Goal: Task Accomplishment & Management: Manage account settings

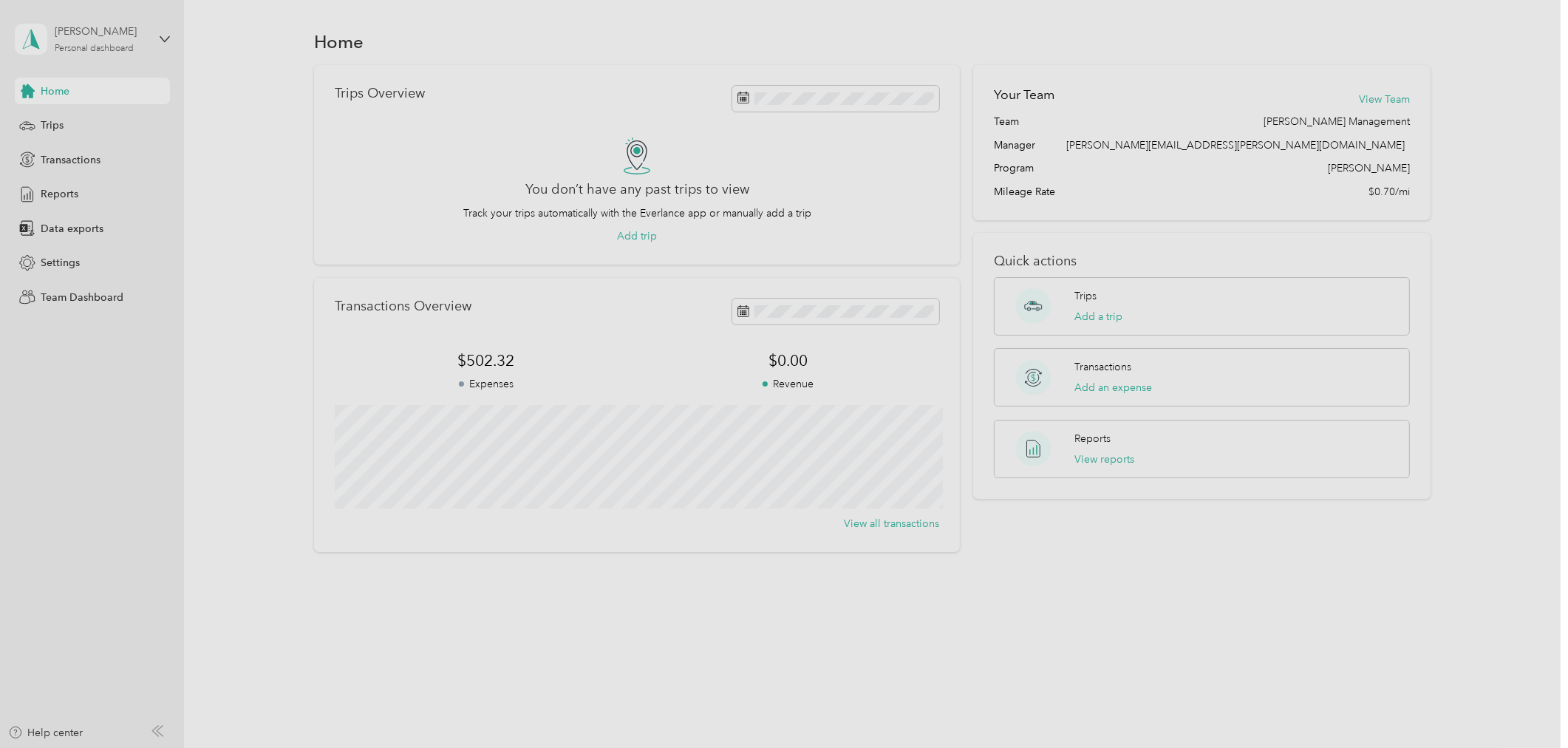
click at [68, 51] on div "Personal dashboard" at bounding box center [94, 49] width 79 height 9
click at [89, 122] on div "Team dashboard" at bounding box center [66, 120] width 79 height 16
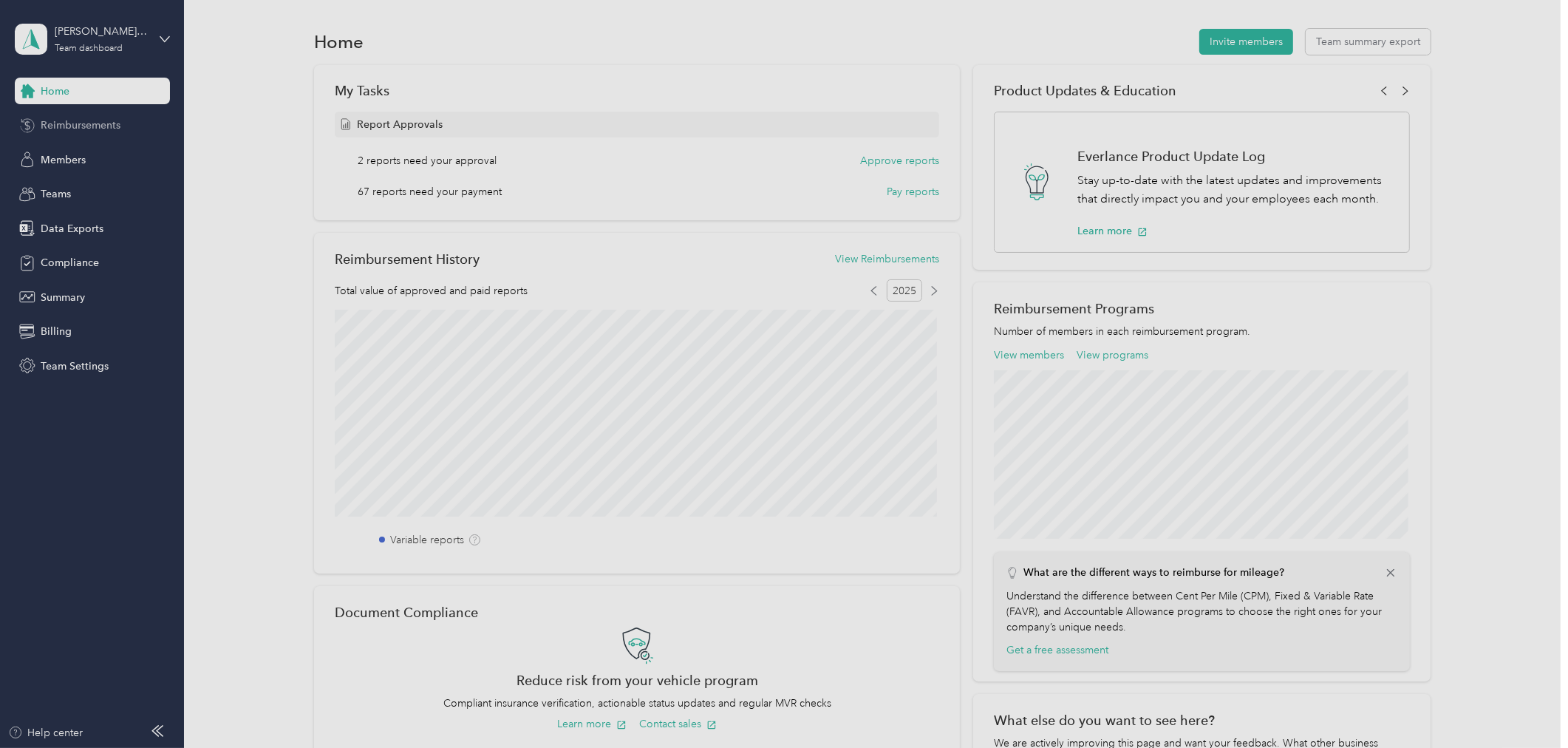
click at [101, 113] on div "Reimbursements" at bounding box center [92, 126] width 155 height 27
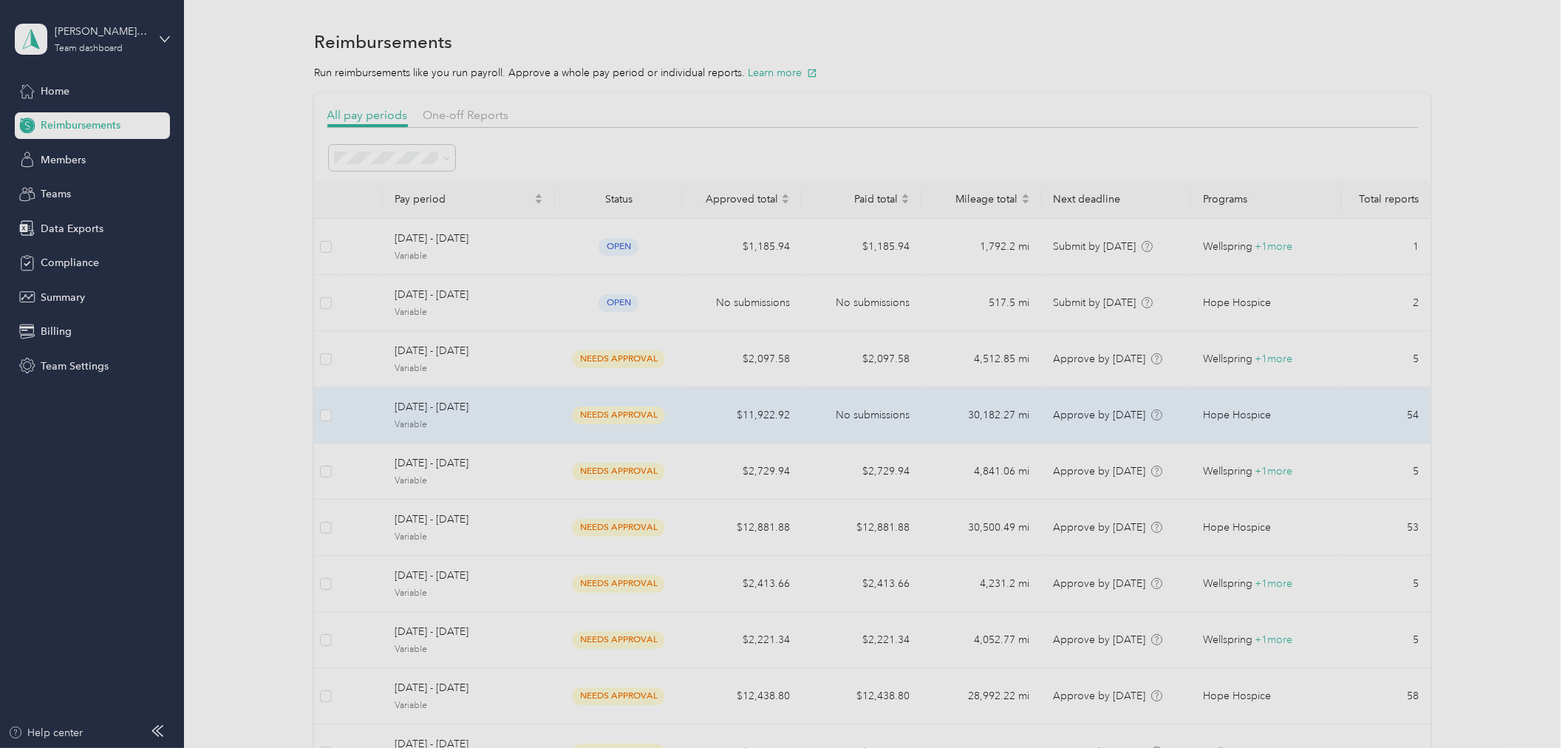
click at [555, 405] on td "needs approval" at bounding box center [618, 416] width 127 height 56
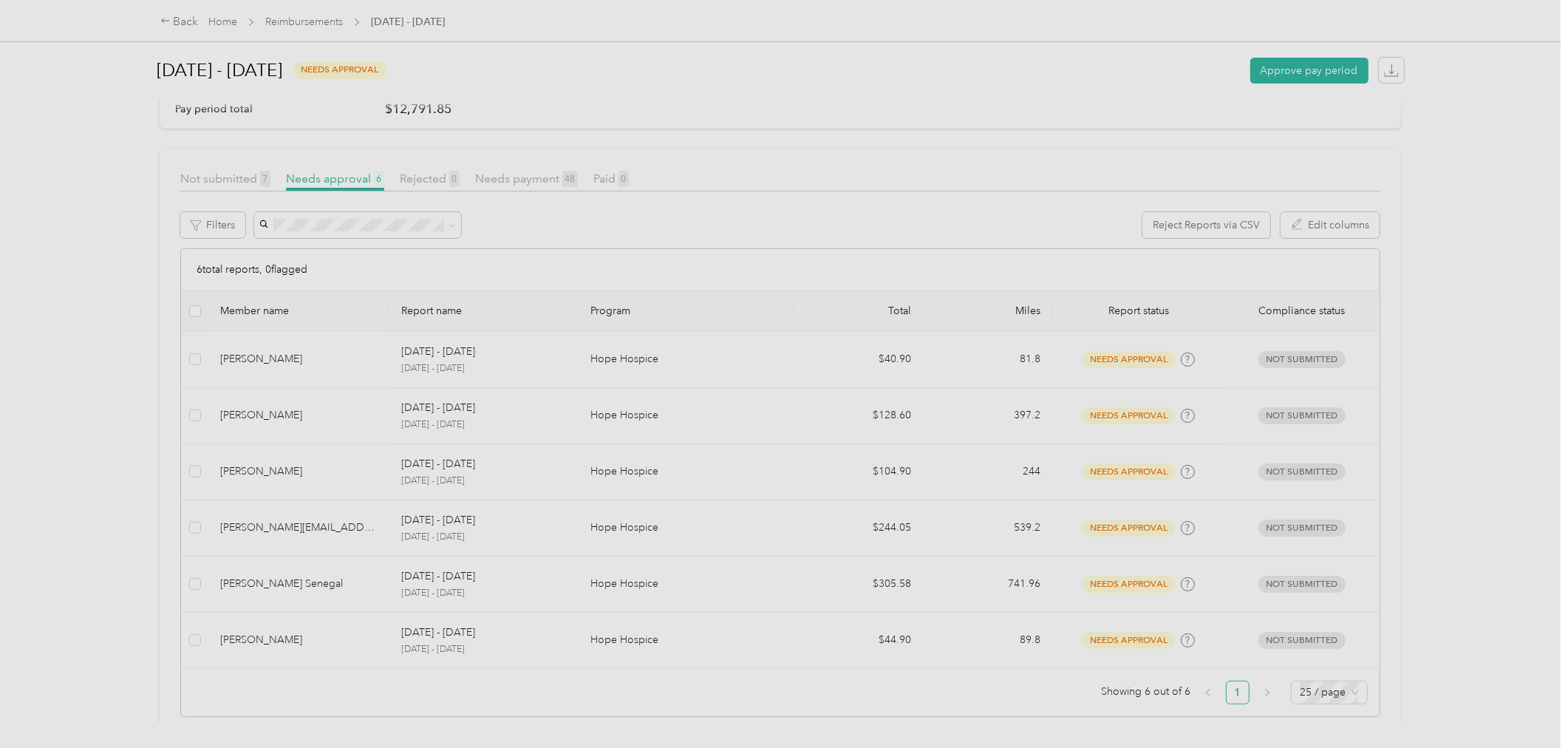
scroll to position [162, 0]
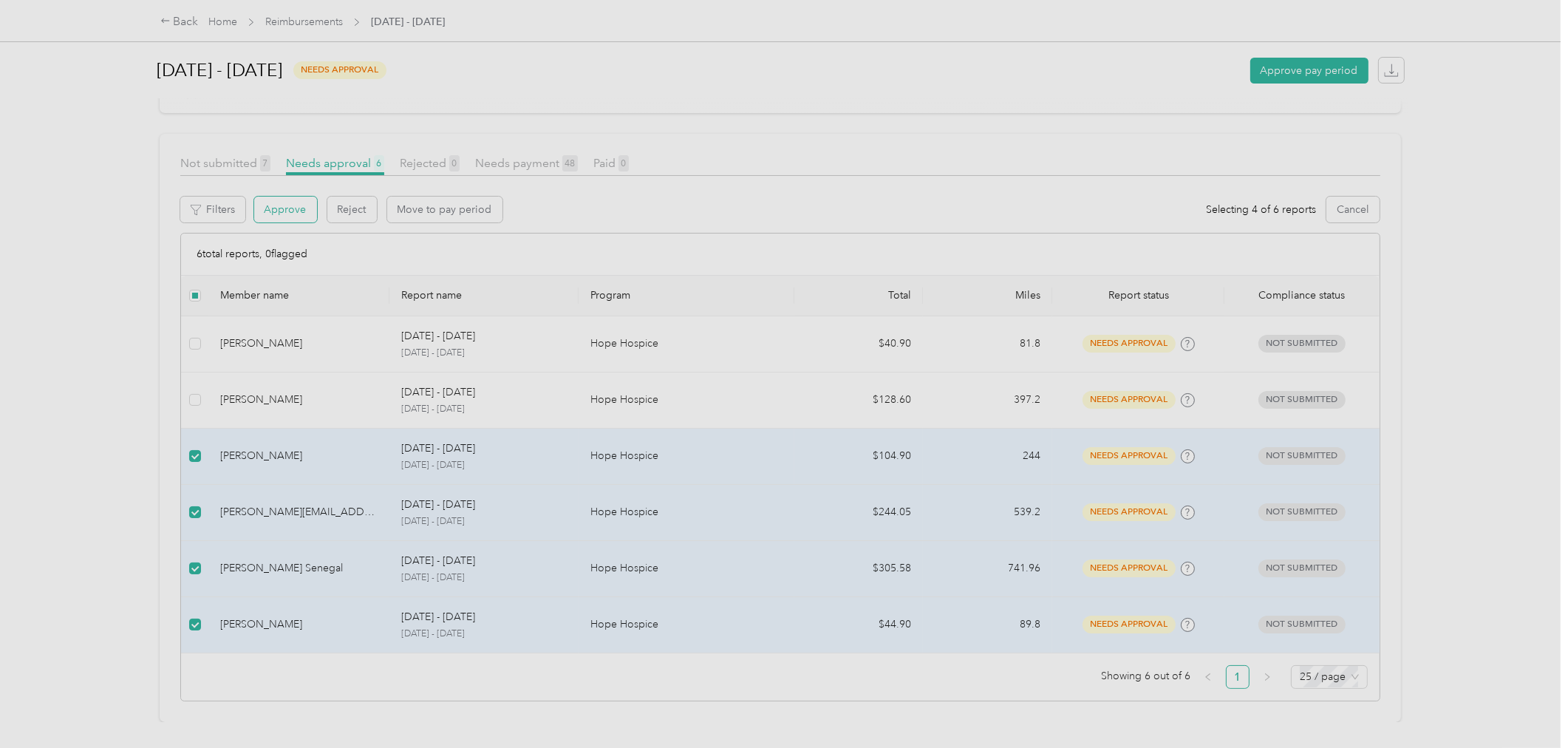
click at [281, 196] on button "Approve" at bounding box center [286, 209] width 63 height 26
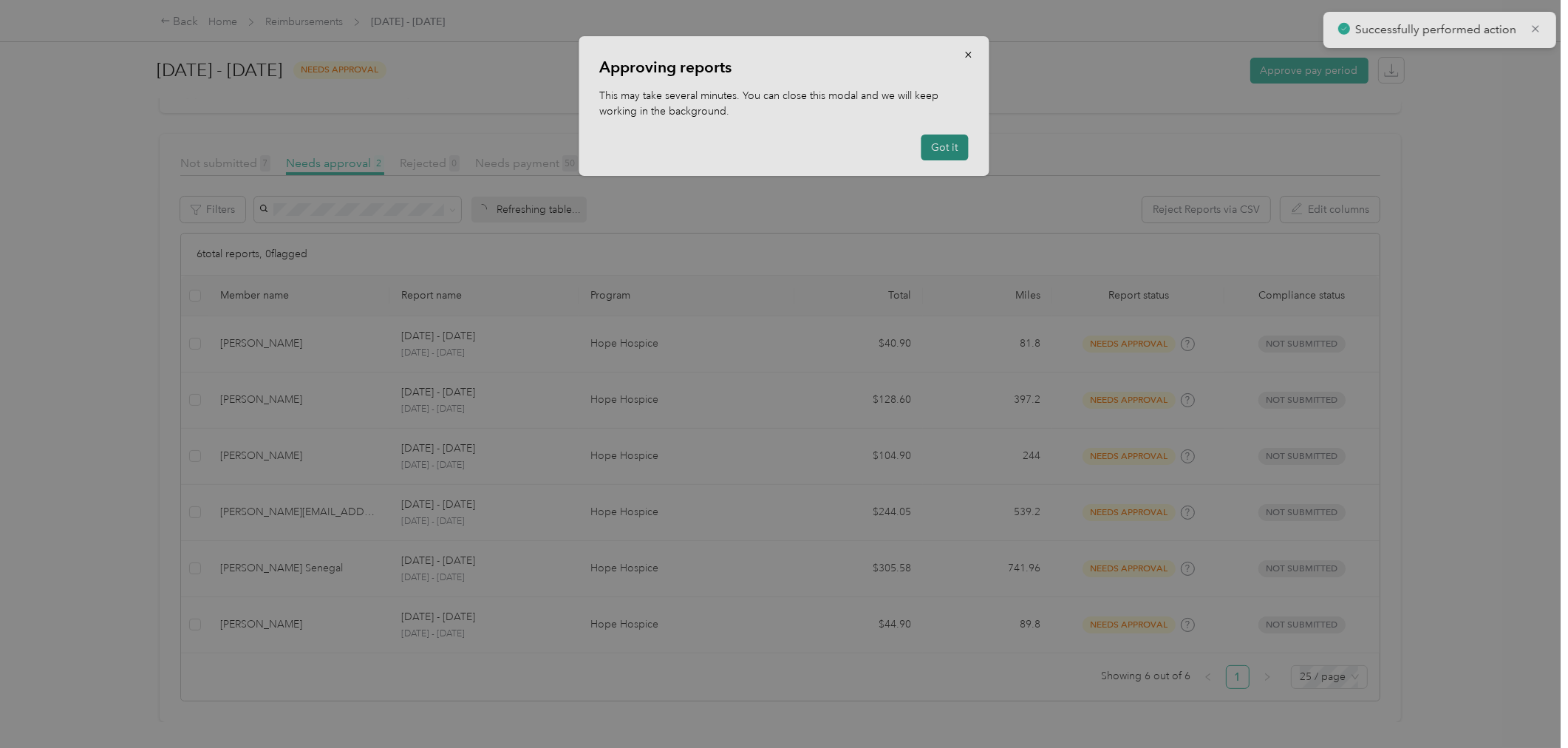
scroll to position [0, 0]
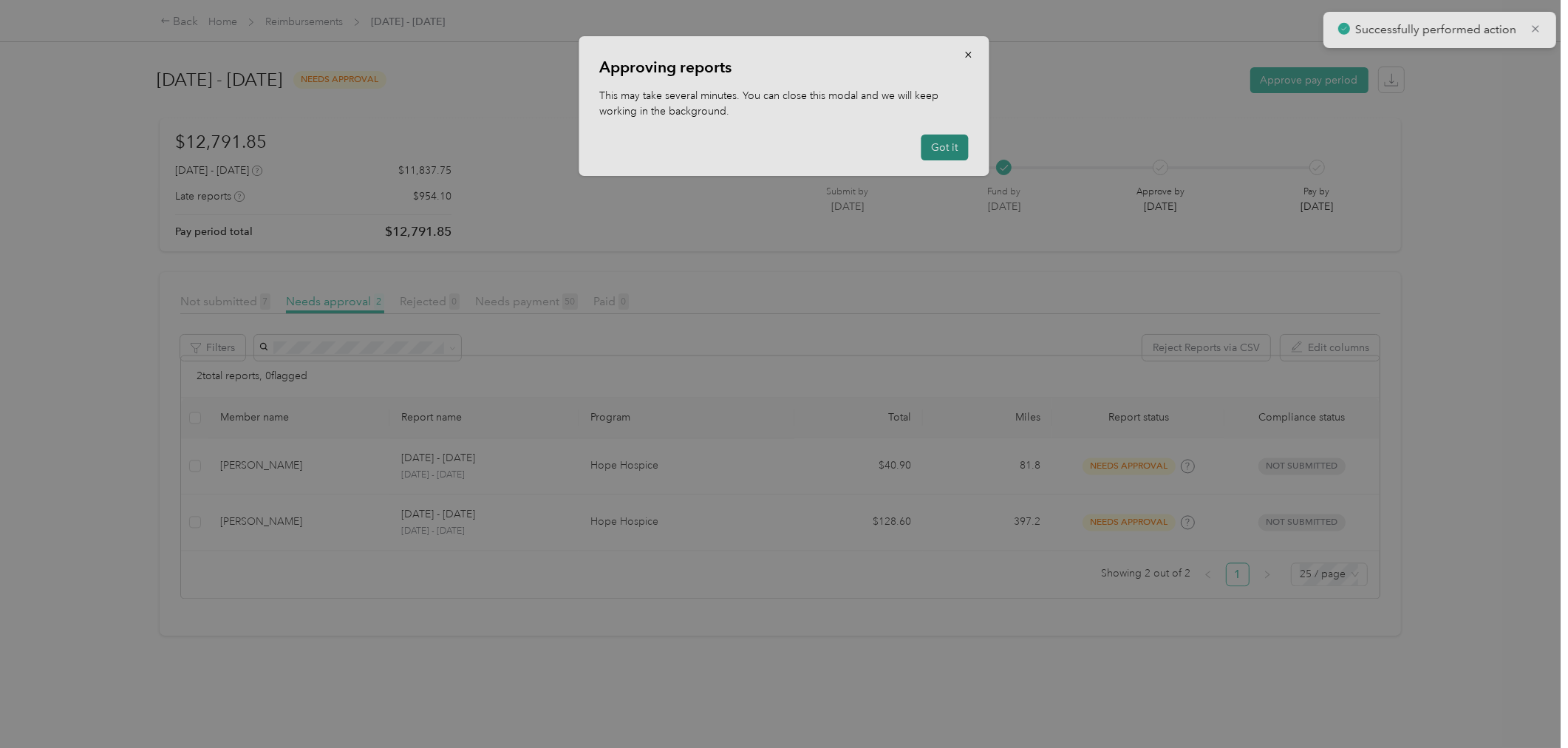
click at [939, 142] on button "Got it" at bounding box center [945, 147] width 47 height 26
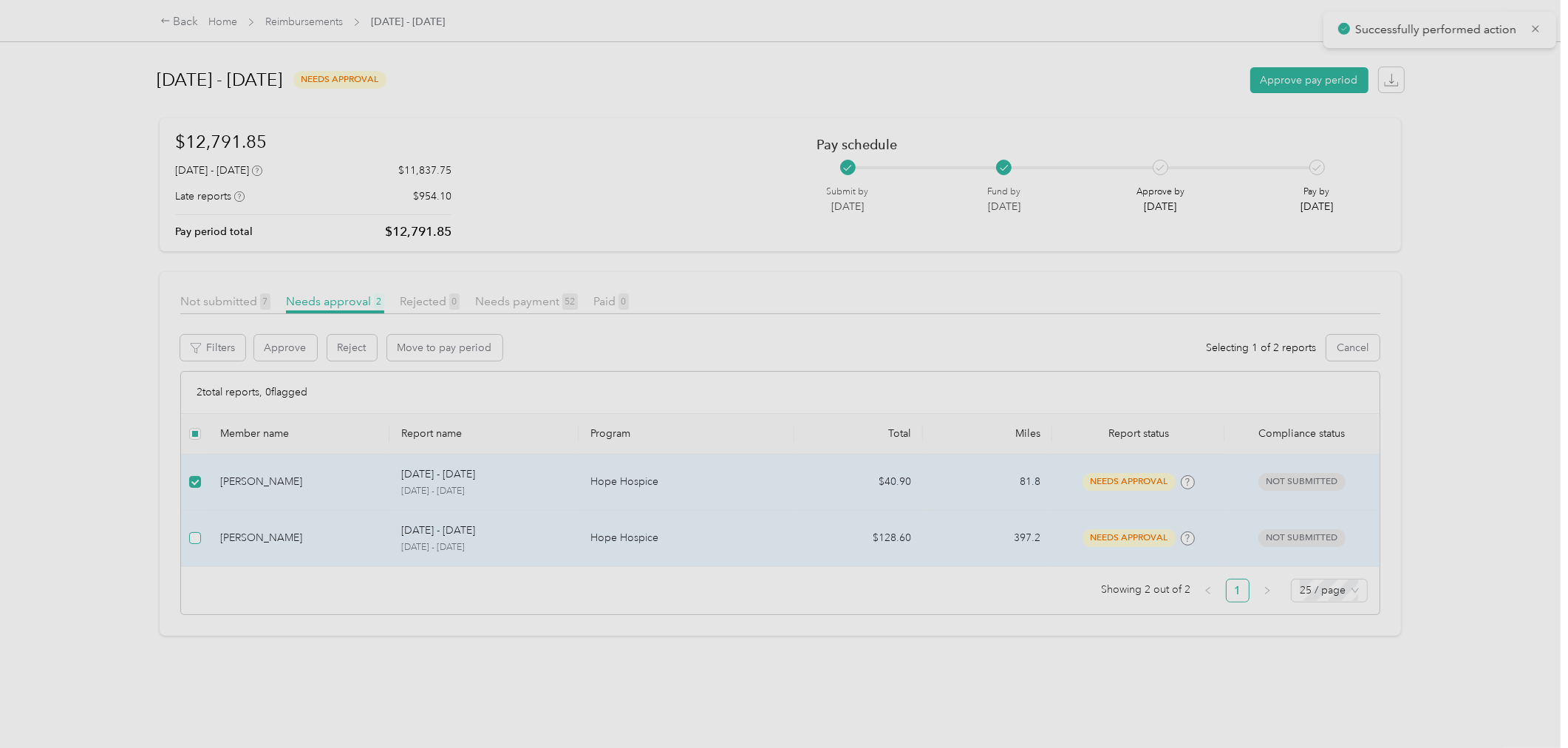
click at [190, 544] on label at bounding box center [195, 538] width 12 height 17
click at [291, 350] on button "Approve" at bounding box center [286, 347] width 63 height 26
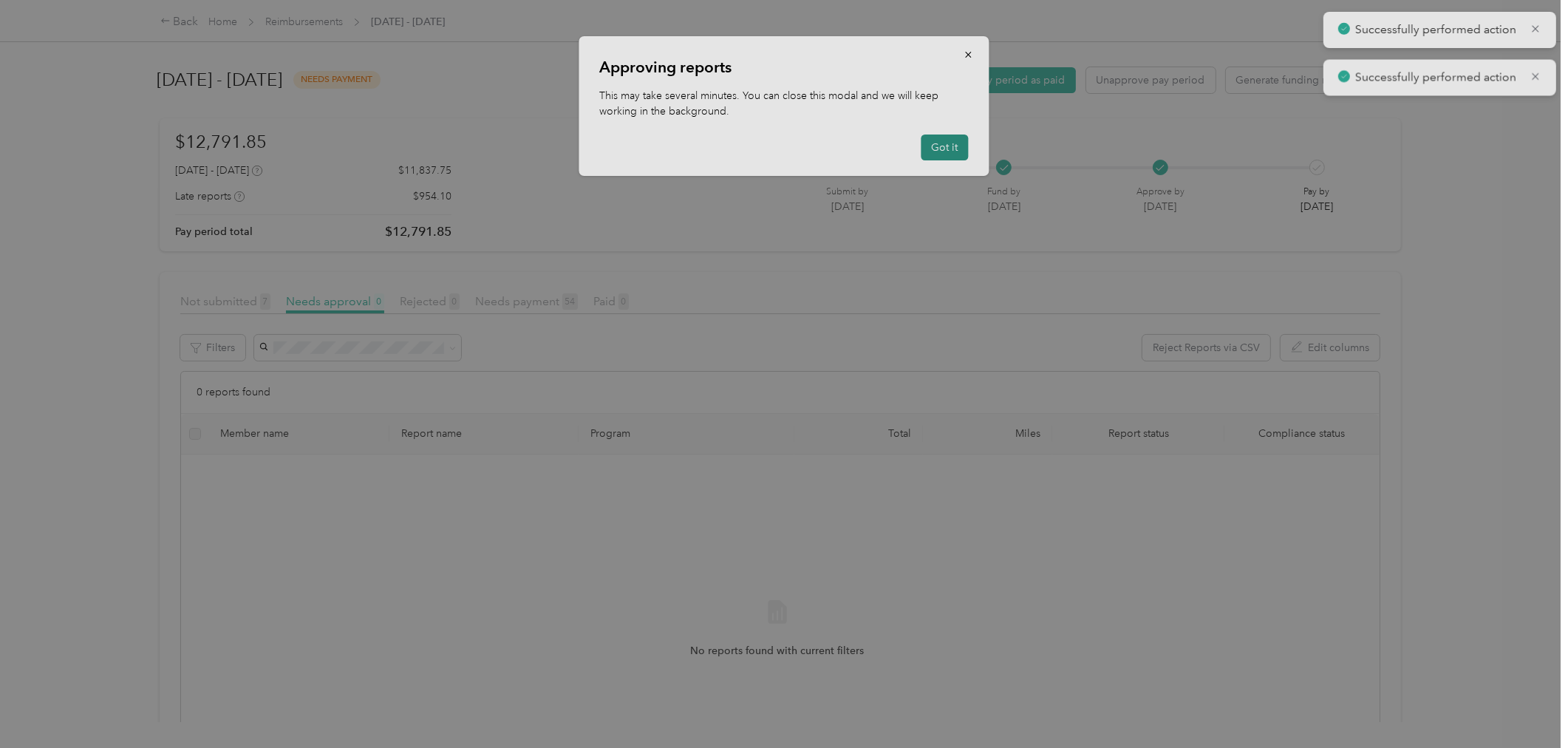
click at [949, 151] on button "Got it" at bounding box center [945, 147] width 47 height 26
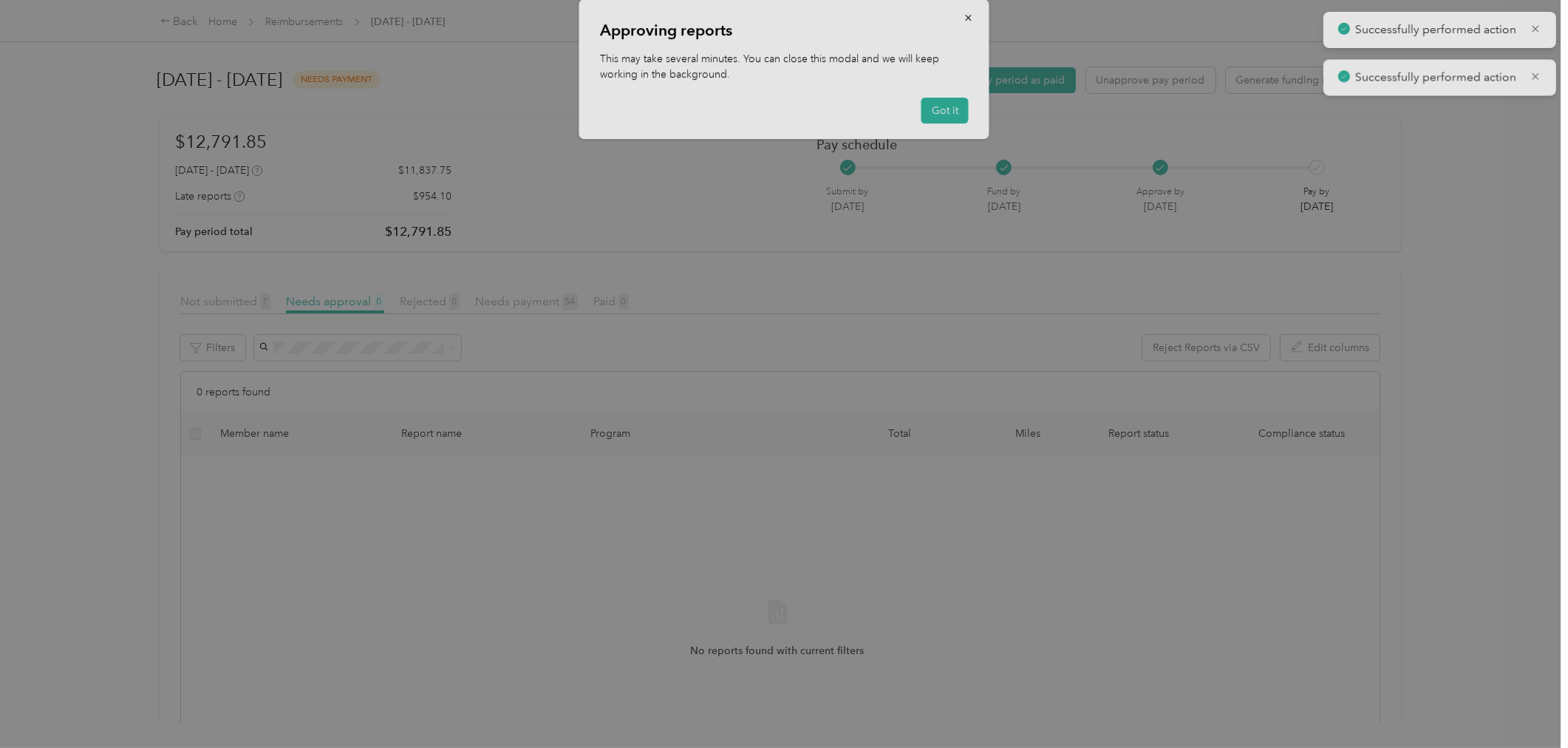
click at [546, 297] on span "Needs payment 54" at bounding box center [527, 301] width 103 height 14
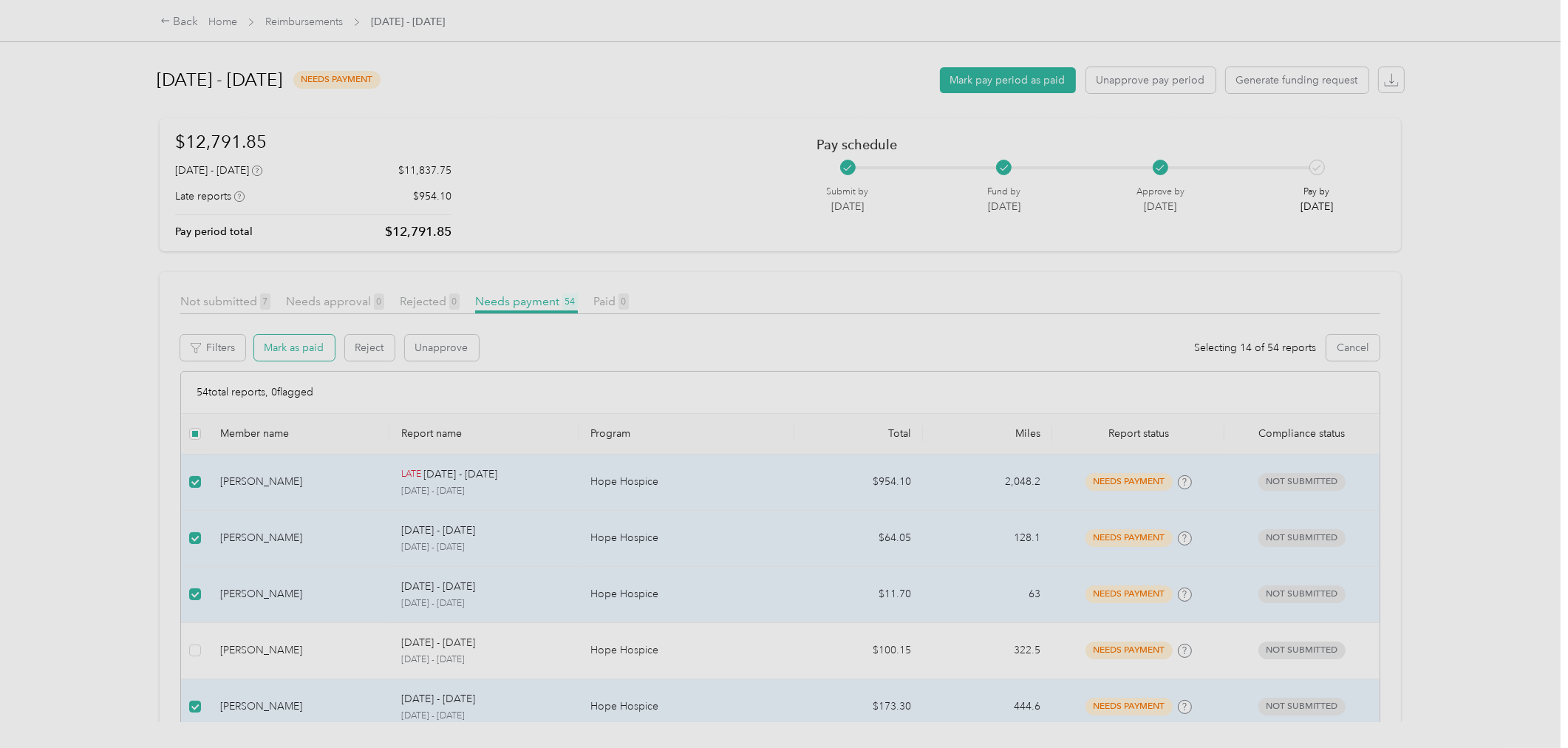
click at [290, 342] on button "Mark as paid" at bounding box center [294, 347] width 80 height 26
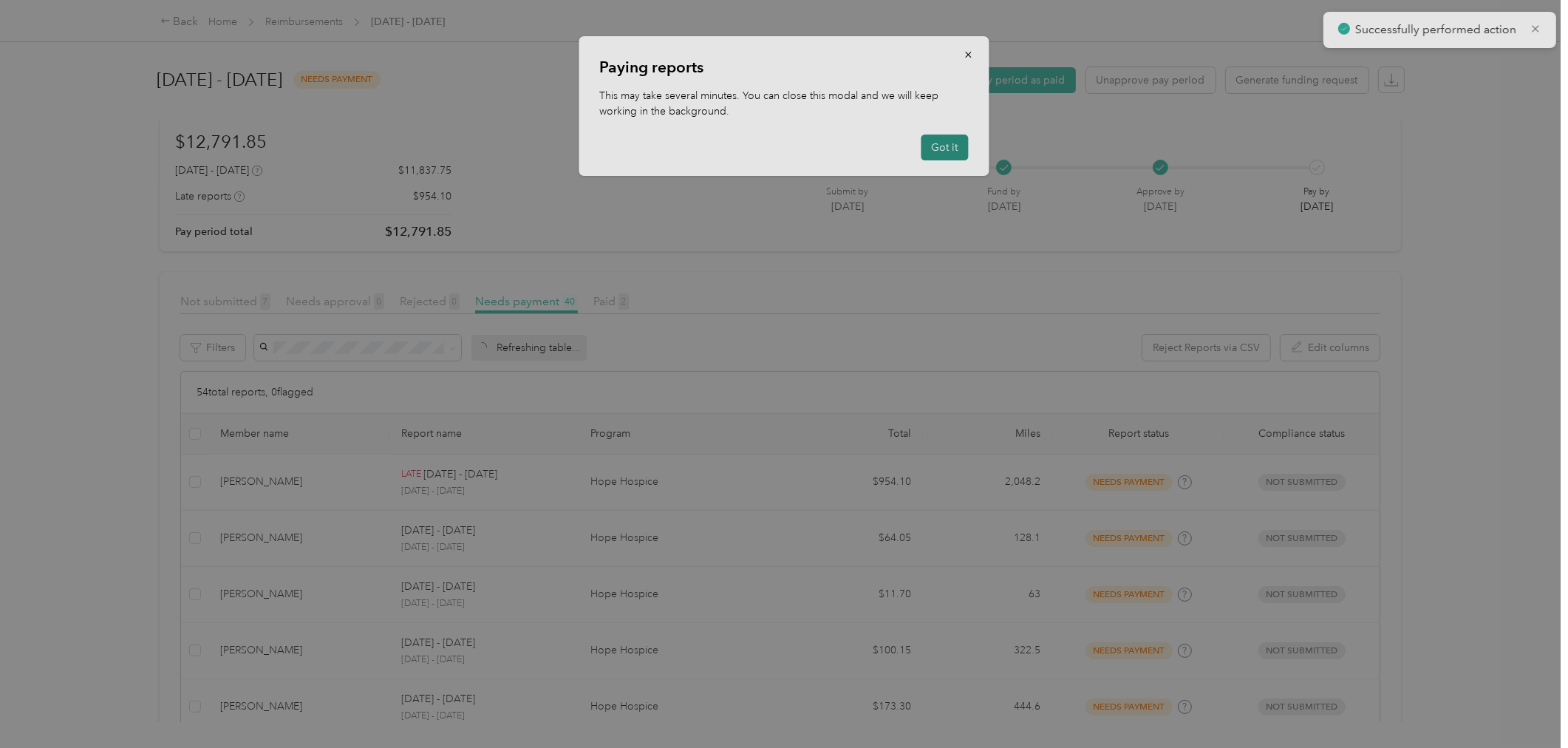
click at [949, 144] on button "Got it" at bounding box center [945, 147] width 47 height 26
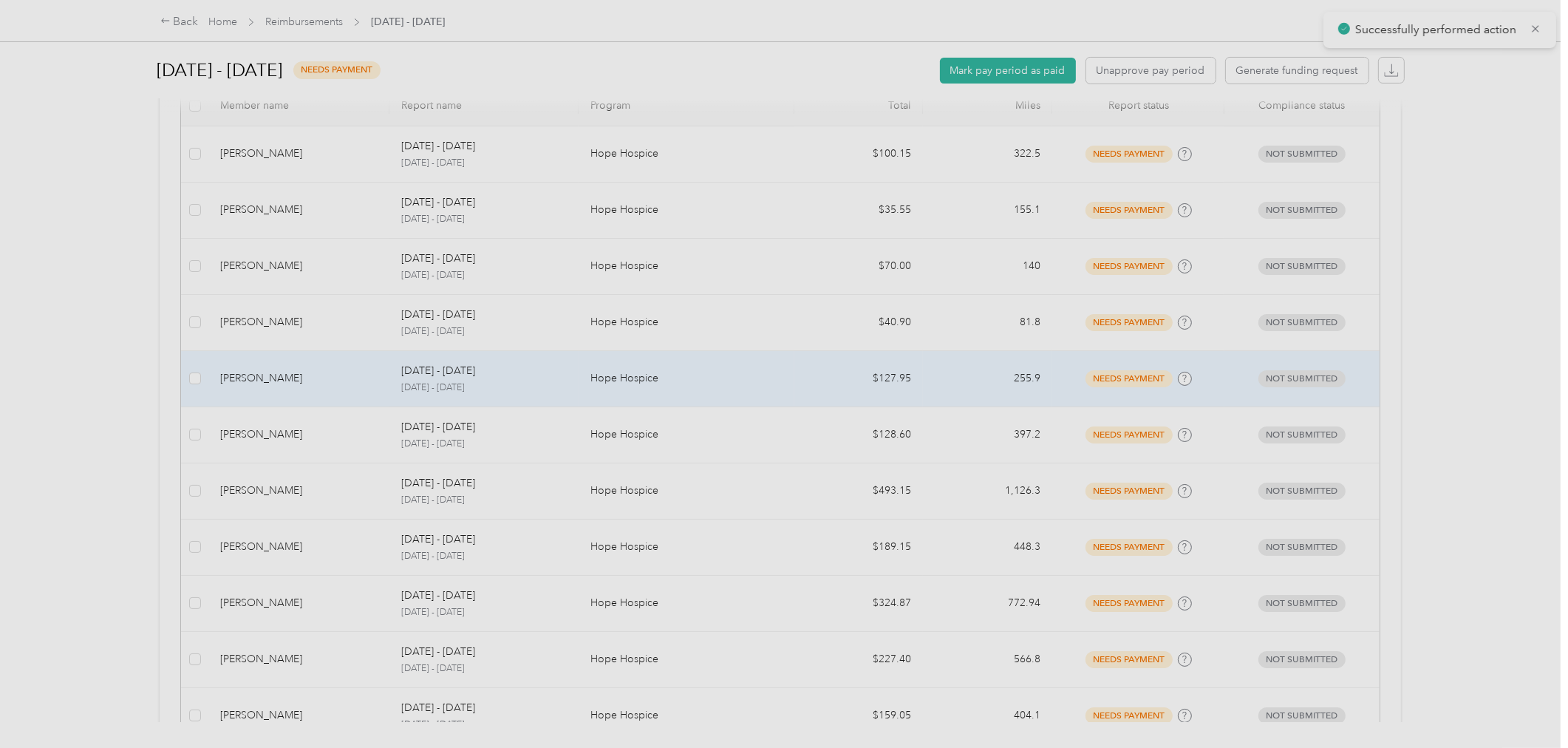
scroll to position [492, 0]
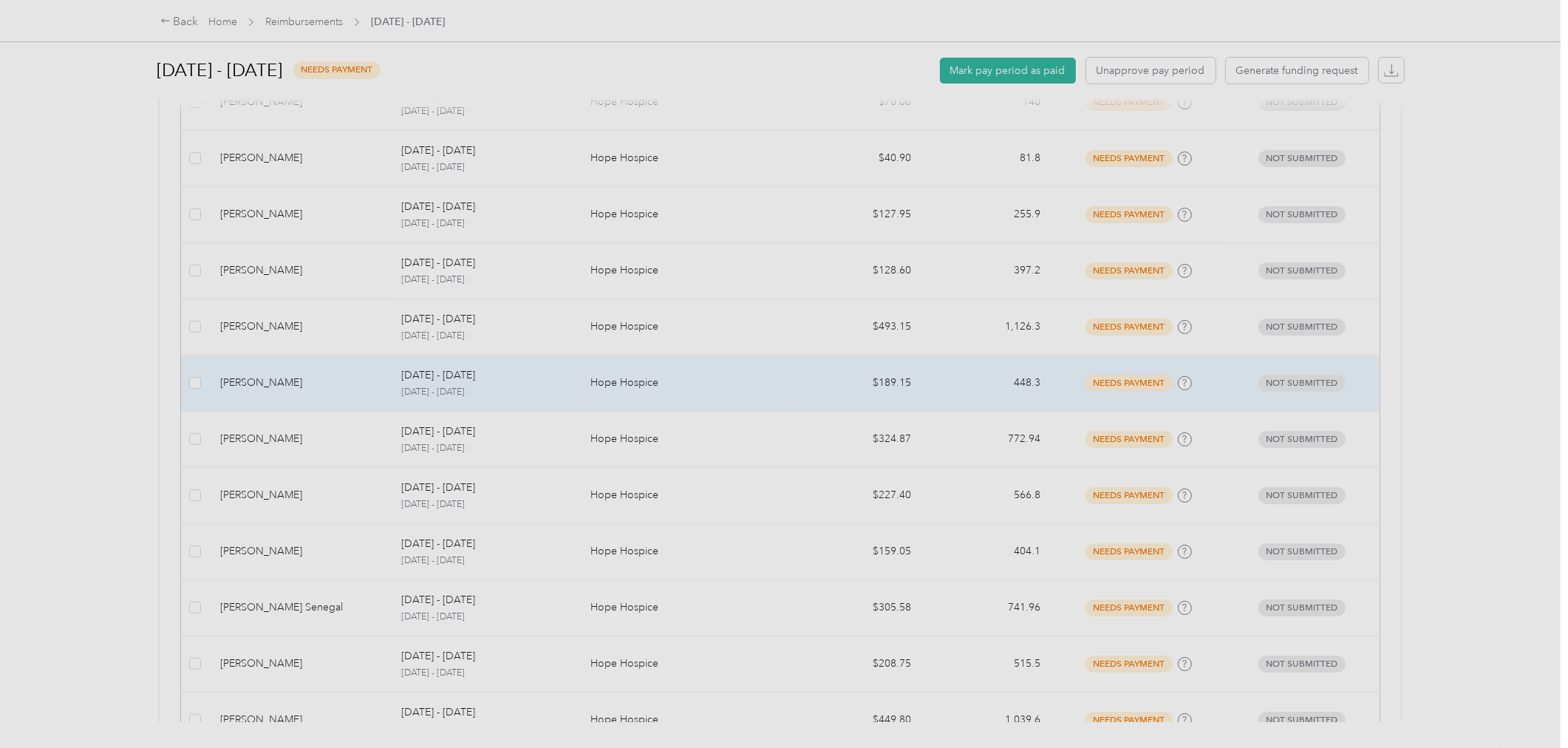
click at [292, 396] on td "[PERSON_NAME]" at bounding box center [299, 384] width 181 height 56
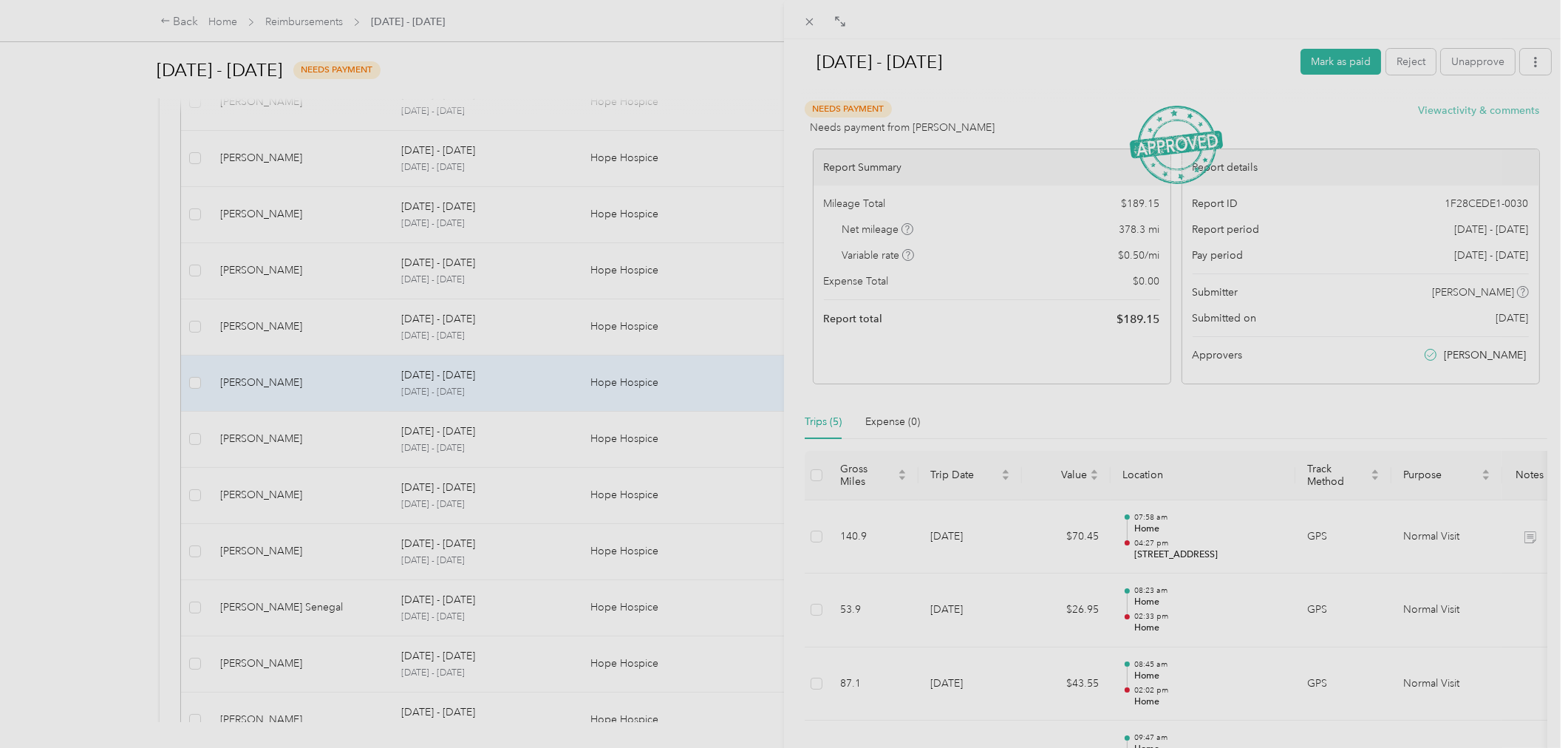
click at [1445, 111] on button "View activity & comments" at bounding box center [1479, 110] width 121 height 16
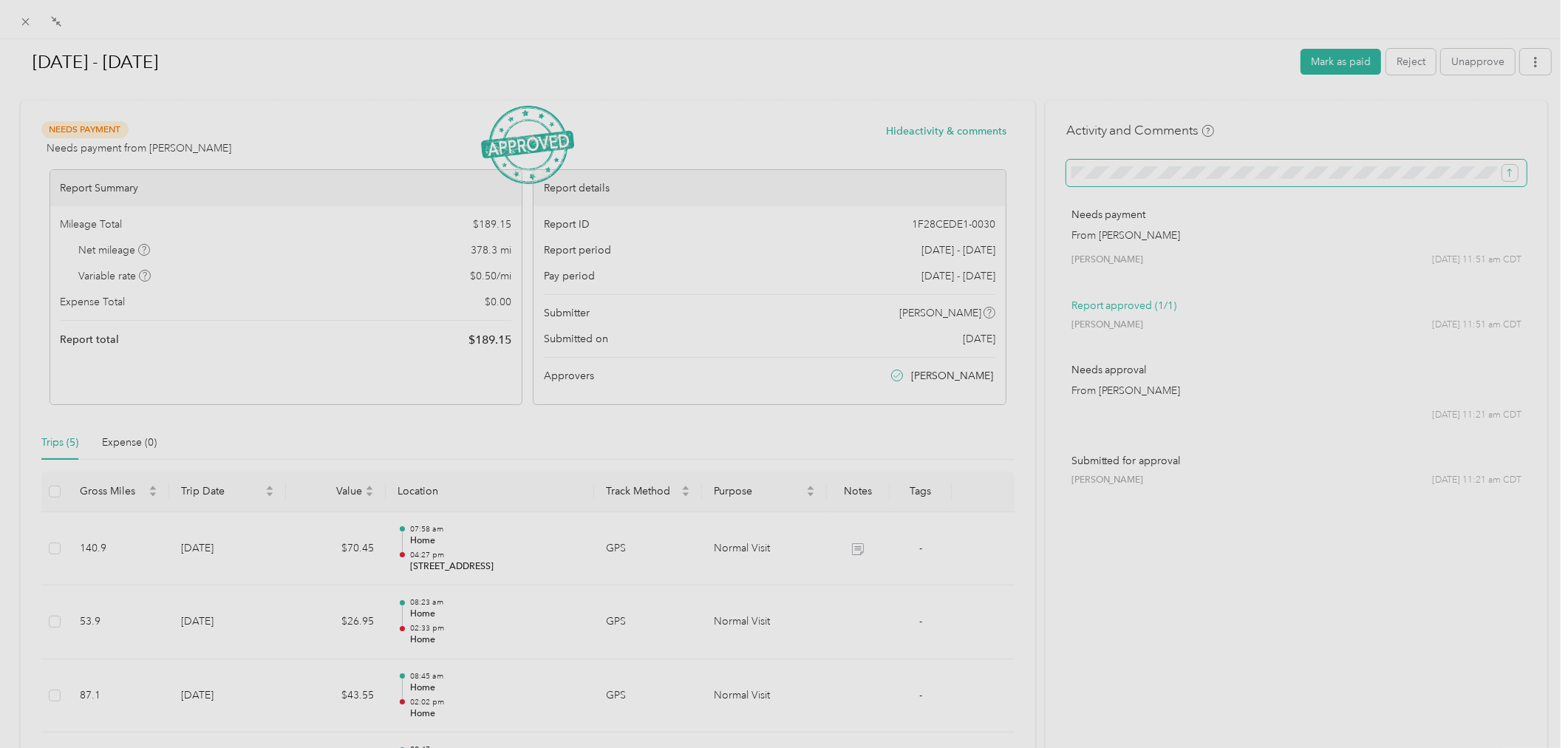
scroll to position [0, 143]
click at [1504, 176] on icon "submit" at bounding box center [1509, 173] width 10 height 10
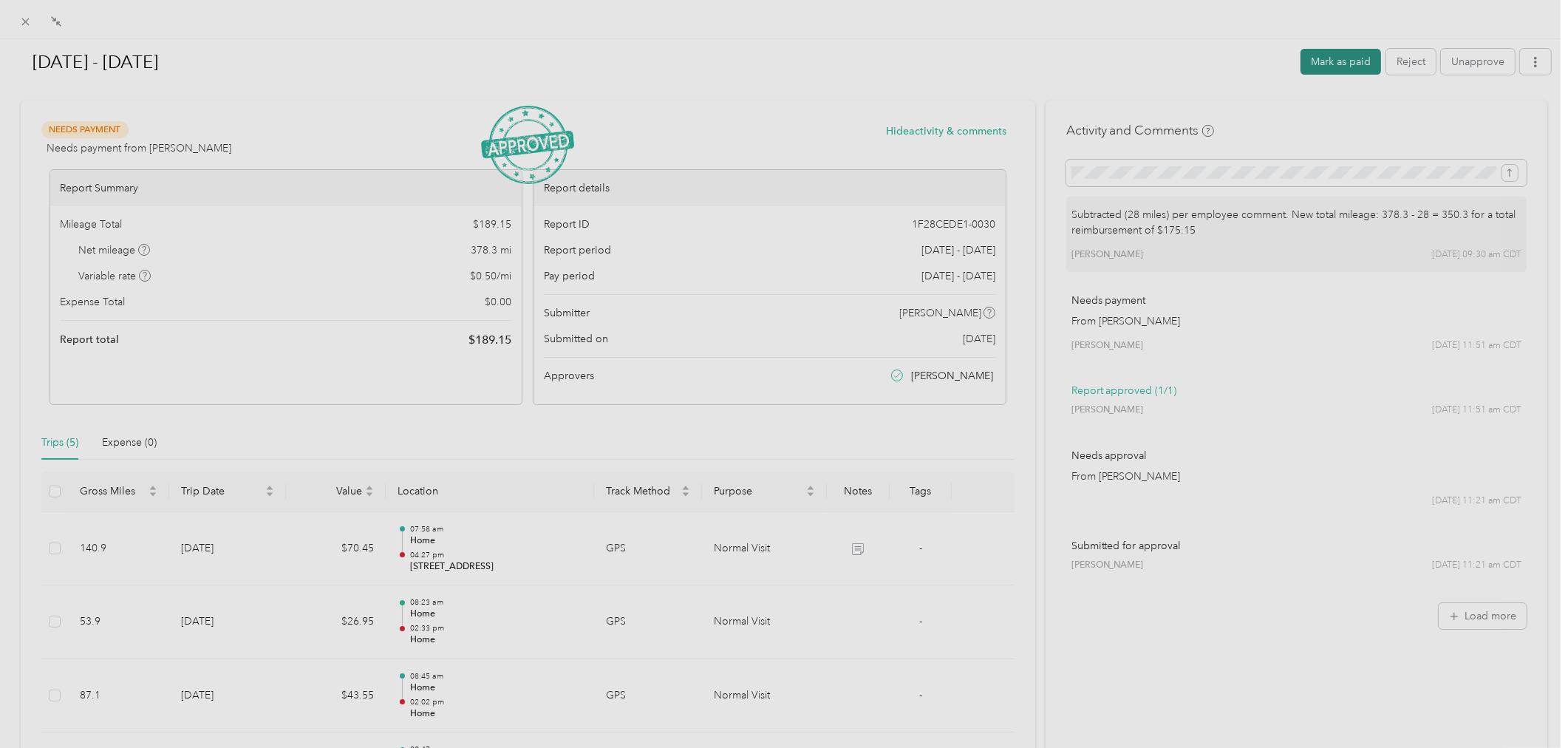
click at [1320, 69] on button "Mark as paid" at bounding box center [1340, 61] width 80 height 26
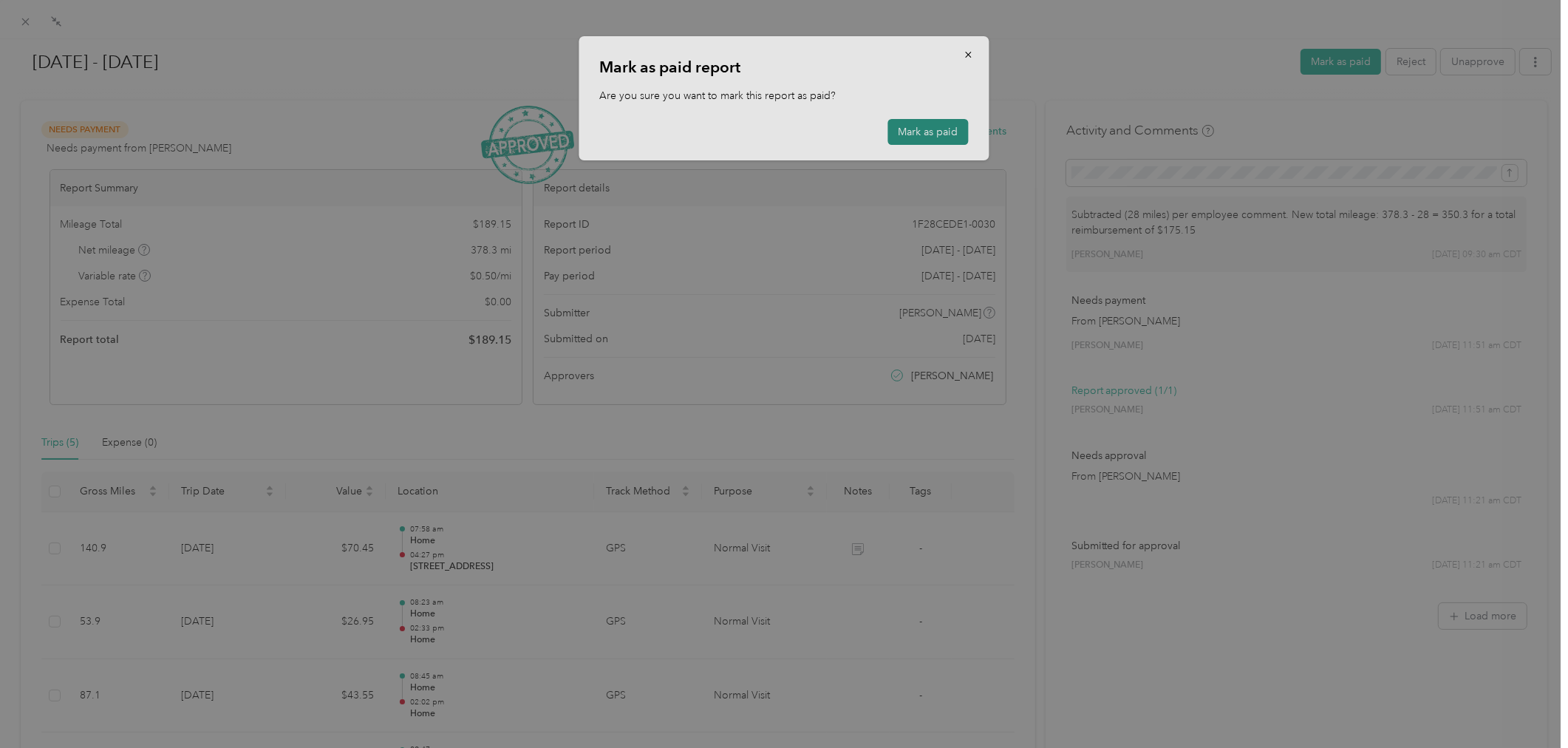
click at [922, 131] on button "Mark as paid" at bounding box center [928, 132] width 80 height 26
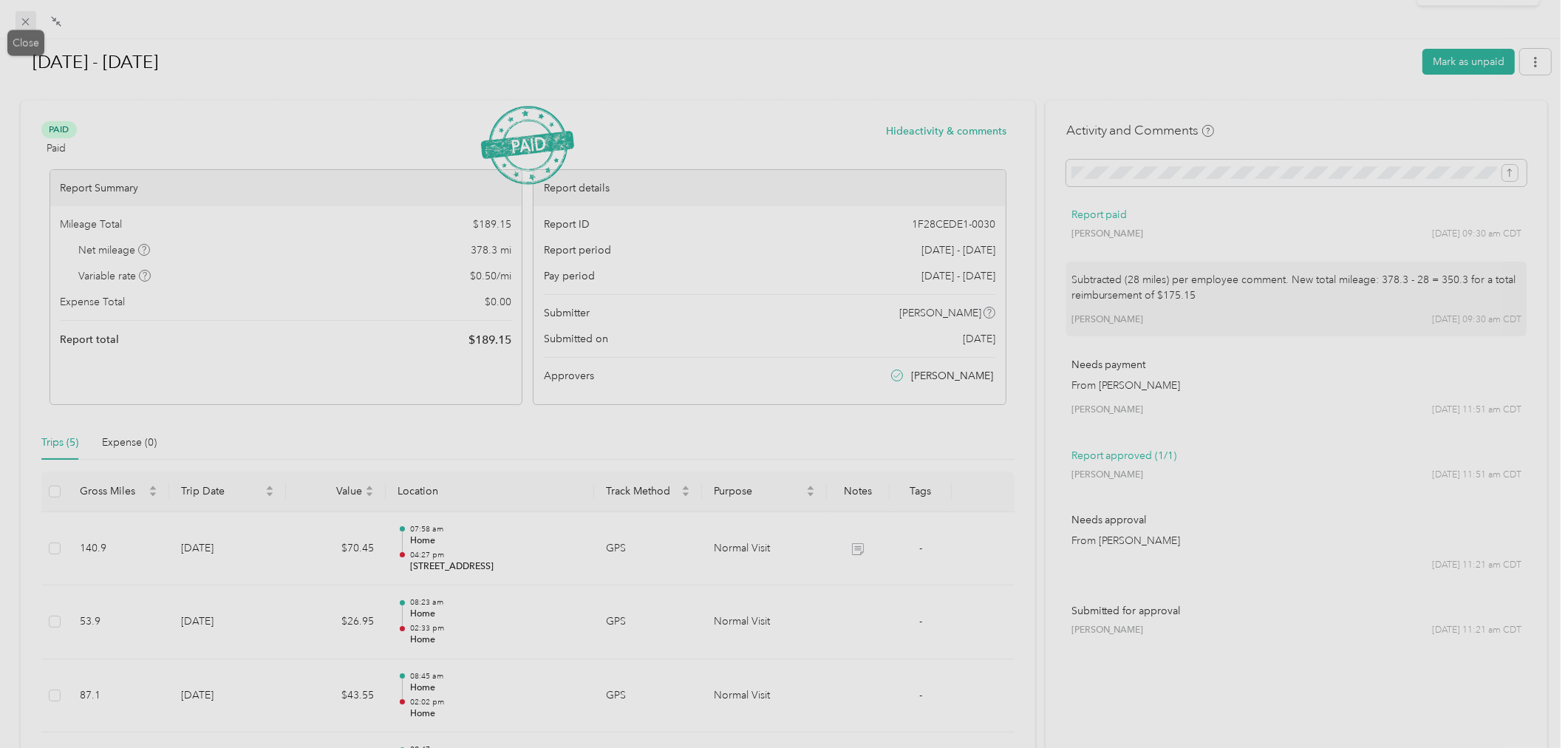
drag, startPoint x: 22, startPoint y: 18, endPoint x: 40, endPoint y: 46, distance: 33.3
click at [22, 18] on icon at bounding box center [26, 22] width 7 height 7
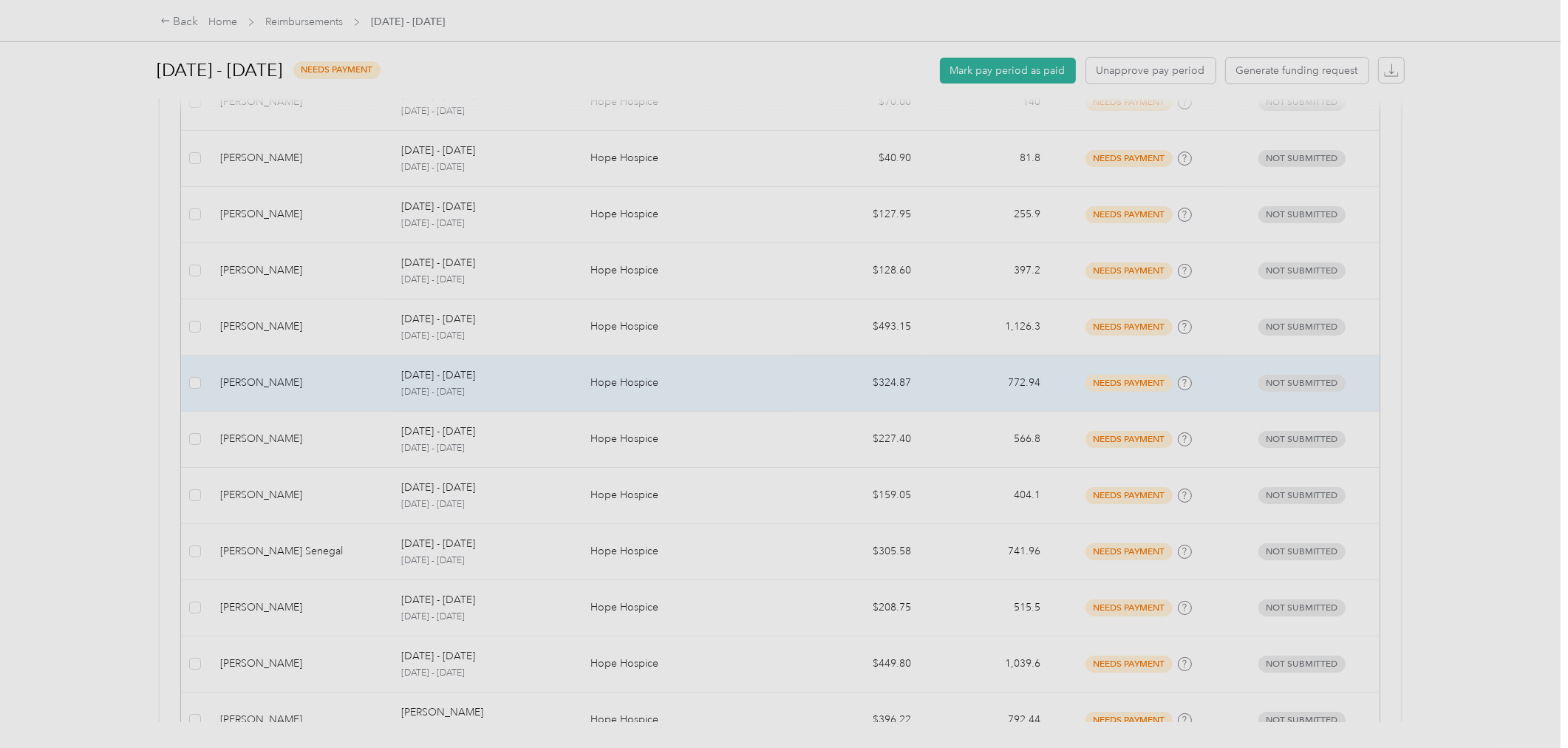
click at [342, 400] on td "[PERSON_NAME]" at bounding box center [299, 384] width 181 height 56
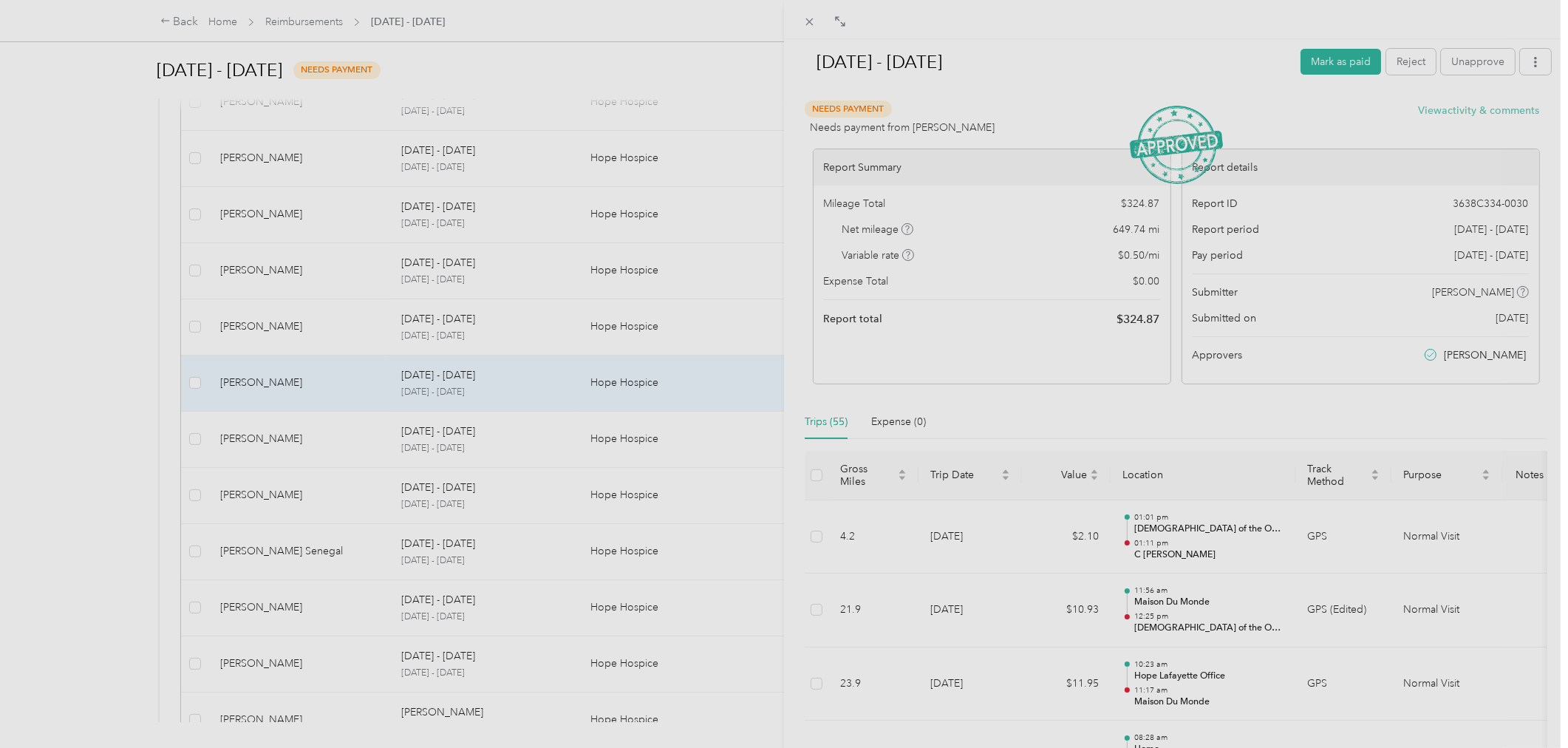
click at [1469, 112] on button "View activity & comments" at bounding box center [1479, 110] width 121 height 16
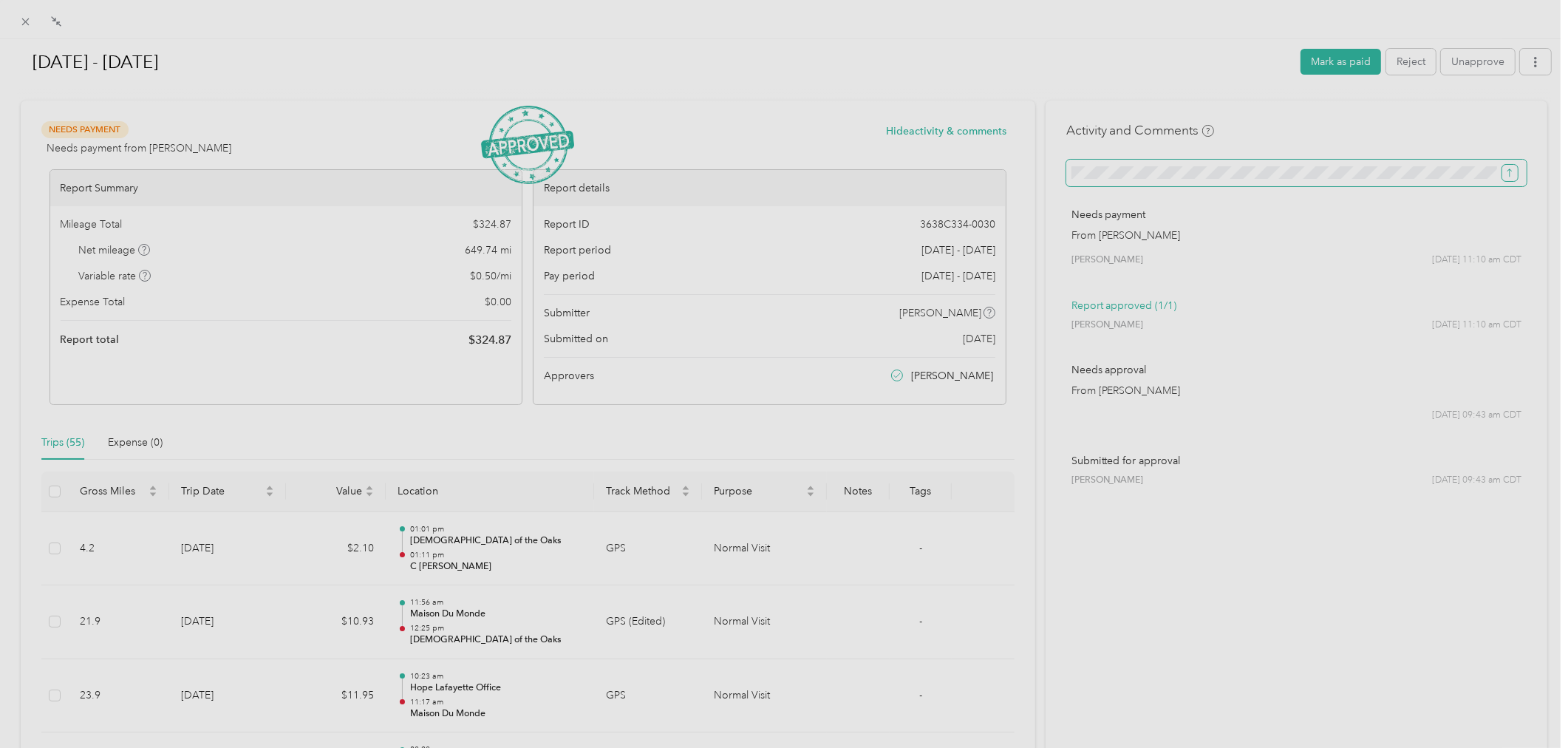
scroll to position [0, 205]
click at [1504, 171] on icon "submit" at bounding box center [1509, 173] width 10 height 10
click at [1337, 61] on button "Mark as paid" at bounding box center [1340, 61] width 80 height 26
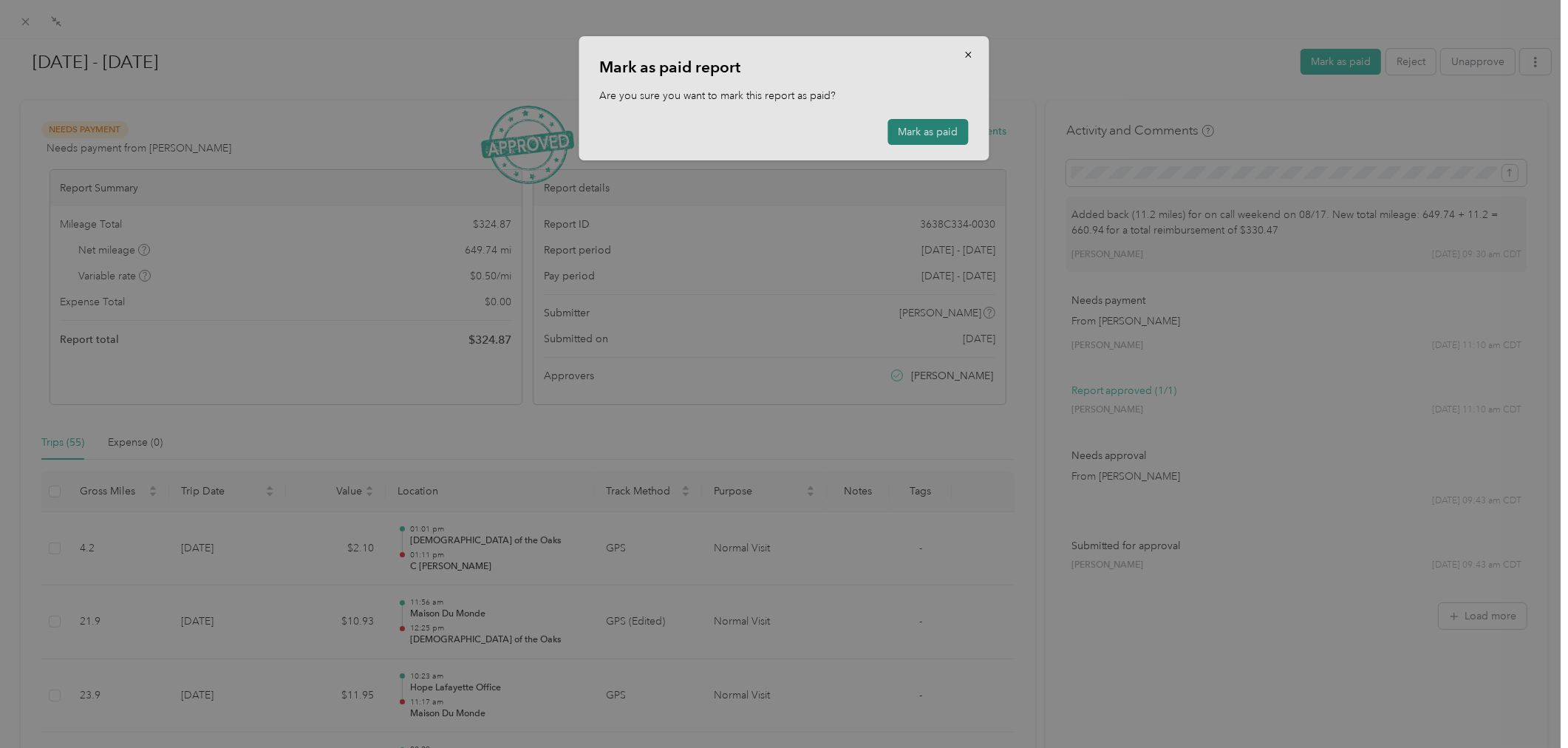
click at [950, 141] on button "Mark as paid" at bounding box center [928, 132] width 80 height 26
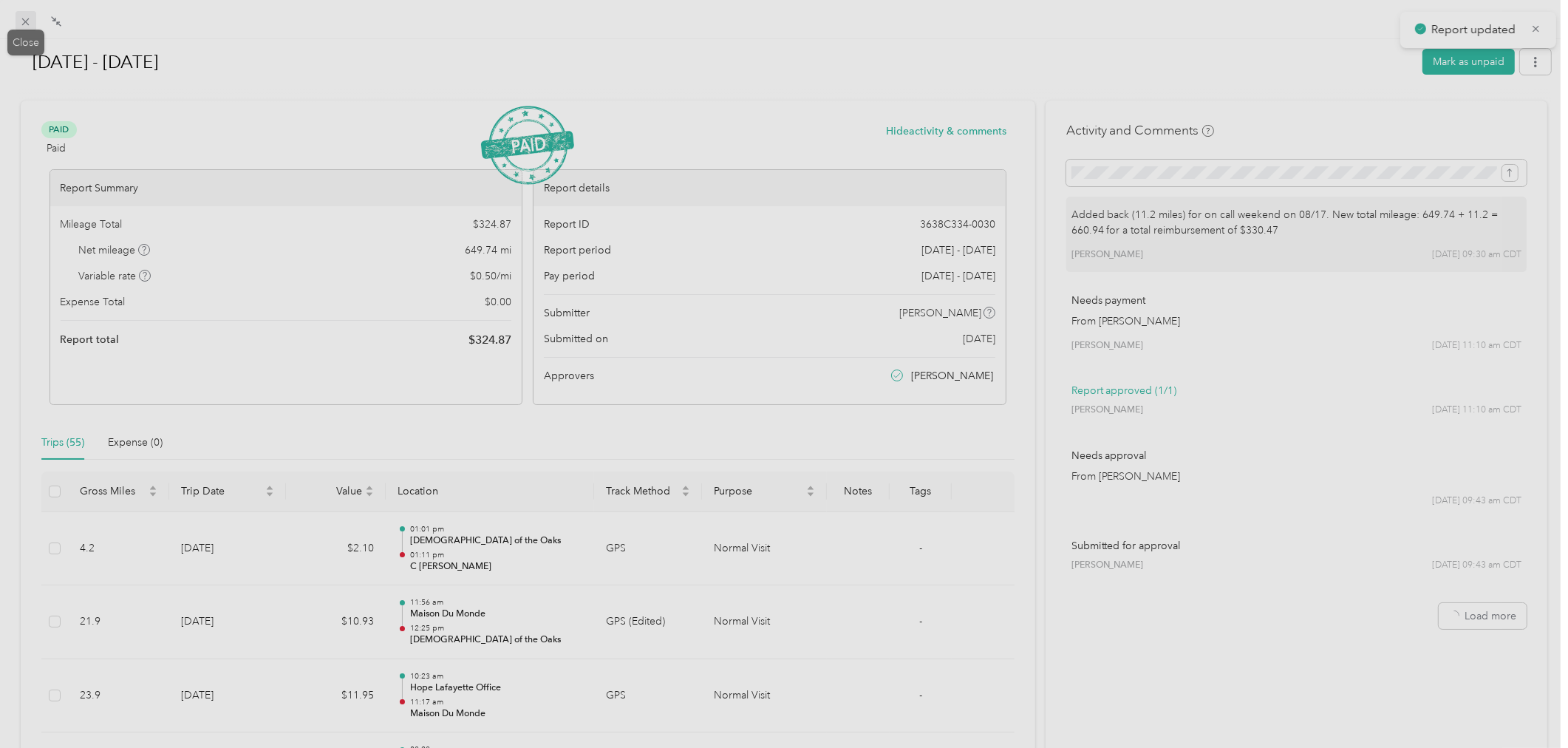
click at [25, 22] on icon at bounding box center [26, 22] width 7 height 7
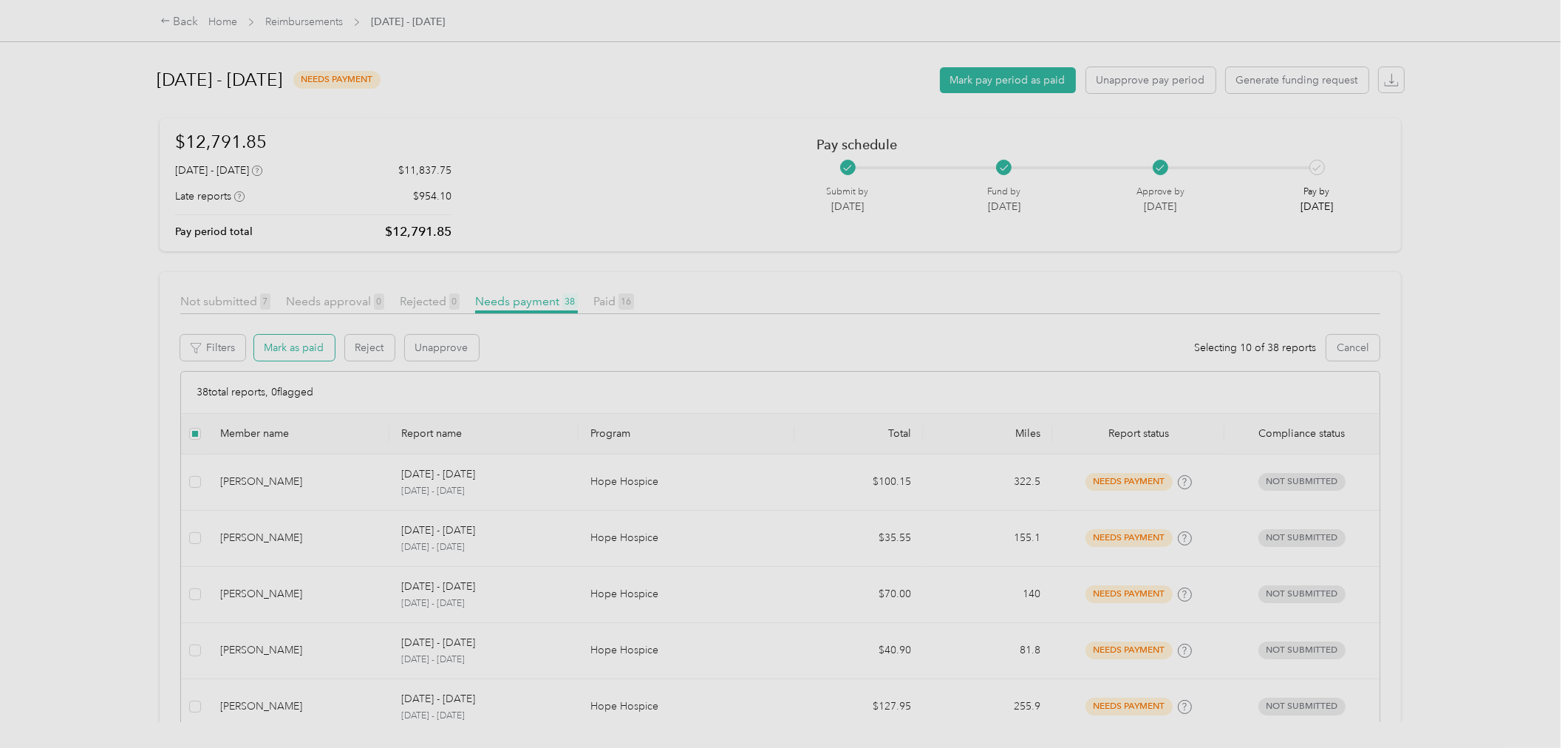
click at [296, 335] on button "Mark as paid" at bounding box center [294, 347] width 80 height 26
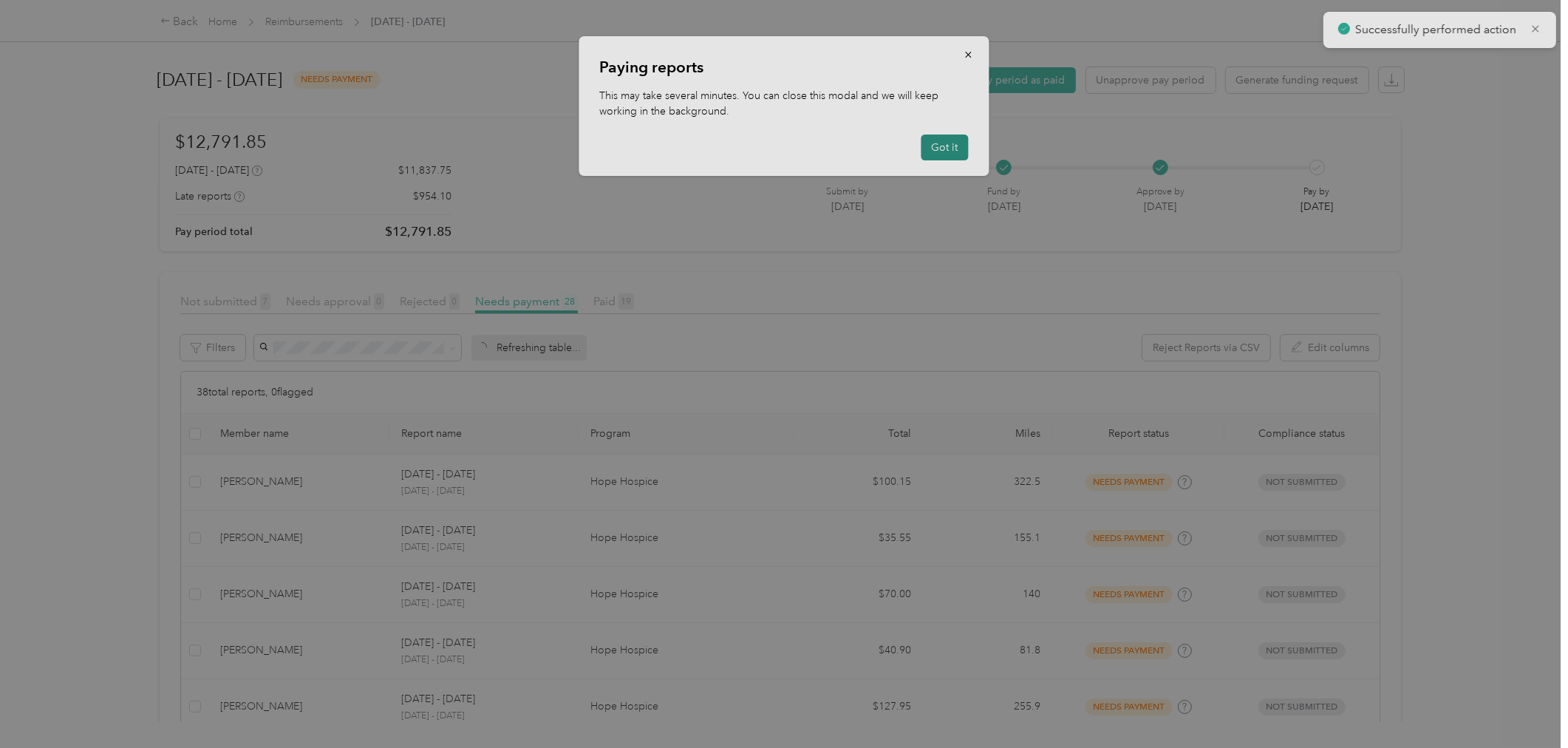
click at [945, 148] on button "Got it" at bounding box center [945, 147] width 47 height 26
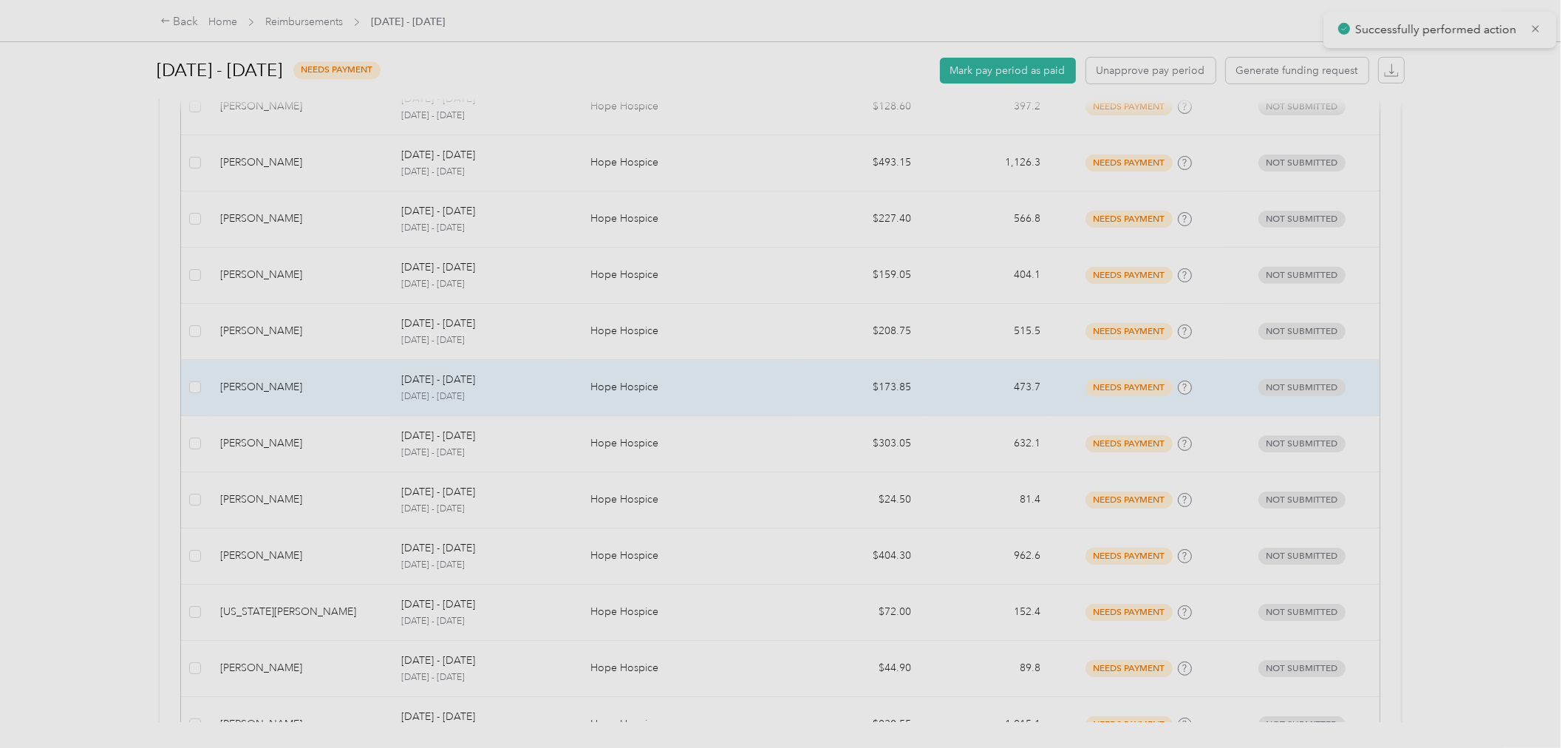
scroll to position [821, 0]
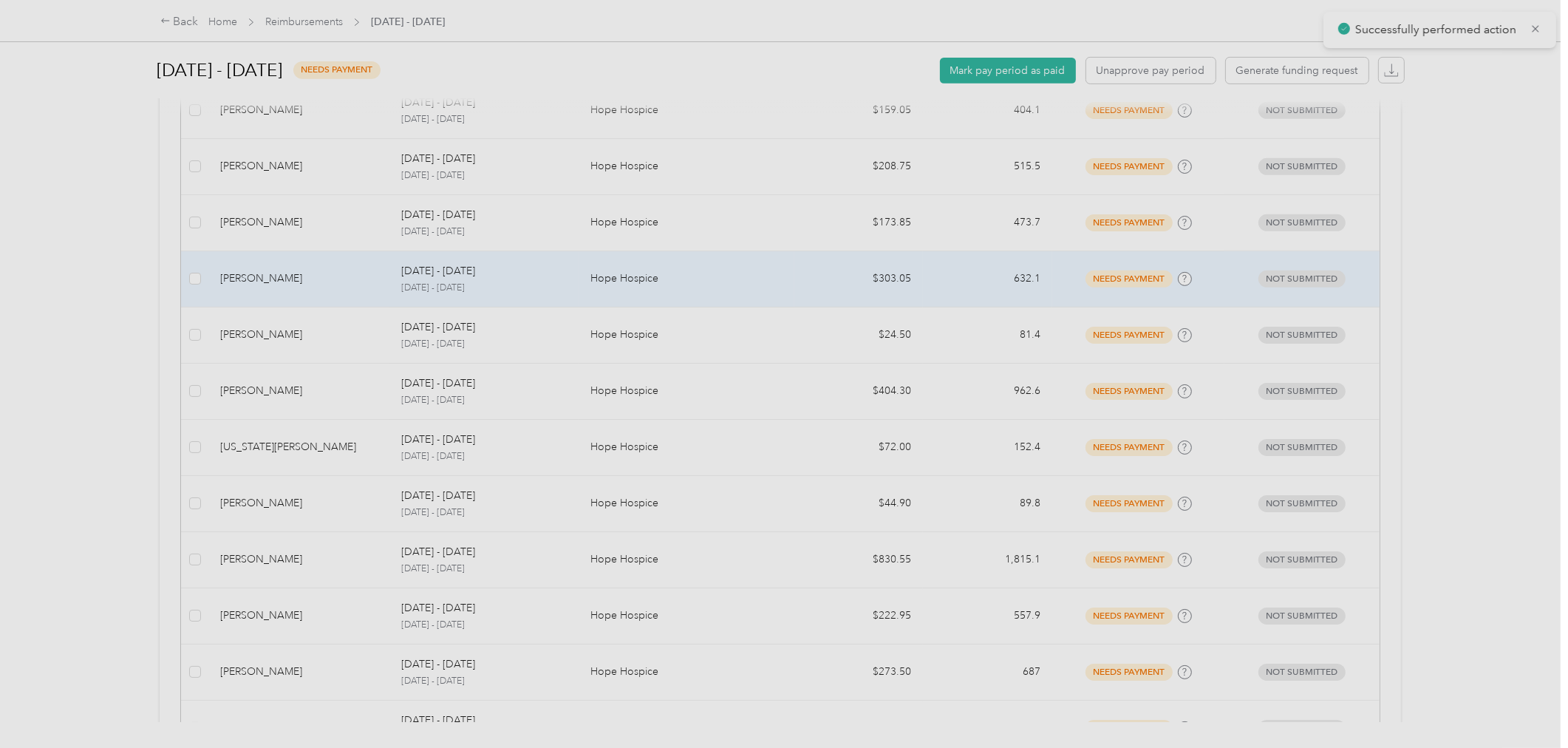
click at [283, 278] on div "[PERSON_NAME]" at bounding box center [299, 279] width 157 height 17
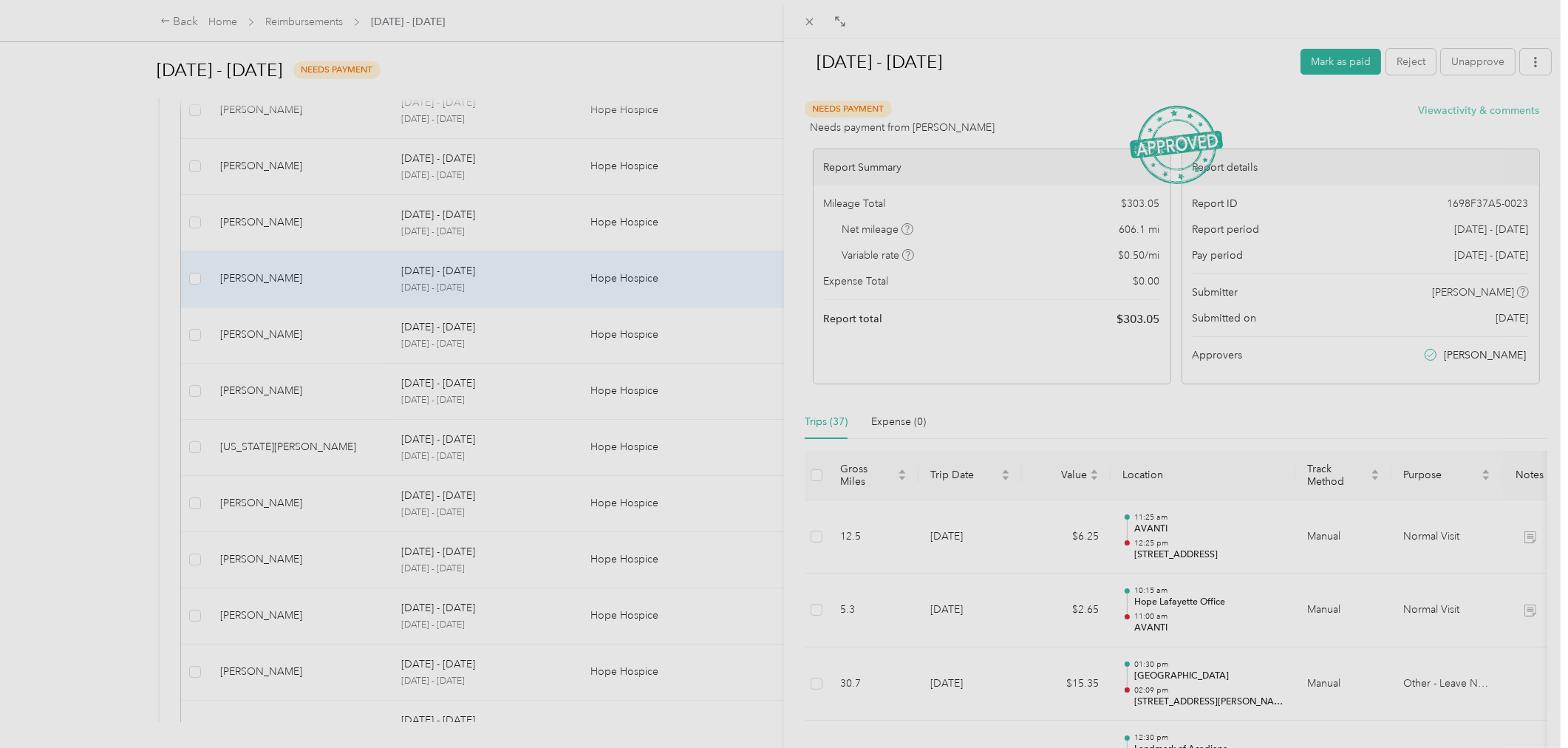
click at [1457, 107] on button "View activity & comments" at bounding box center [1479, 110] width 121 height 16
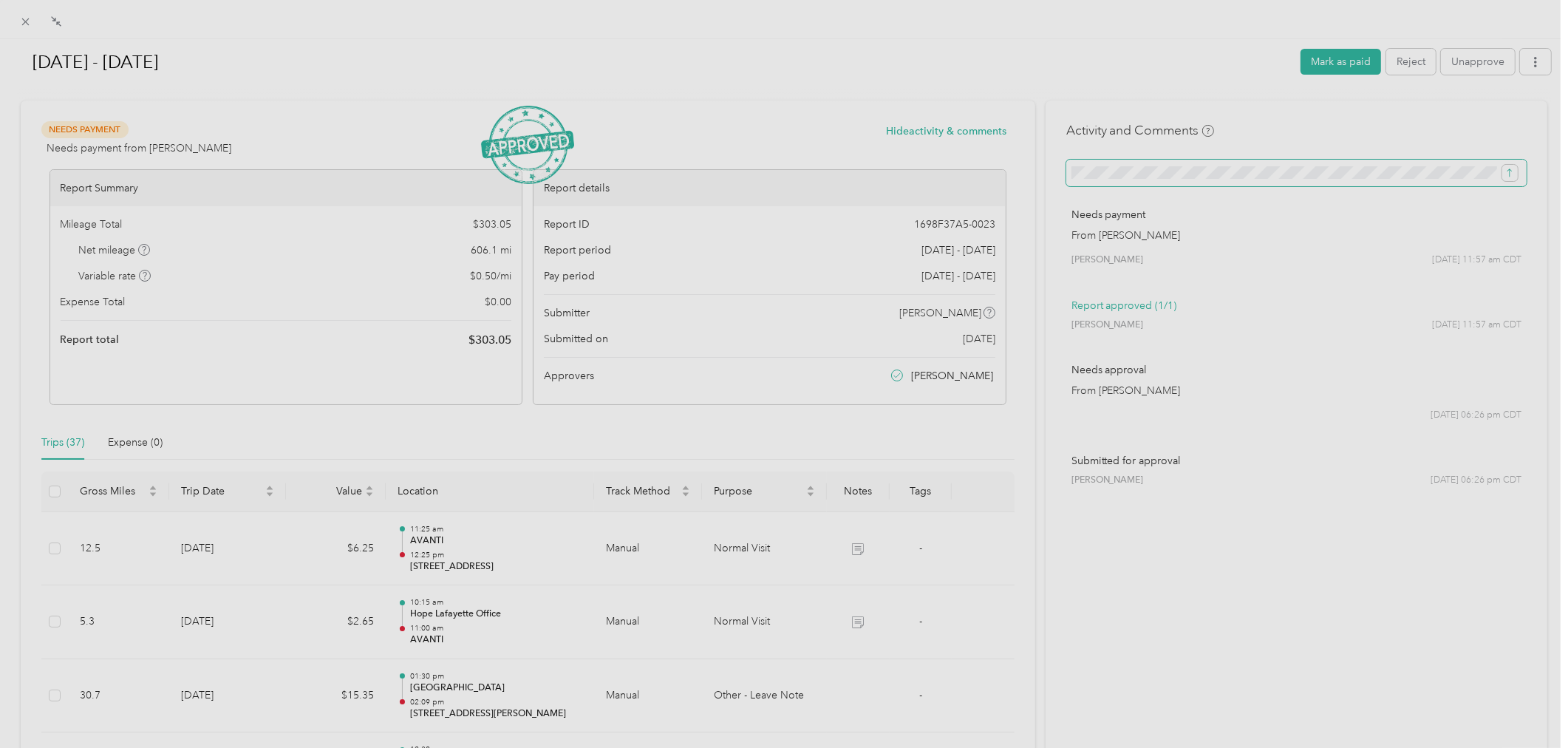
scroll to position [0, 182]
click at [1504, 173] on icon "submit" at bounding box center [1509, 173] width 10 height 10
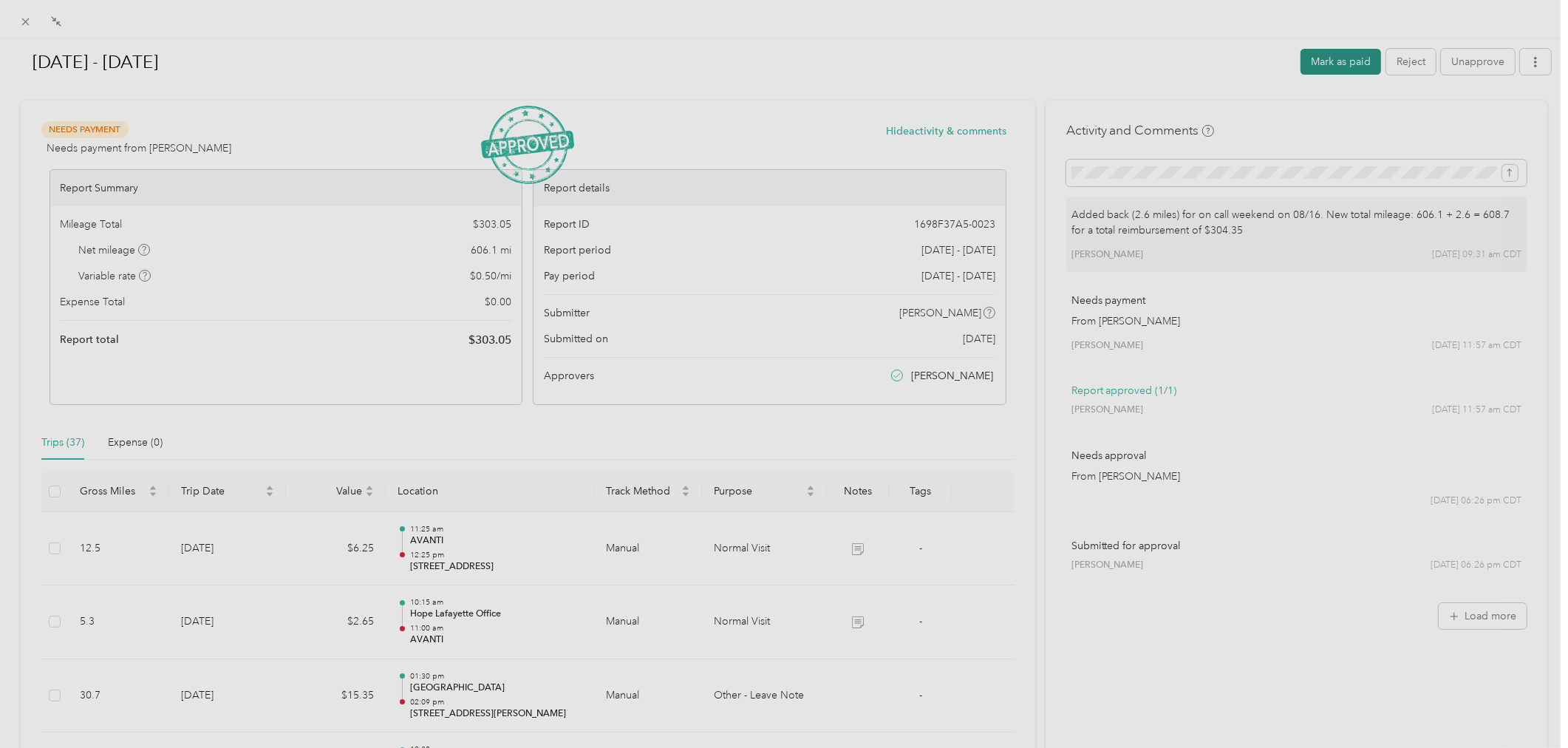
click at [1342, 61] on button "Mark as paid" at bounding box center [1340, 61] width 80 height 26
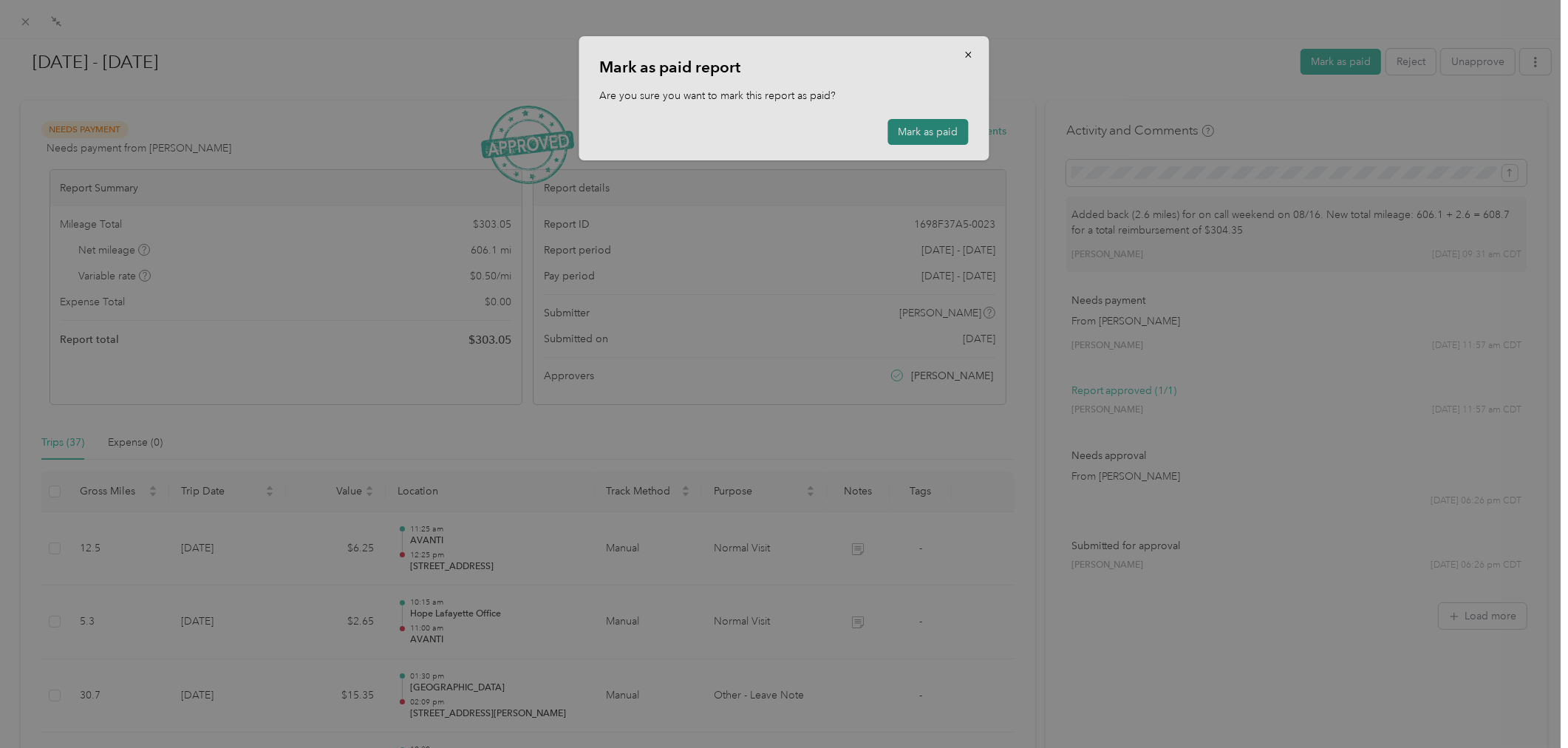
click at [945, 134] on button "Mark as paid" at bounding box center [928, 132] width 80 height 26
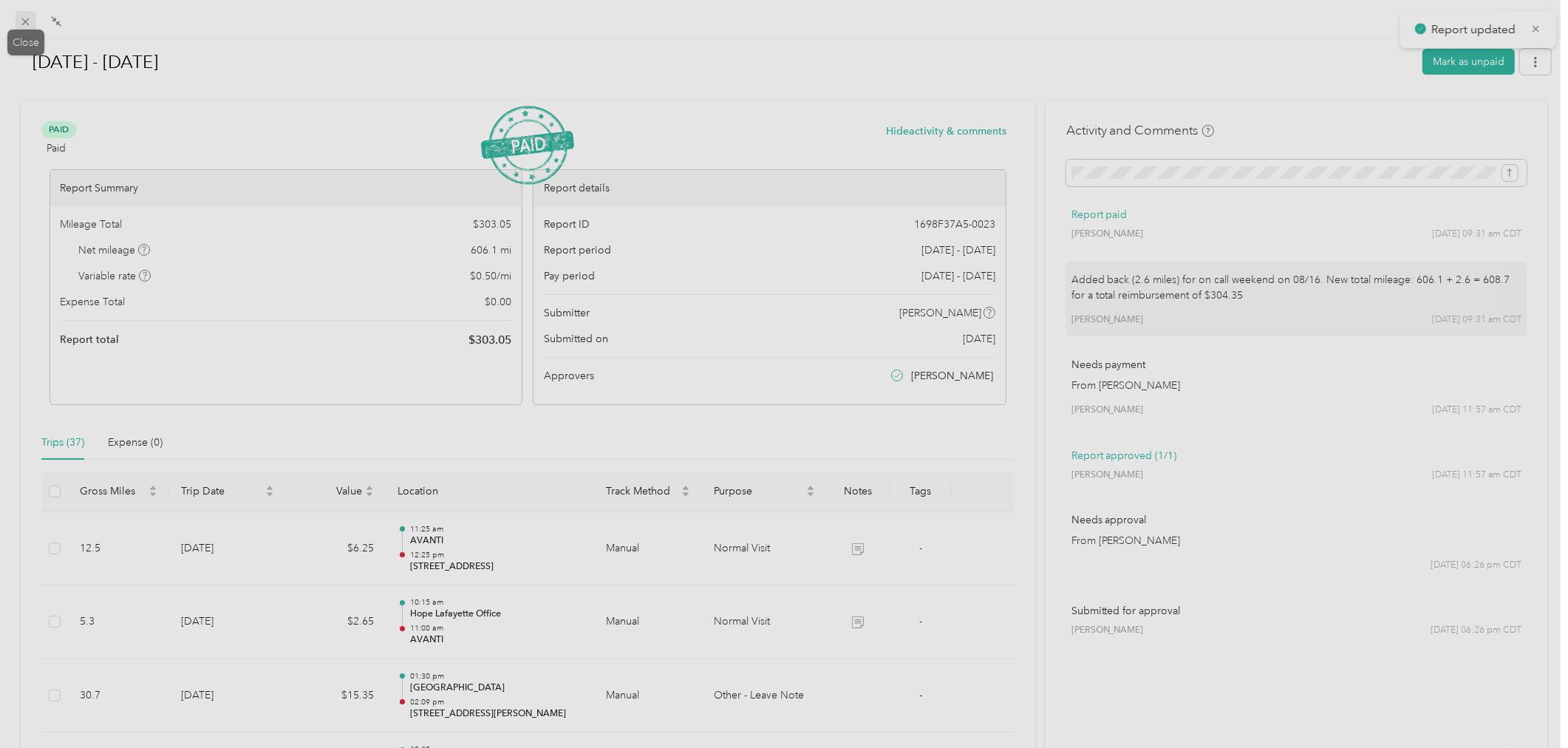
click at [28, 17] on icon at bounding box center [25, 22] width 12 height 12
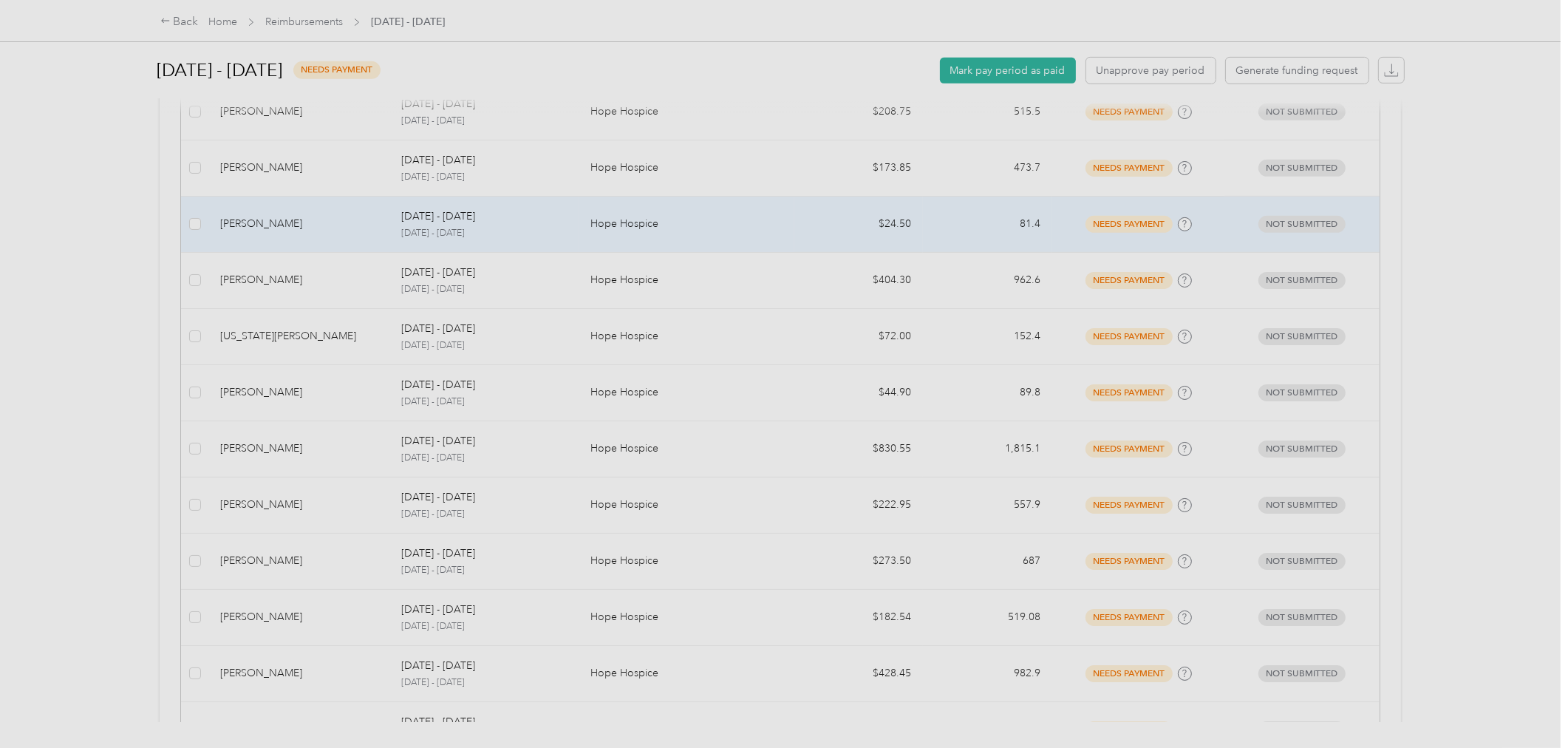
scroll to position [821, 0]
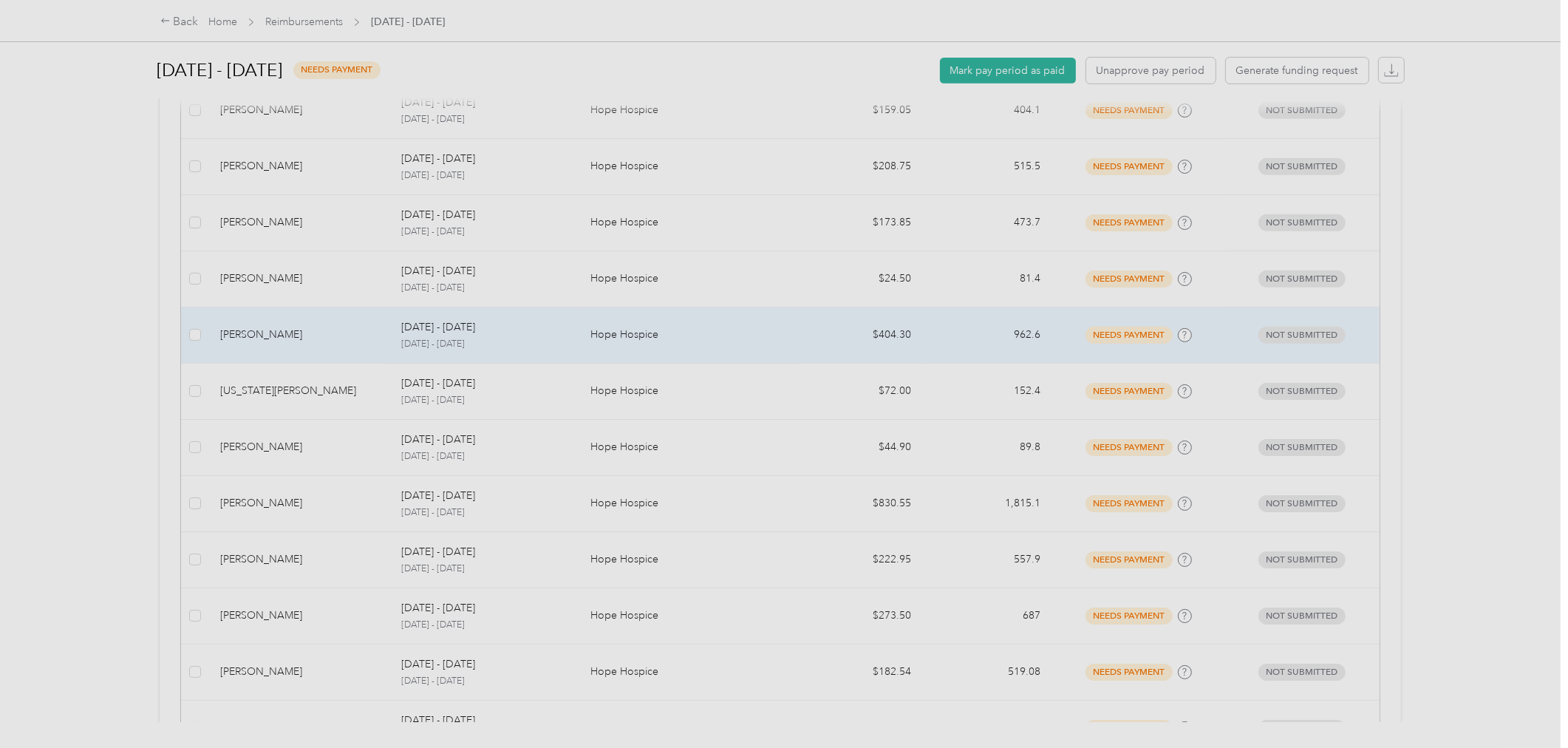
click at [369, 331] on div "[PERSON_NAME]" at bounding box center [299, 335] width 157 height 17
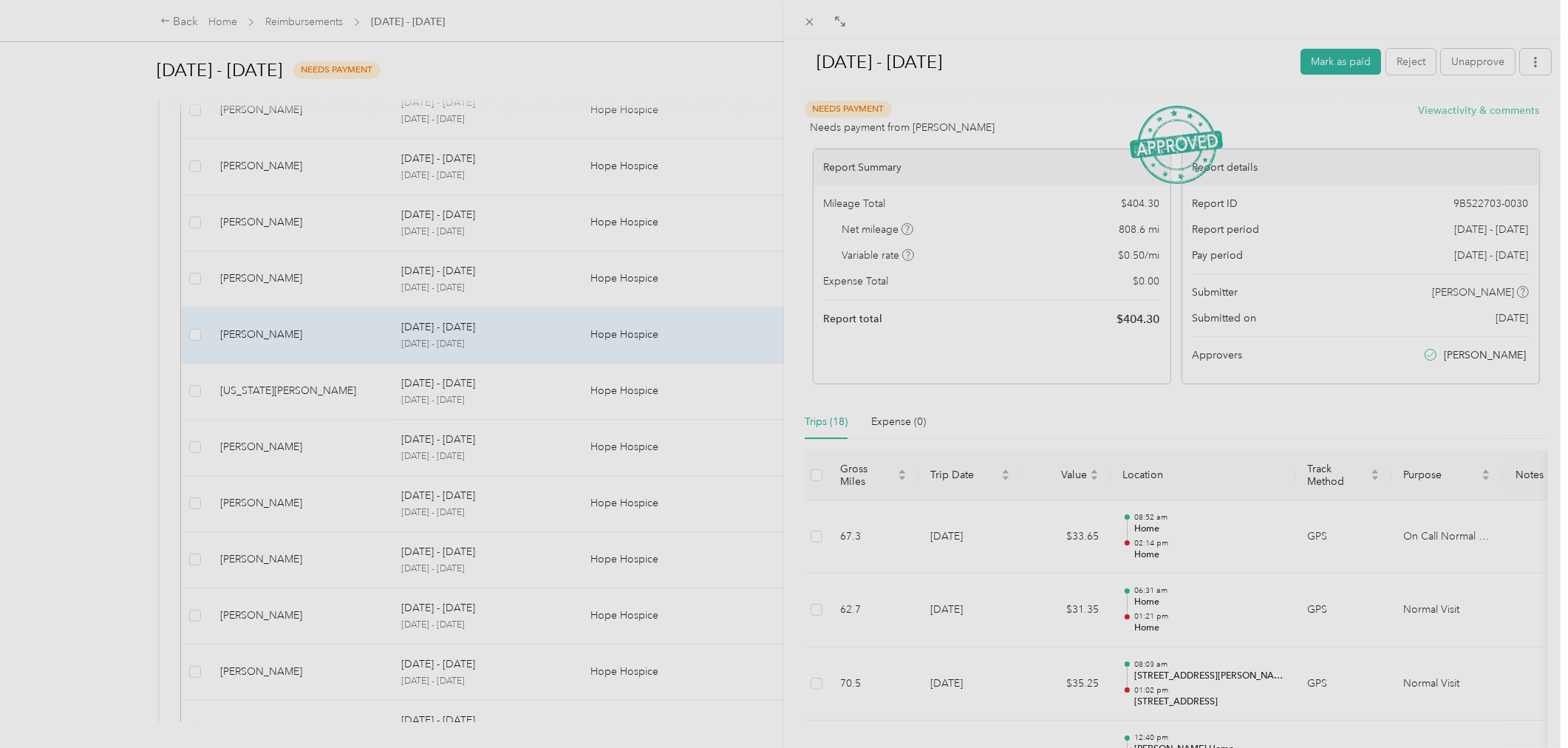
click at [1446, 111] on button "View activity & comments" at bounding box center [1479, 110] width 121 height 16
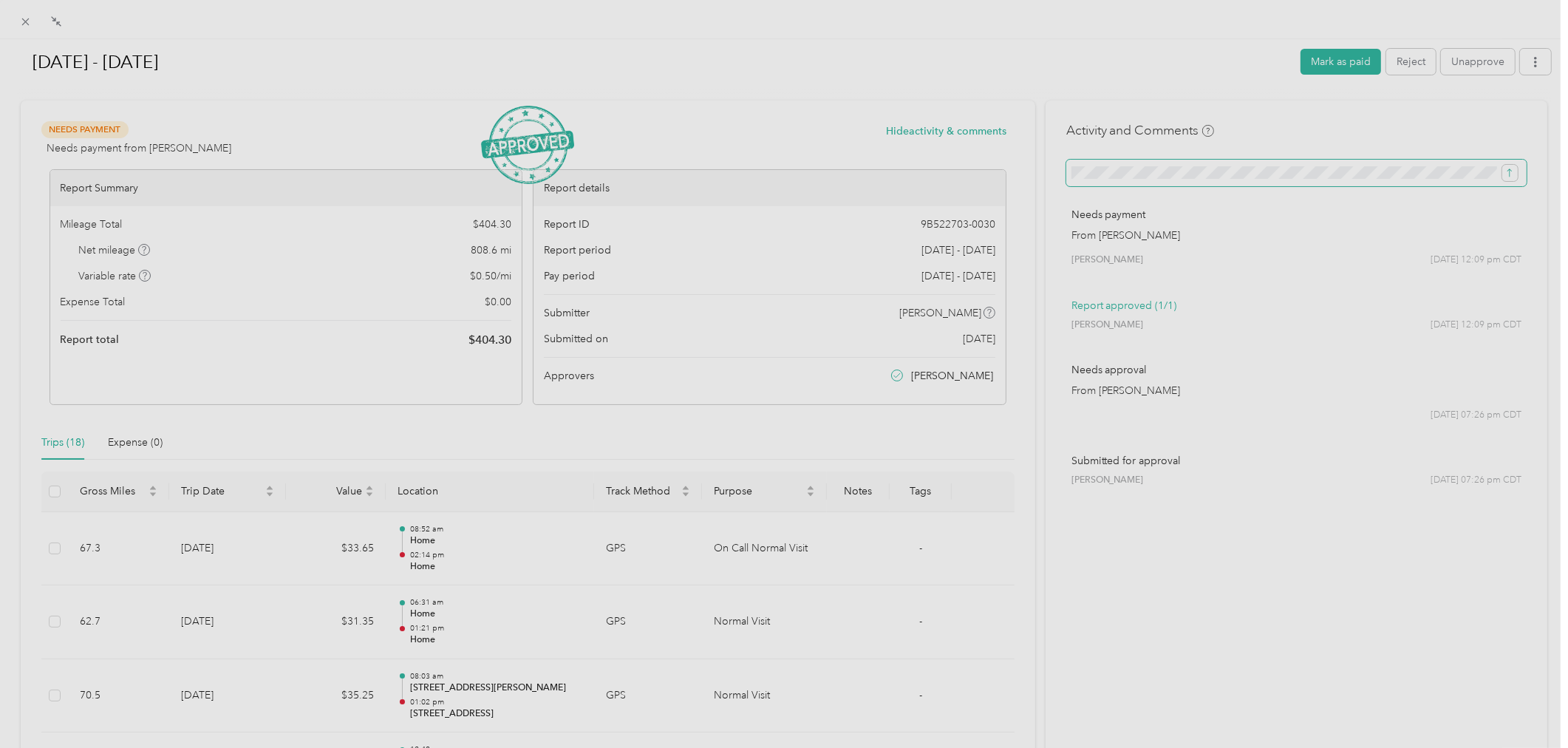
scroll to position [0, 176]
click at [1508, 175] on button "submit" at bounding box center [1509, 173] width 16 height 17
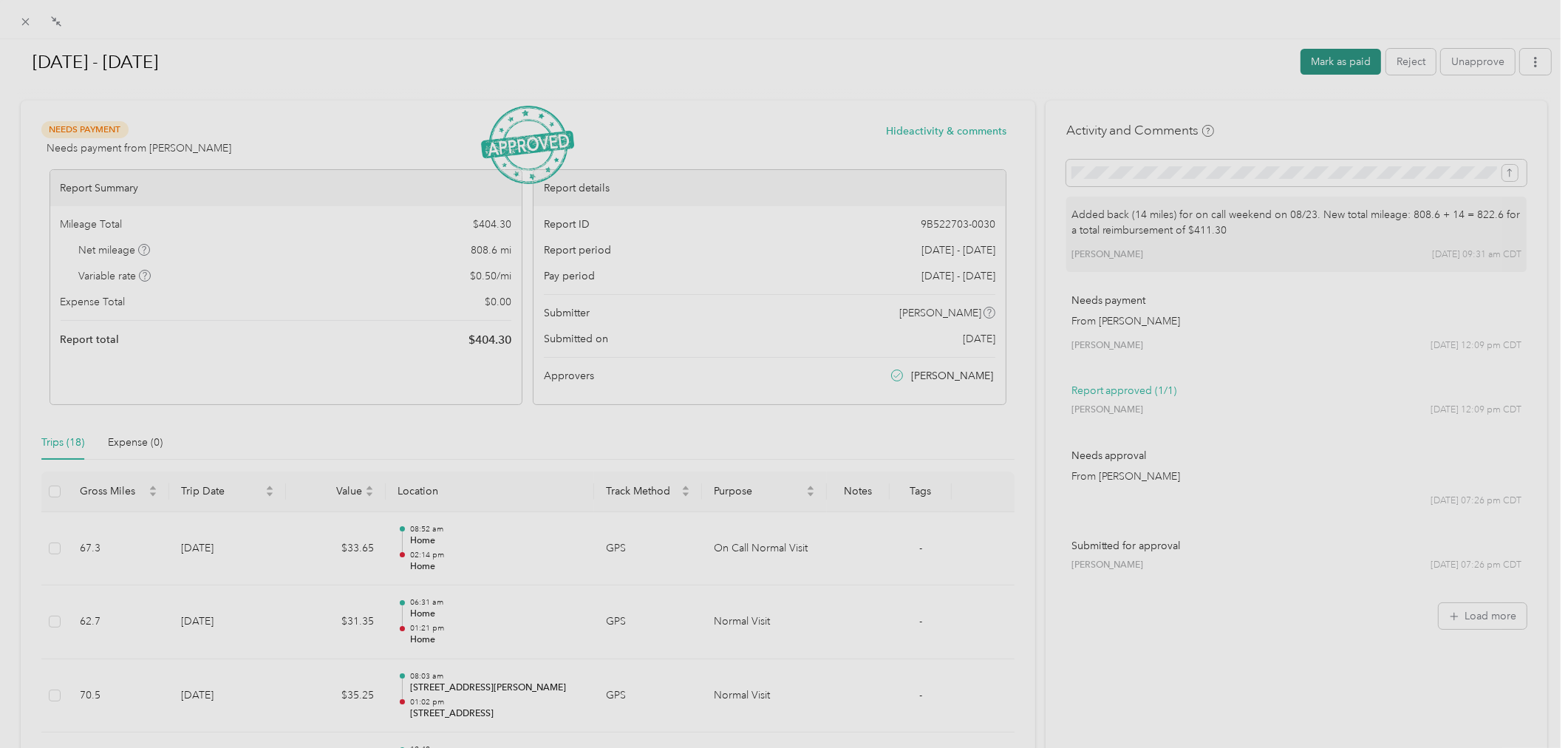
click at [1333, 65] on button "Mark as paid" at bounding box center [1340, 61] width 80 height 26
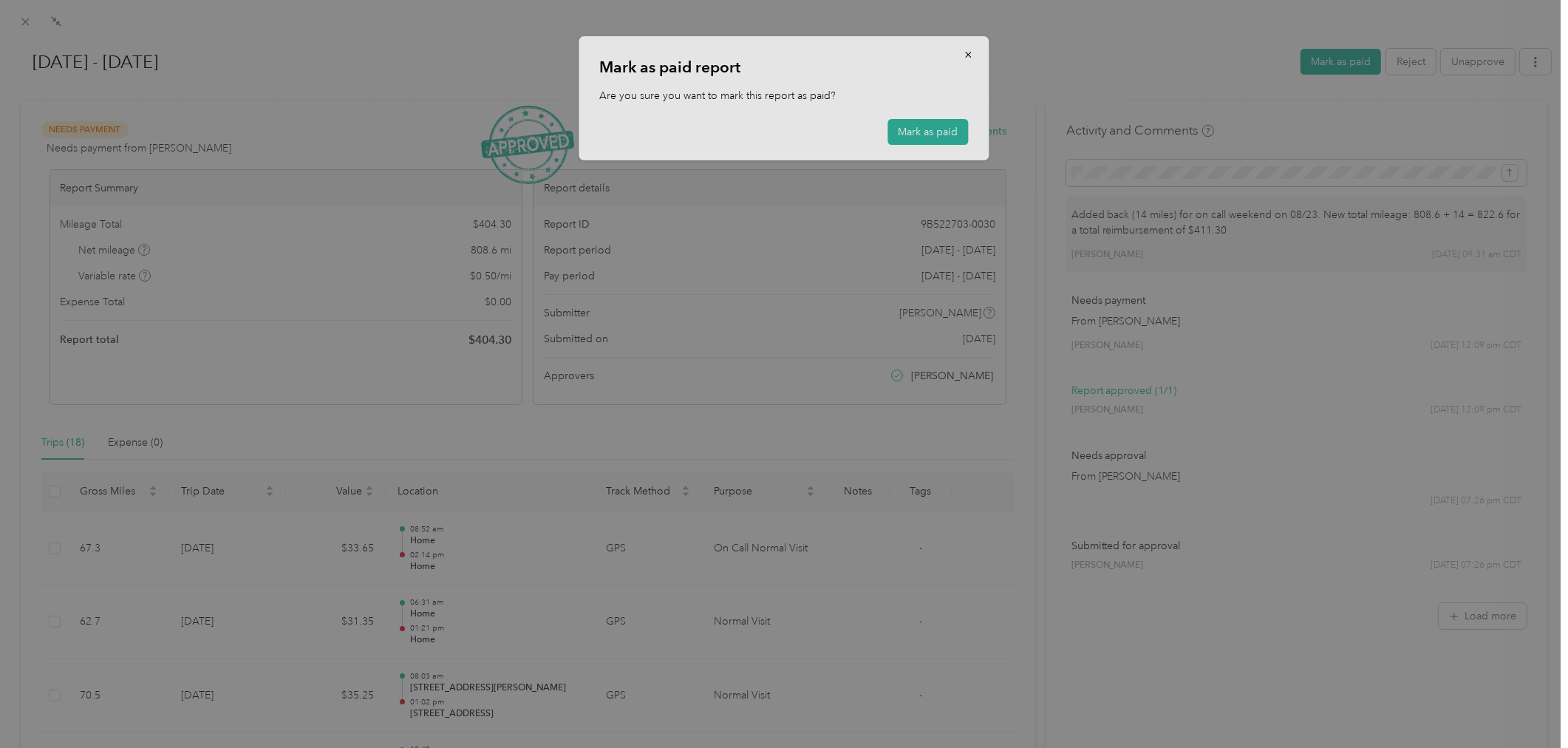
drag, startPoint x: 927, startPoint y: 128, endPoint x: 708, endPoint y: 112, distance: 219.6
click at [927, 128] on button "Mark as paid" at bounding box center [928, 132] width 80 height 26
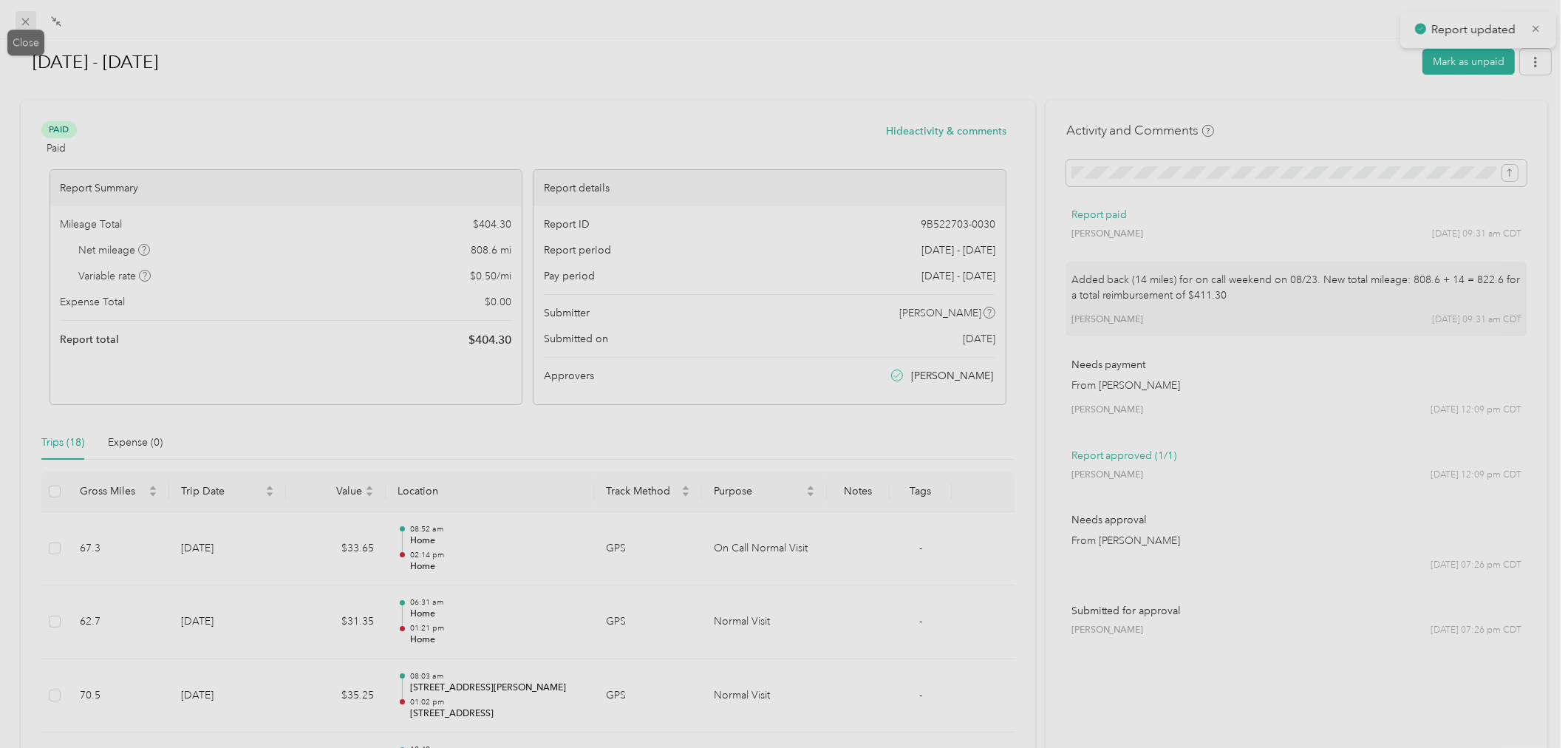
click at [24, 24] on icon at bounding box center [25, 22] width 12 height 12
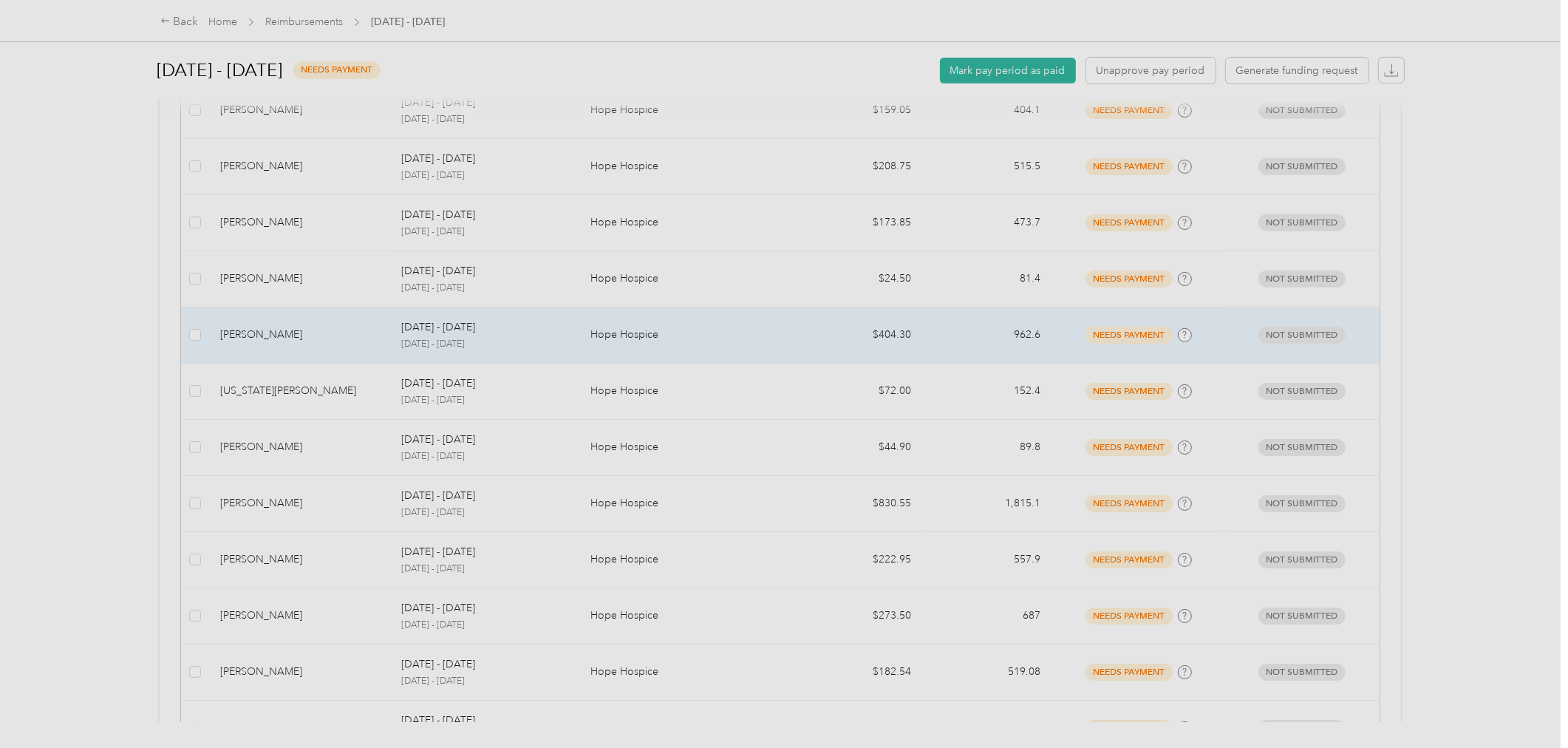
click at [331, 340] on div "[PERSON_NAME]" at bounding box center [299, 335] width 157 height 17
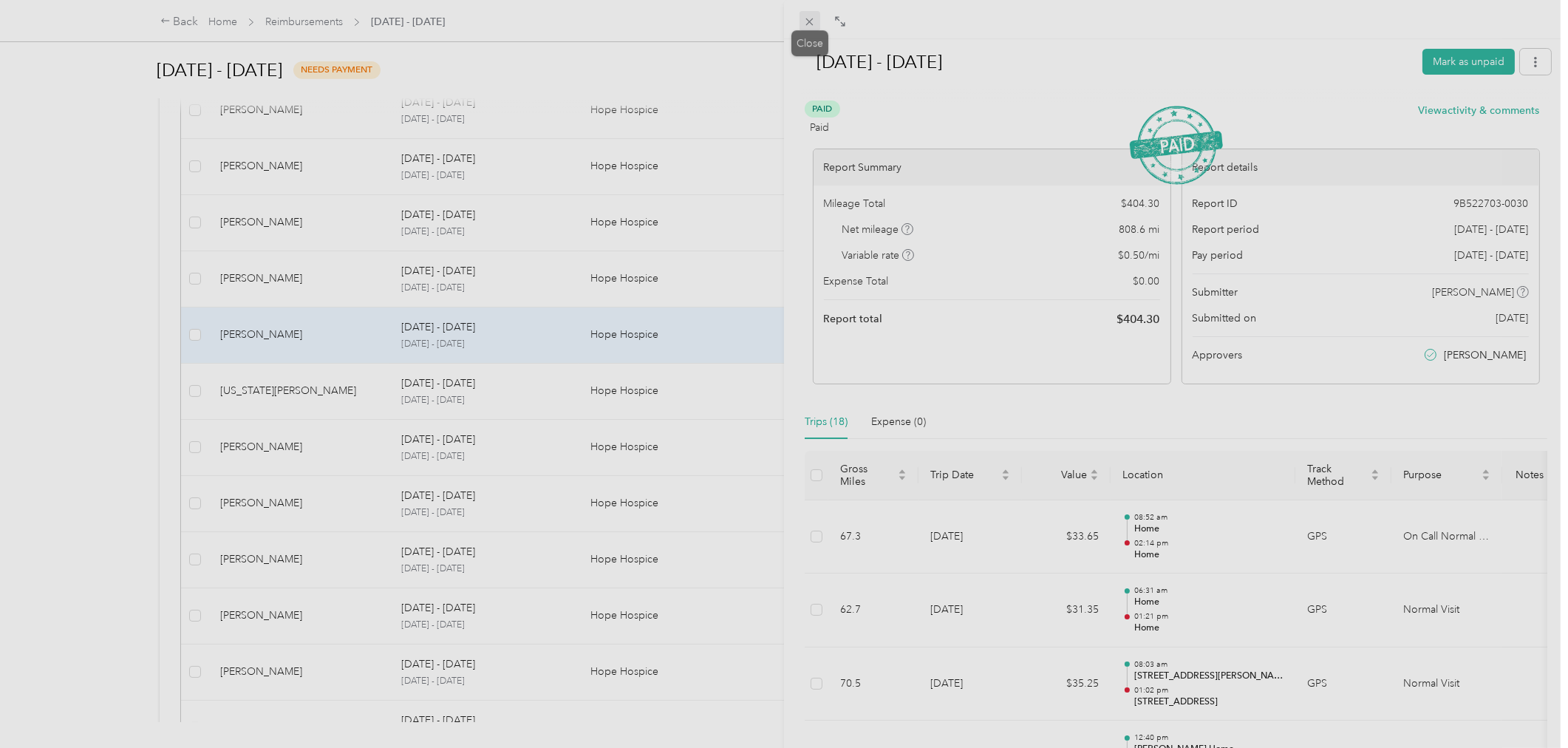
click at [810, 21] on icon at bounding box center [809, 22] width 12 height 12
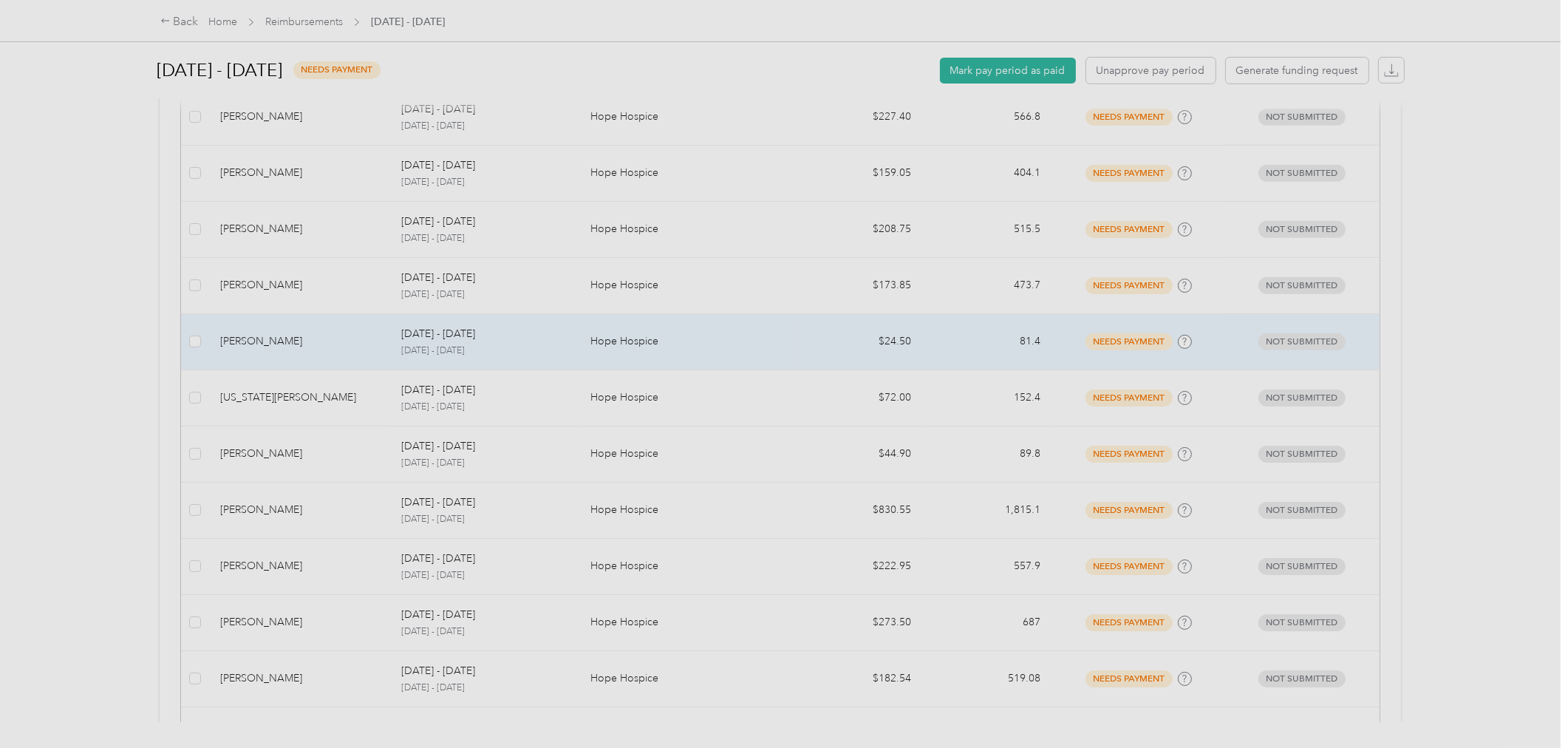
scroll to position [821, 0]
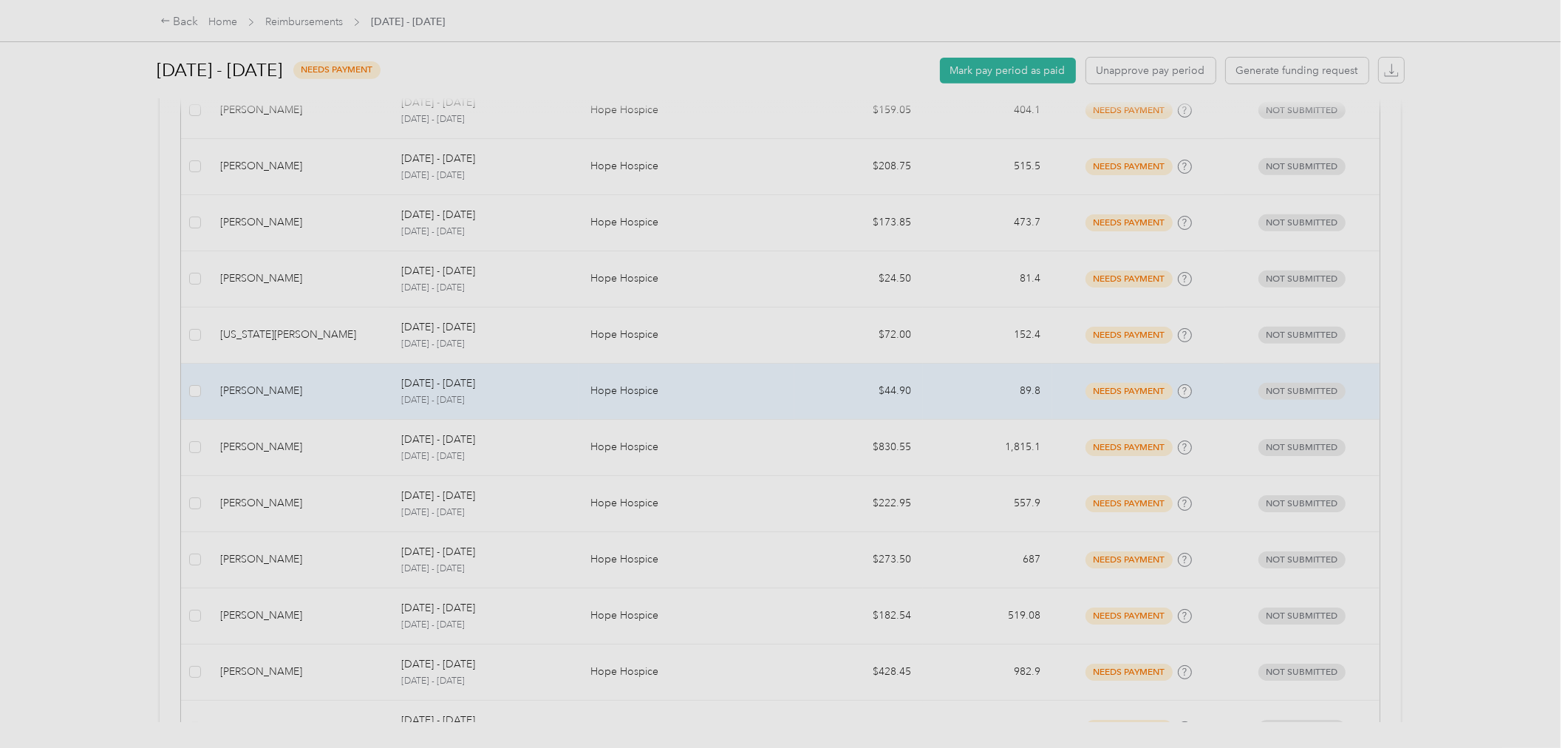
click at [276, 383] on div "[PERSON_NAME]" at bounding box center [299, 391] width 157 height 17
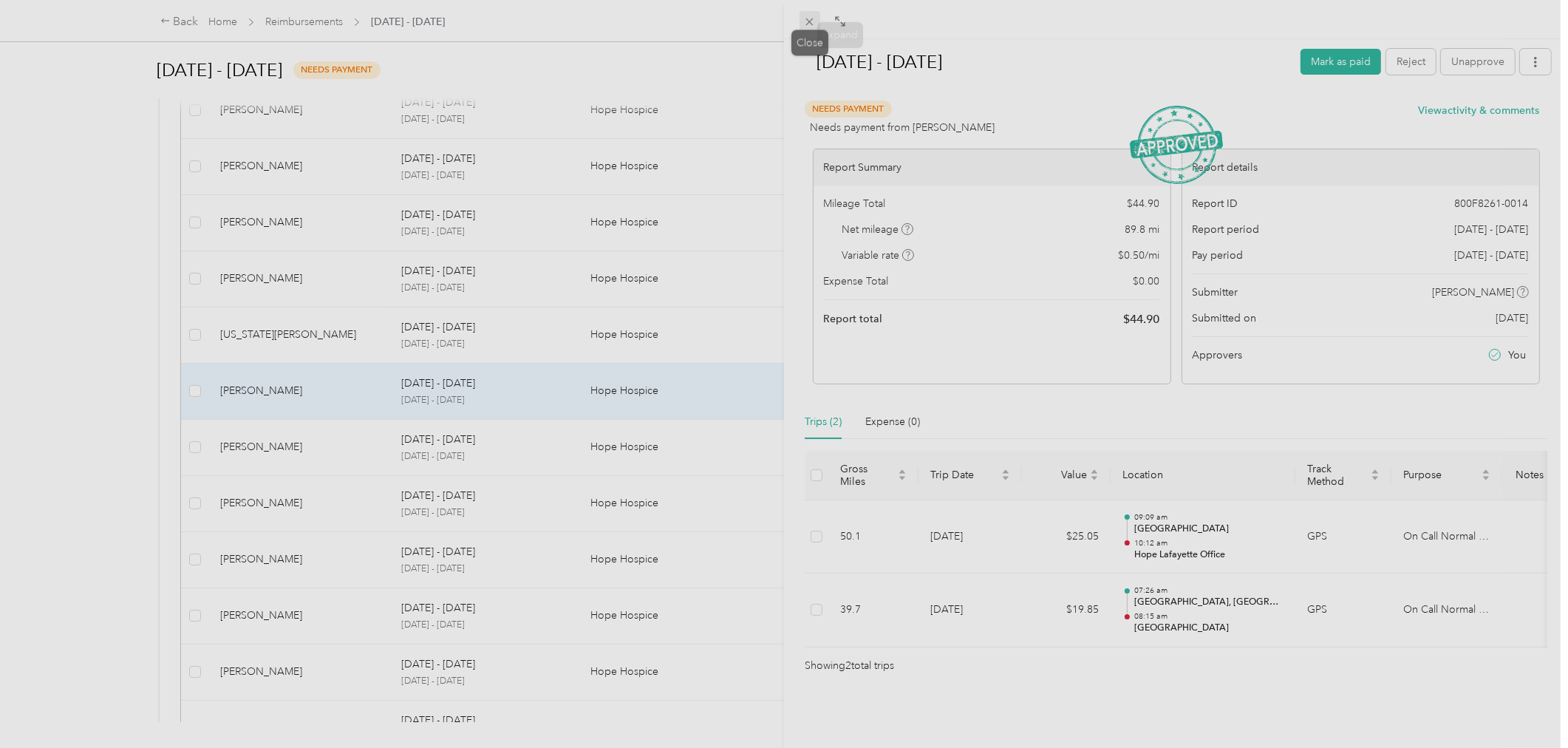
click at [809, 16] on icon at bounding box center [809, 22] width 12 height 12
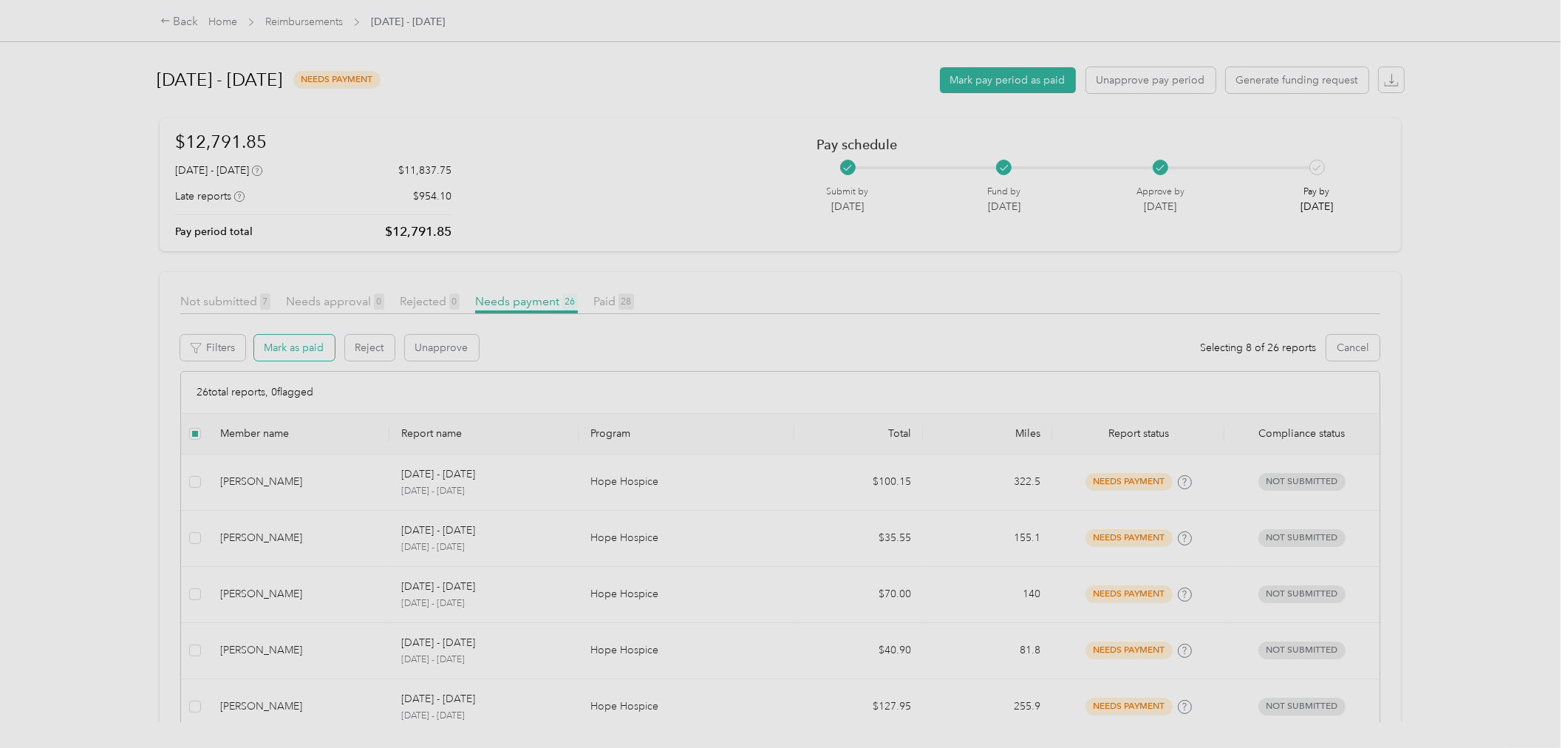
click at [314, 344] on button "Mark as paid" at bounding box center [294, 347] width 80 height 26
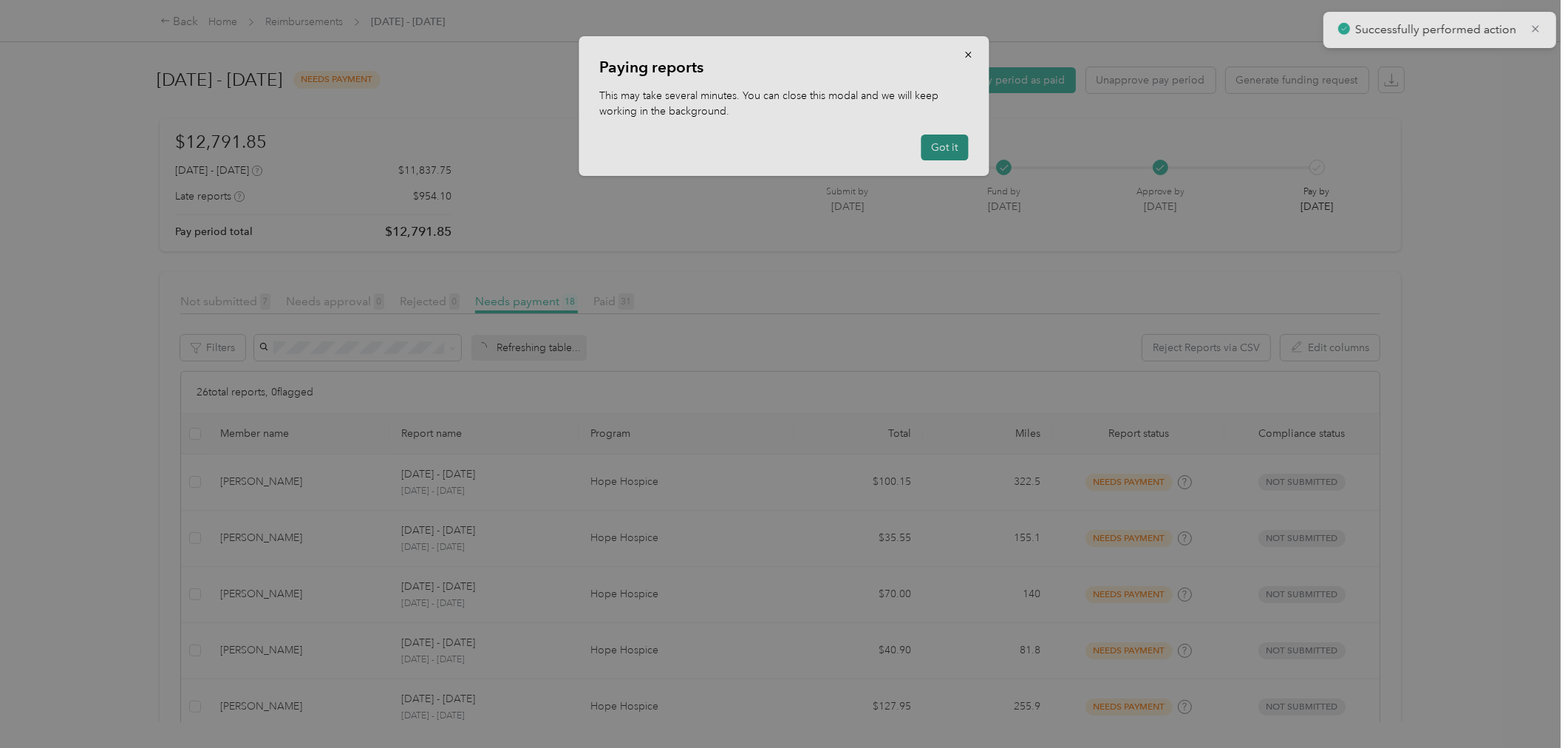
click at [935, 147] on button "Got it" at bounding box center [945, 147] width 47 height 26
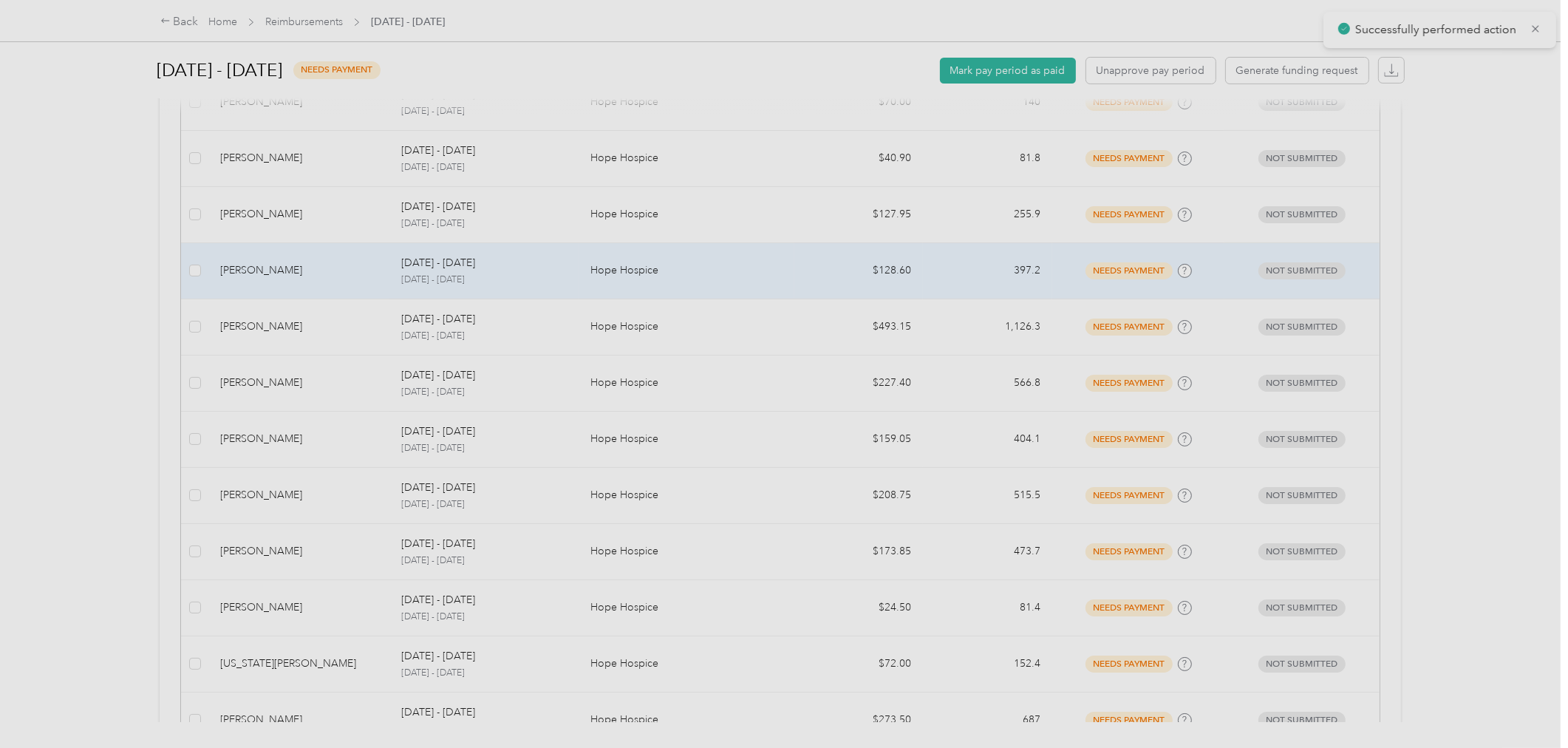
scroll to position [821, 0]
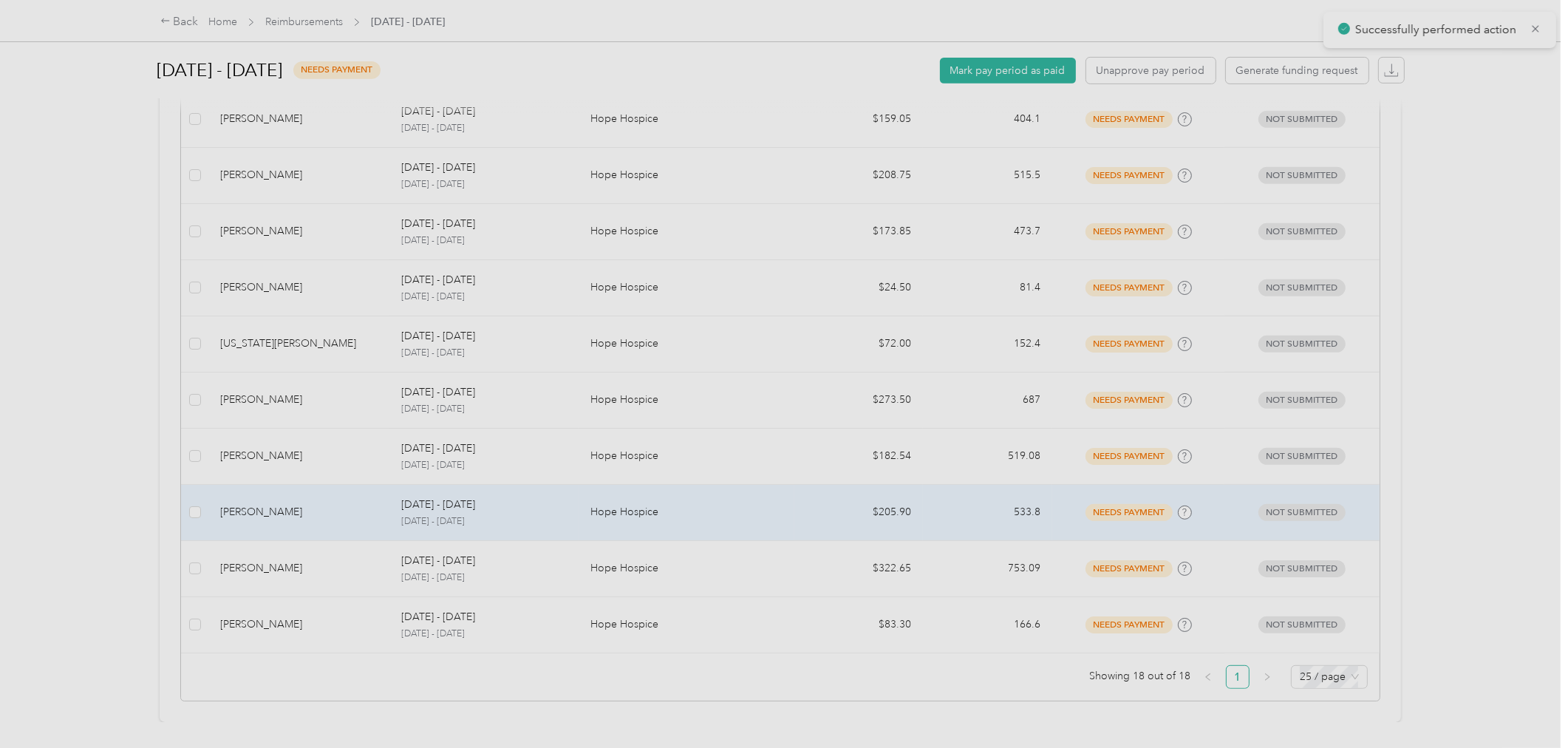
click at [292, 509] on div "[PERSON_NAME]" at bounding box center [299, 513] width 157 height 17
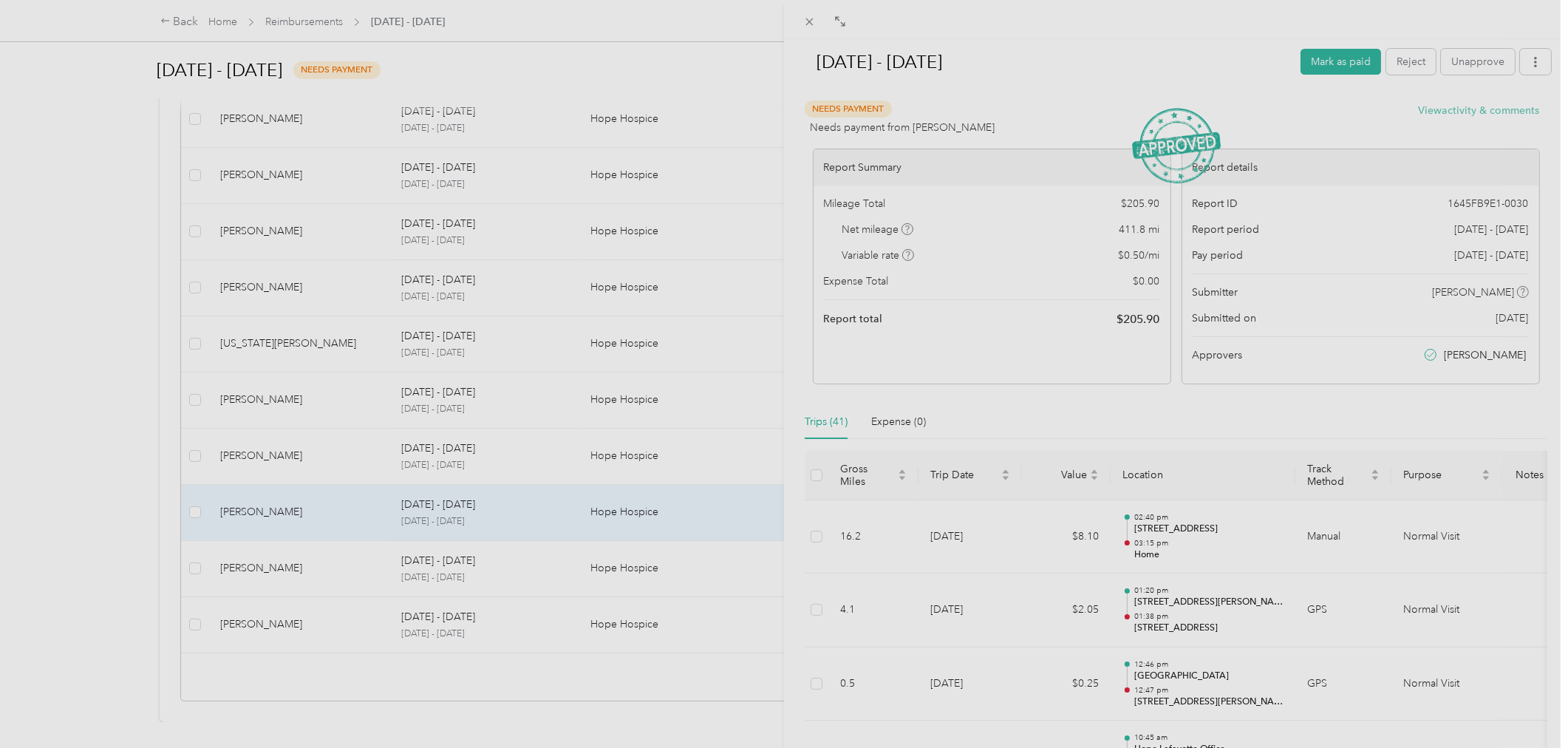
click at [1468, 108] on button "View activity & comments" at bounding box center [1479, 110] width 121 height 16
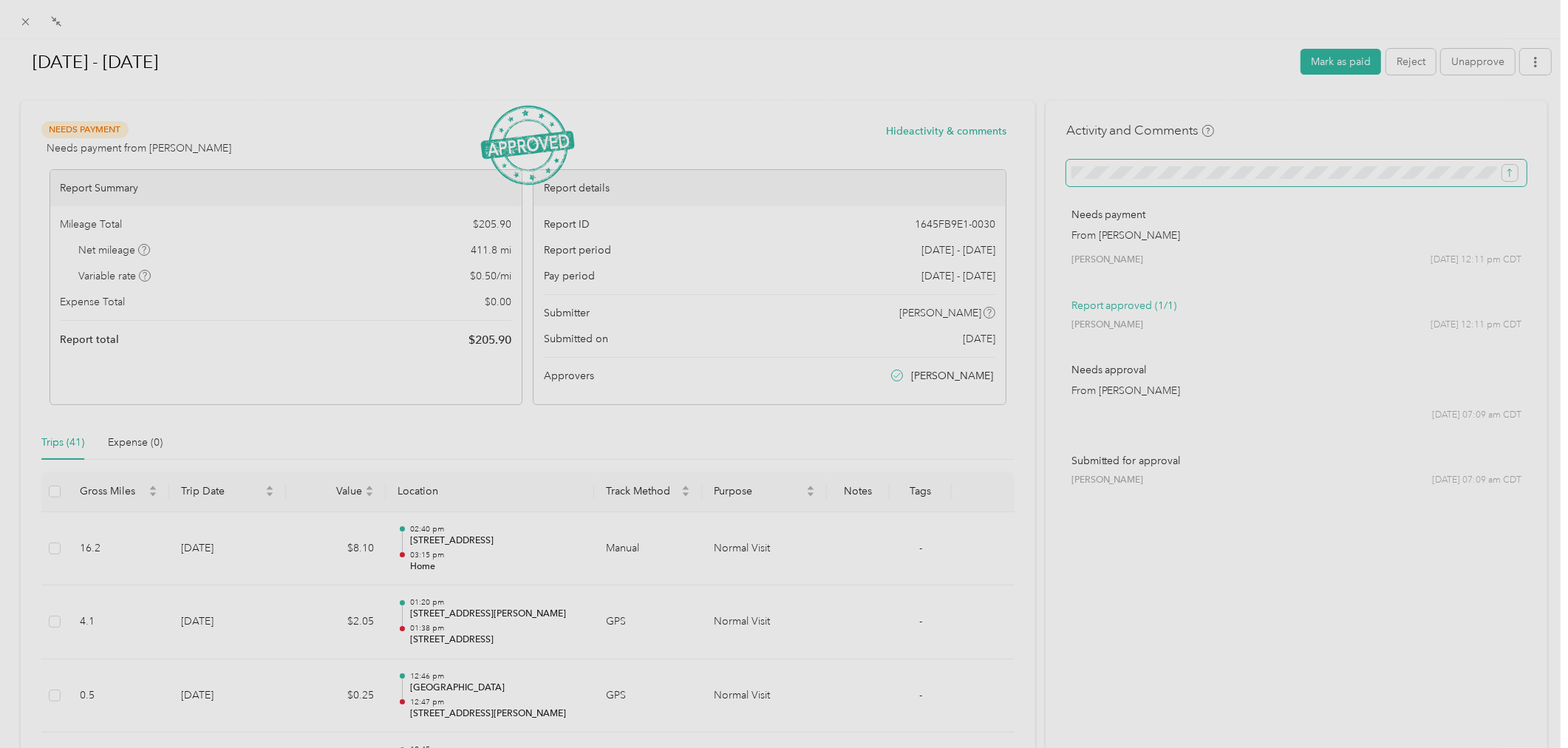
scroll to position [0, 185]
click at [1504, 172] on icon "submit" at bounding box center [1509, 173] width 10 height 10
click at [1337, 59] on button "Mark as paid" at bounding box center [1340, 61] width 80 height 26
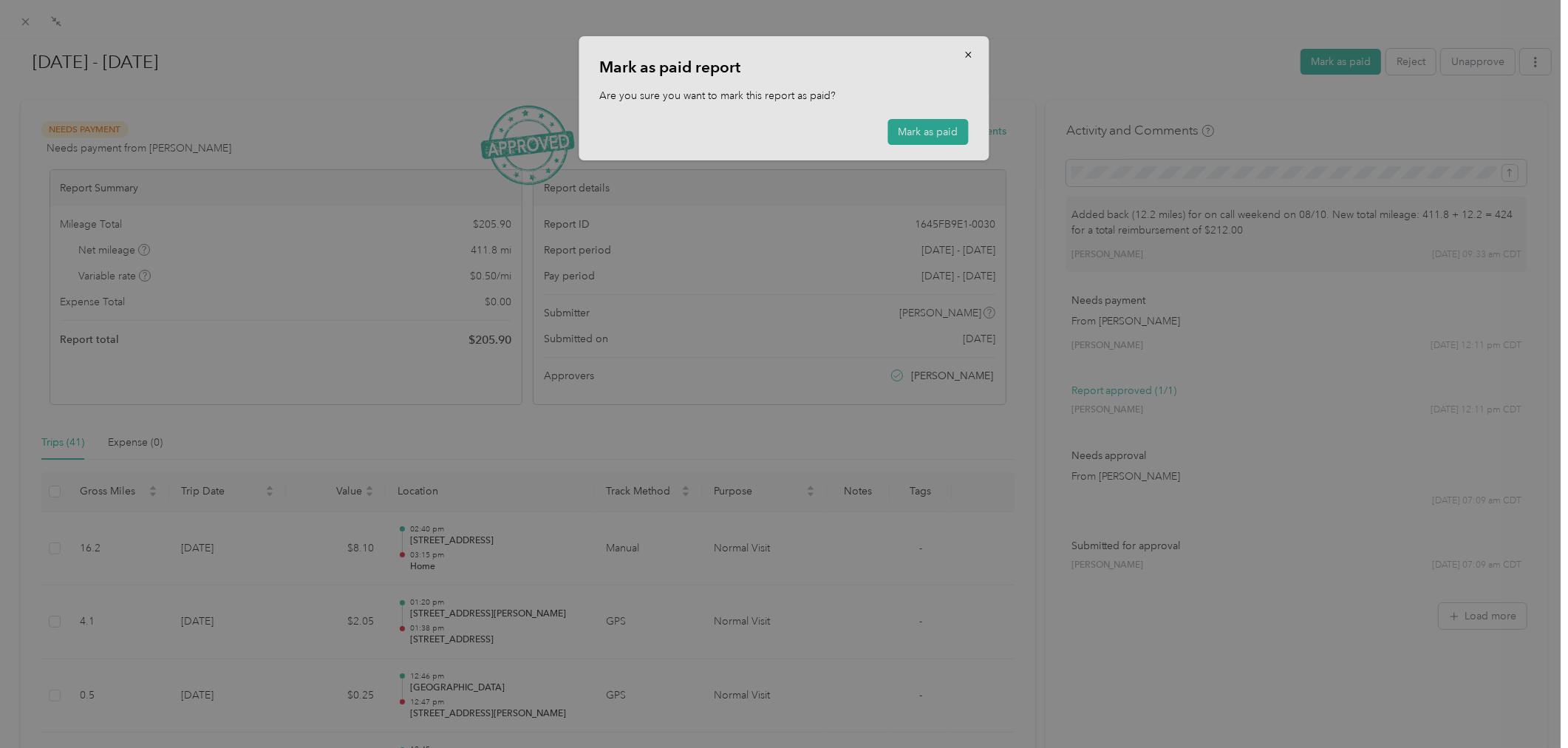
click at [907, 134] on button "Mark as paid" at bounding box center [928, 132] width 80 height 26
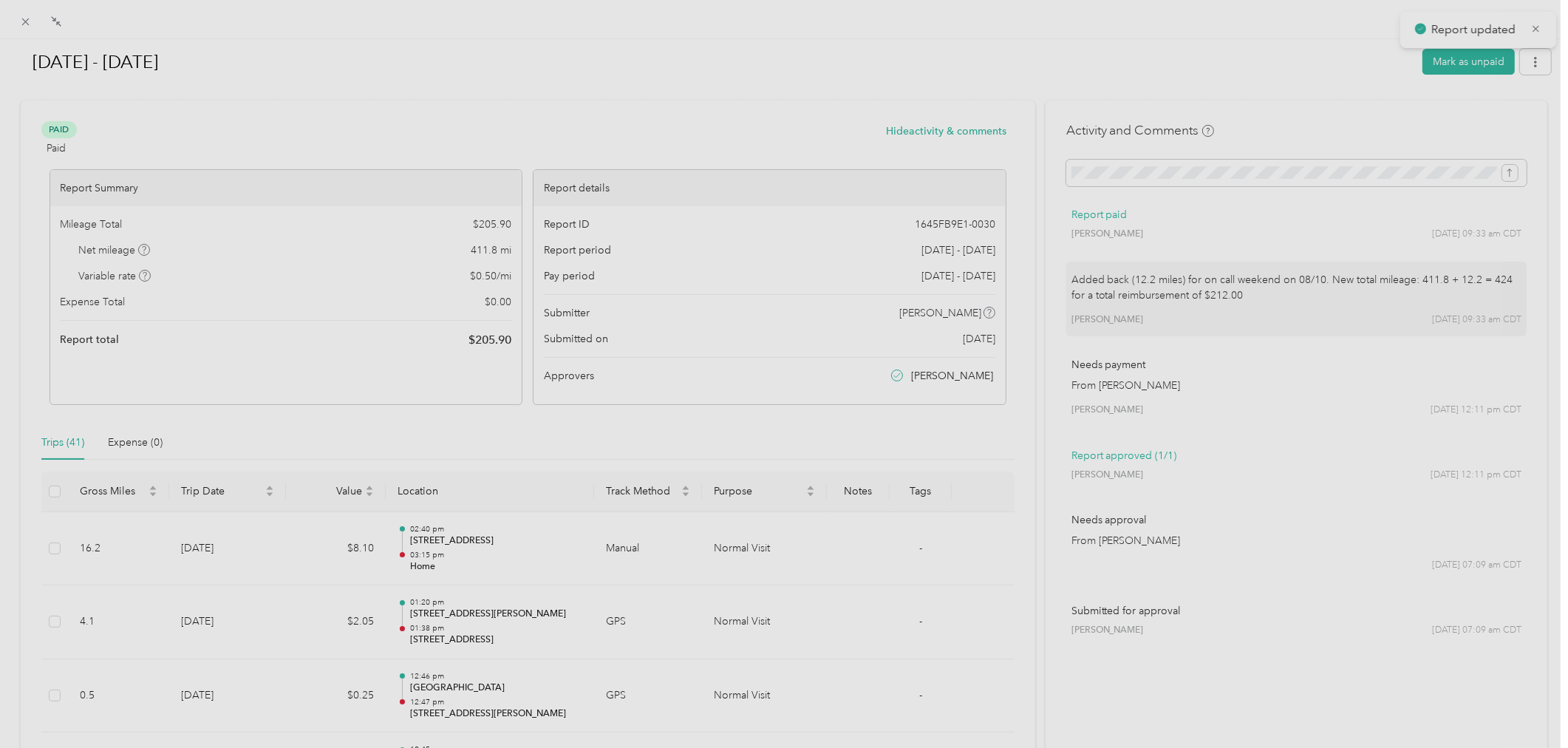
scroll to position [780, 0]
click at [10, 19] on div at bounding box center [784, 19] width 1568 height 39
click at [20, 23] on icon at bounding box center [25, 22] width 12 height 12
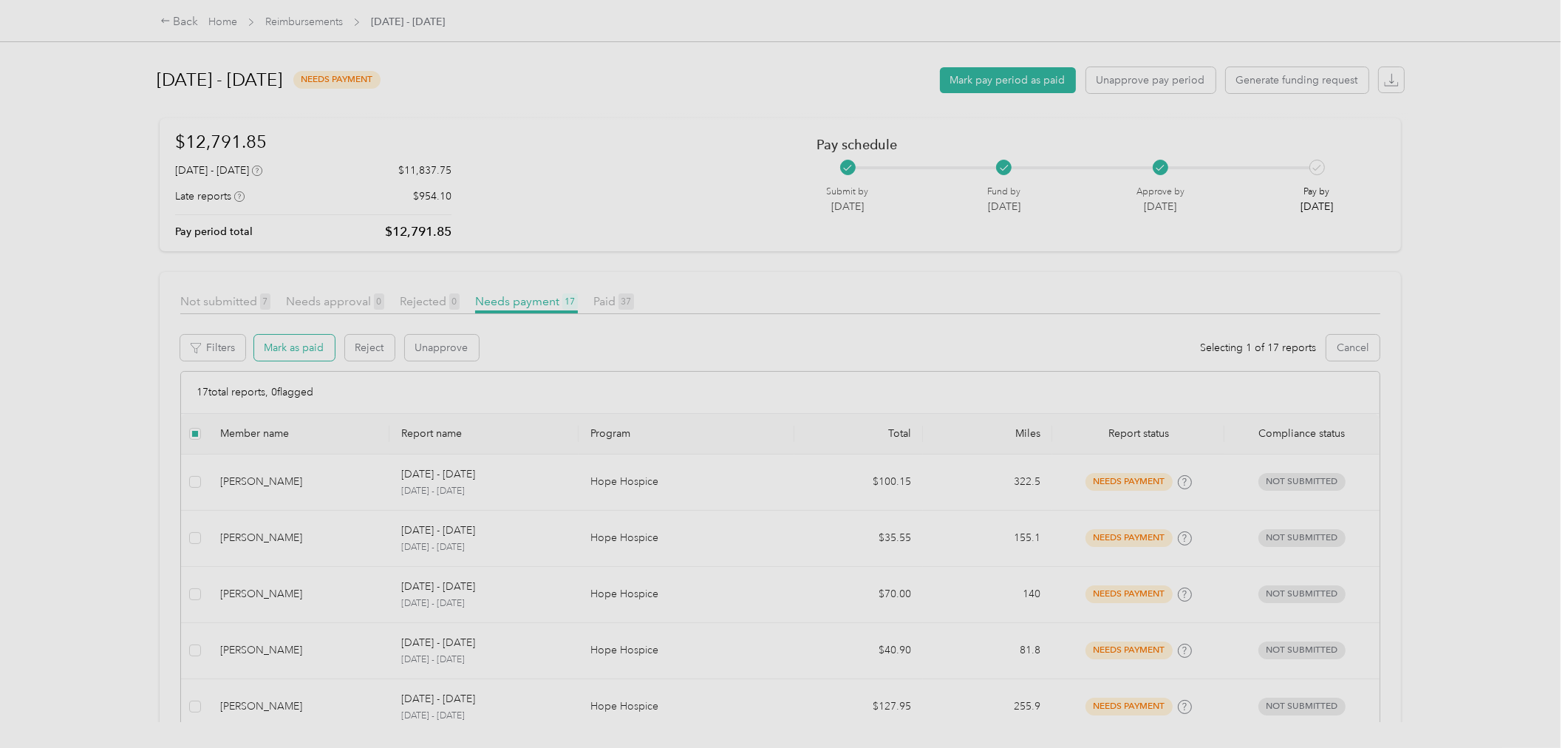
click at [299, 360] on button "Mark as paid" at bounding box center [294, 347] width 80 height 26
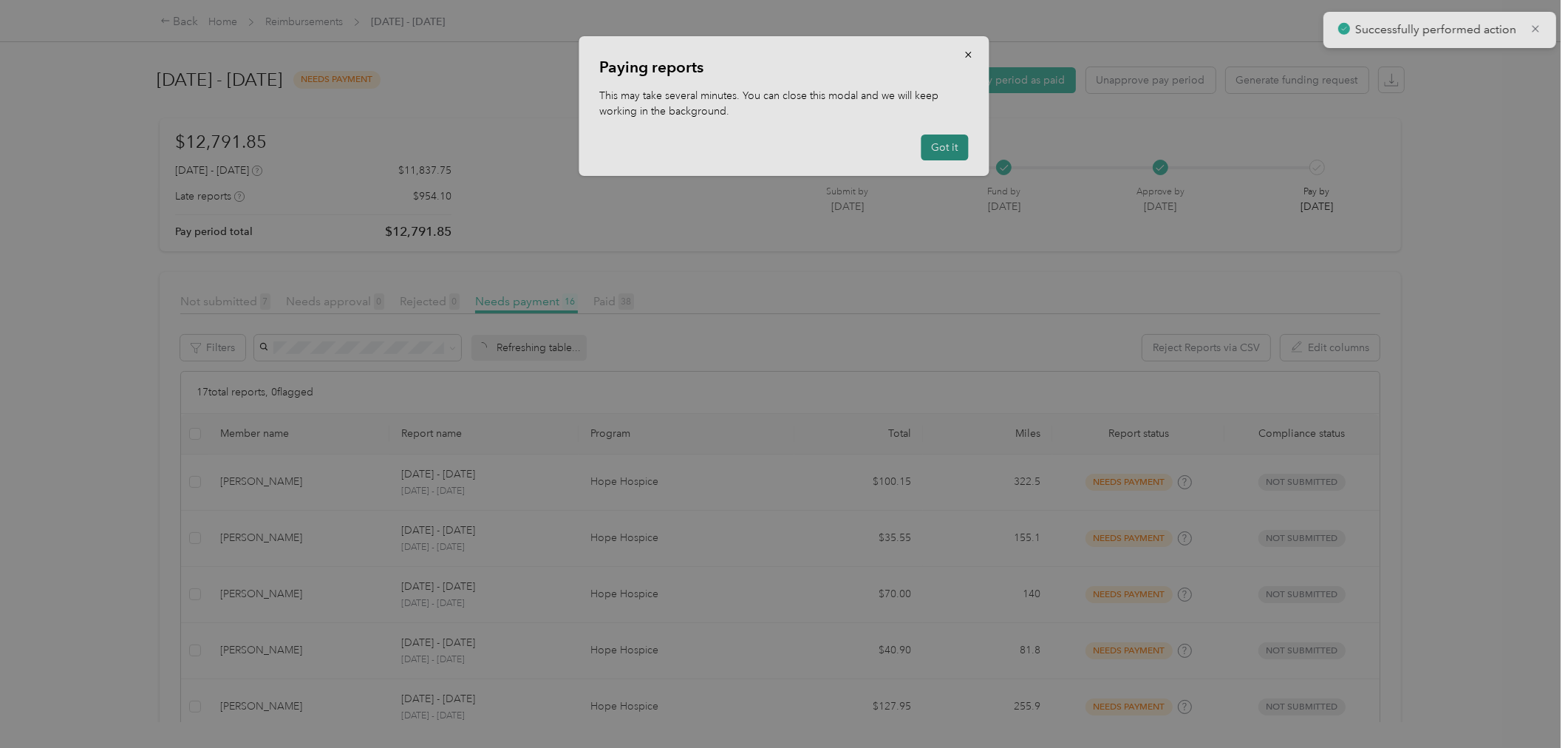
click at [946, 138] on button "Got it" at bounding box center [945, 147] width 47 height 26
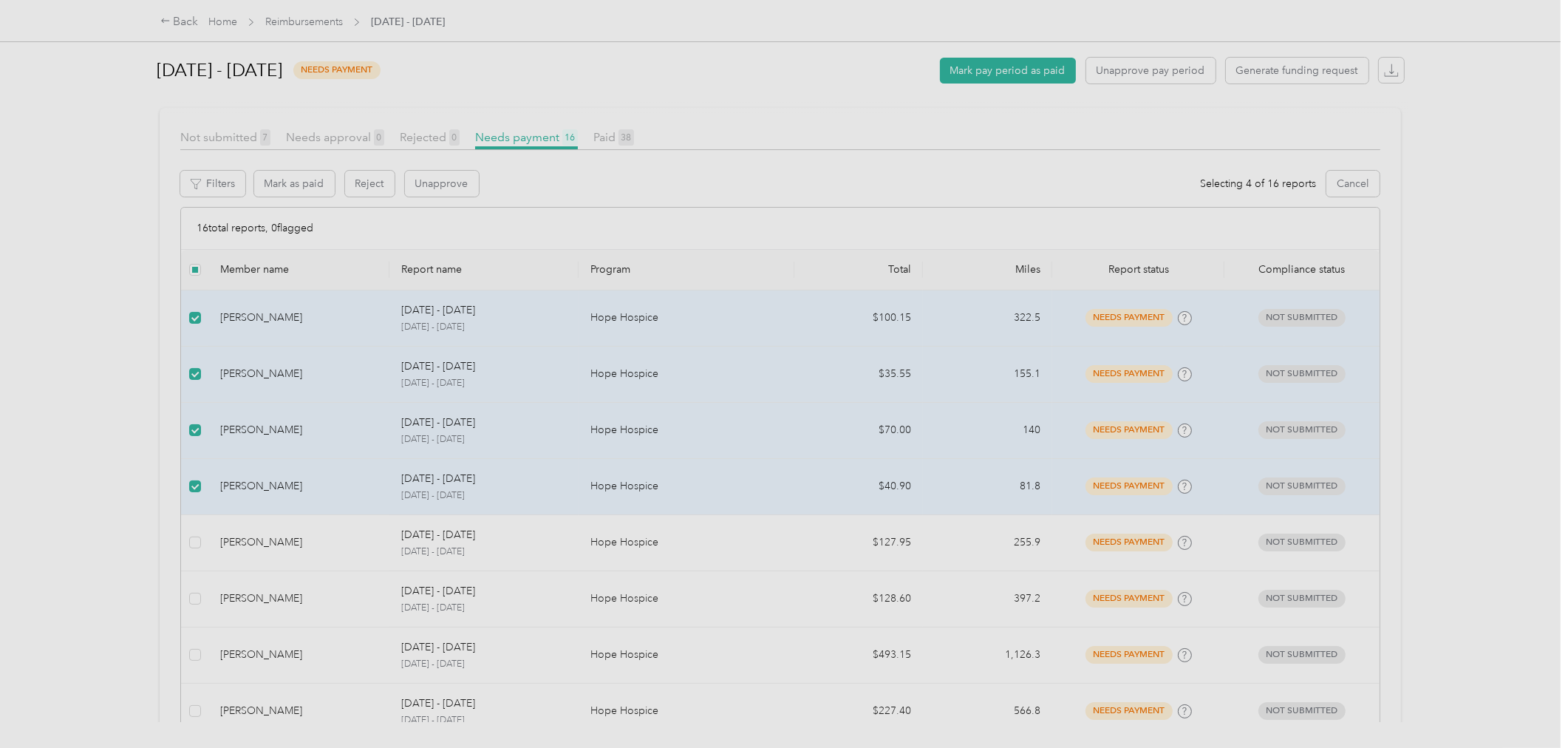
scroll to position [328, 0]
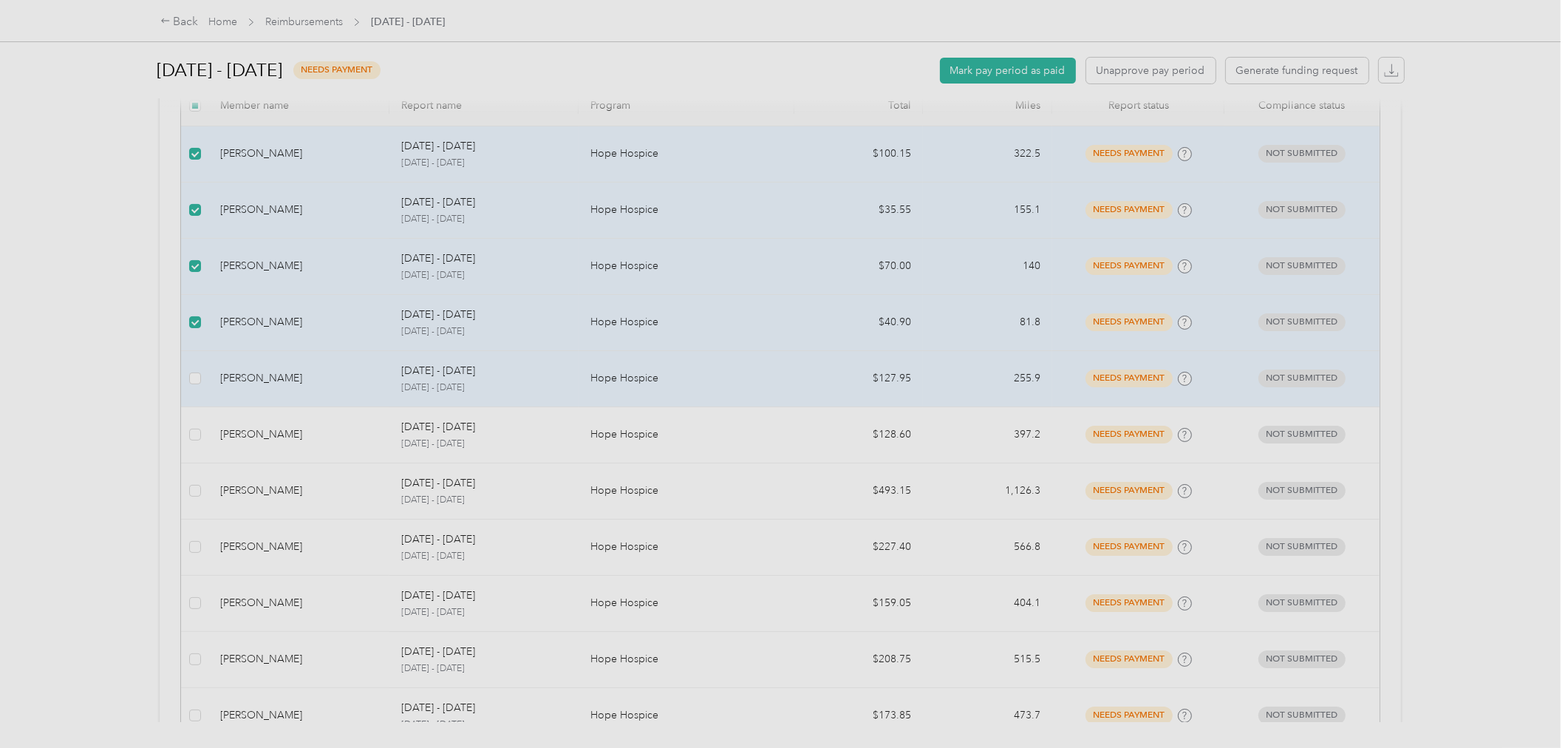
click at [188, 377] on td at bounding box center [195, 379] width 27 height 56
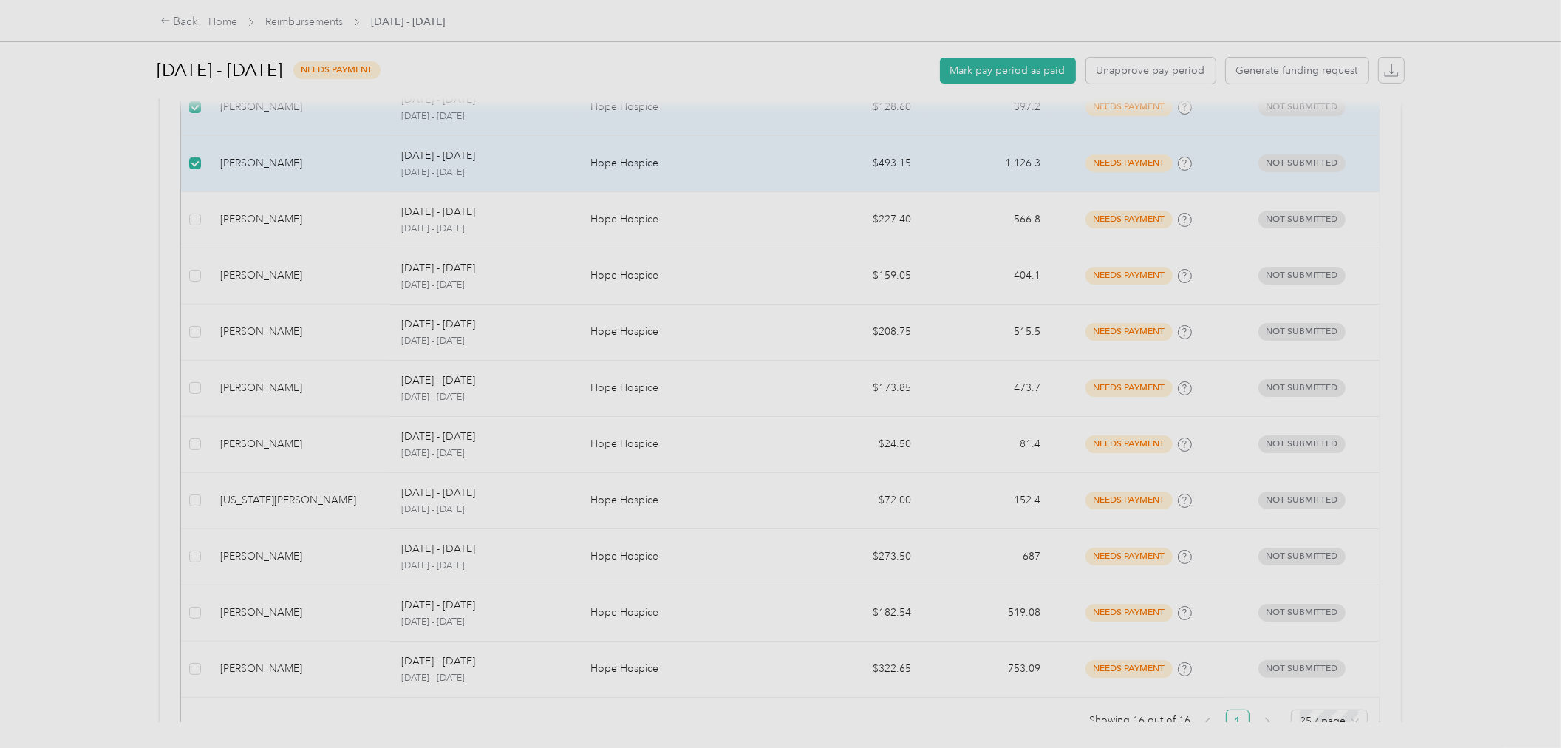
scroll to position [656, 0]
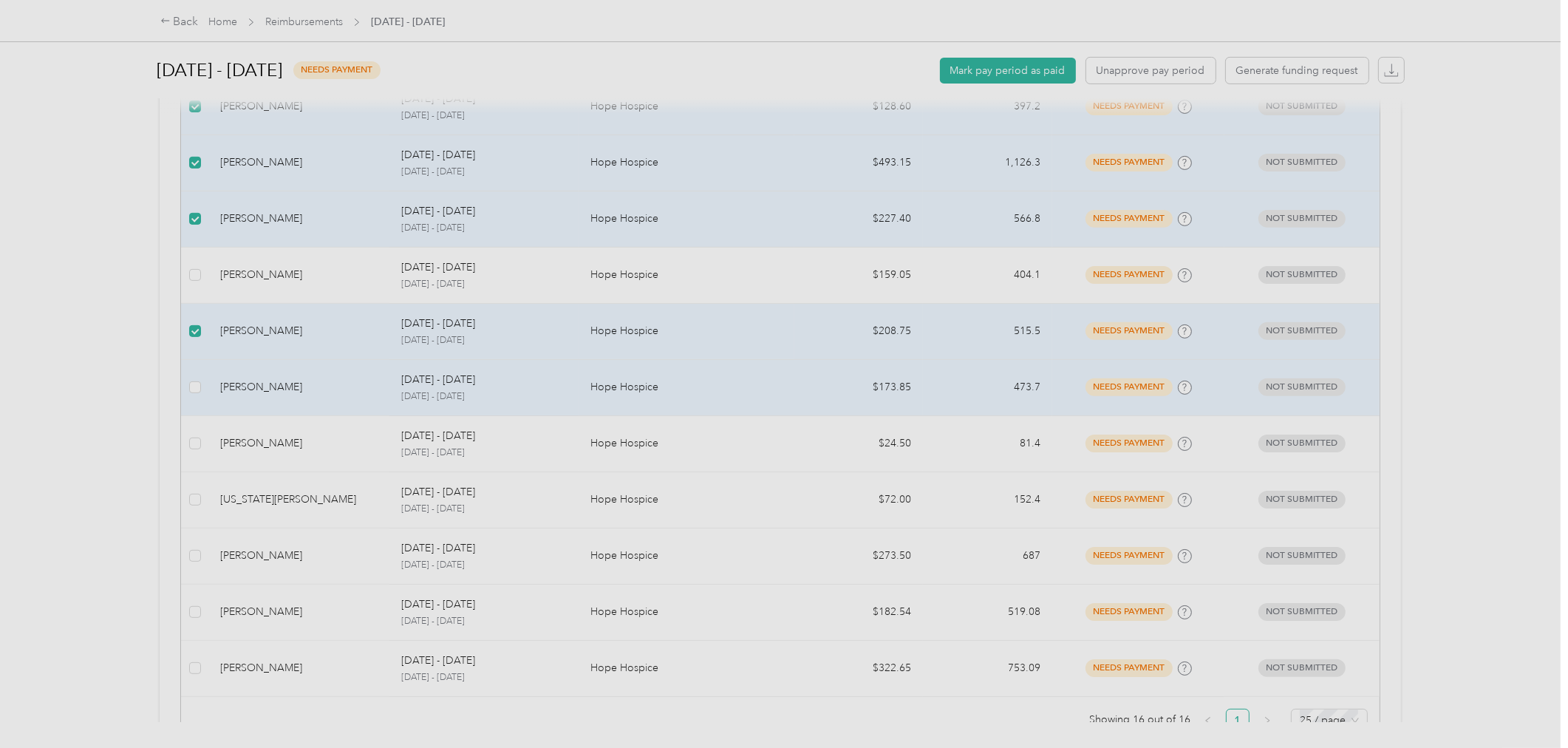
drag, startPoint x: 203, startPoint y: 385, endPoint x: 176, endPoint y: 379, distance: 27.7
click at [203, 385] on td at bounding box center [195, 388] width 27 height 56
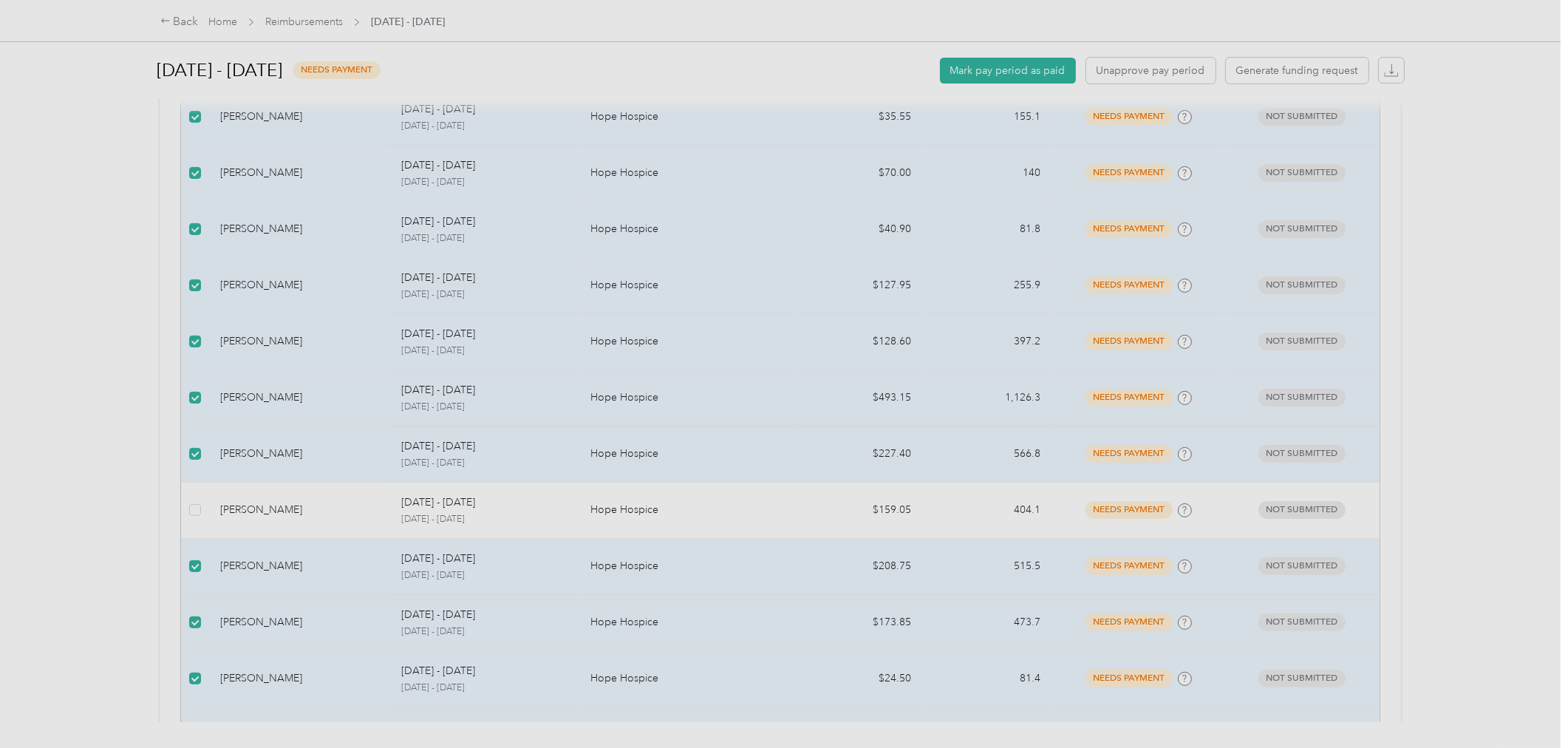
scroll to position [164, 0]
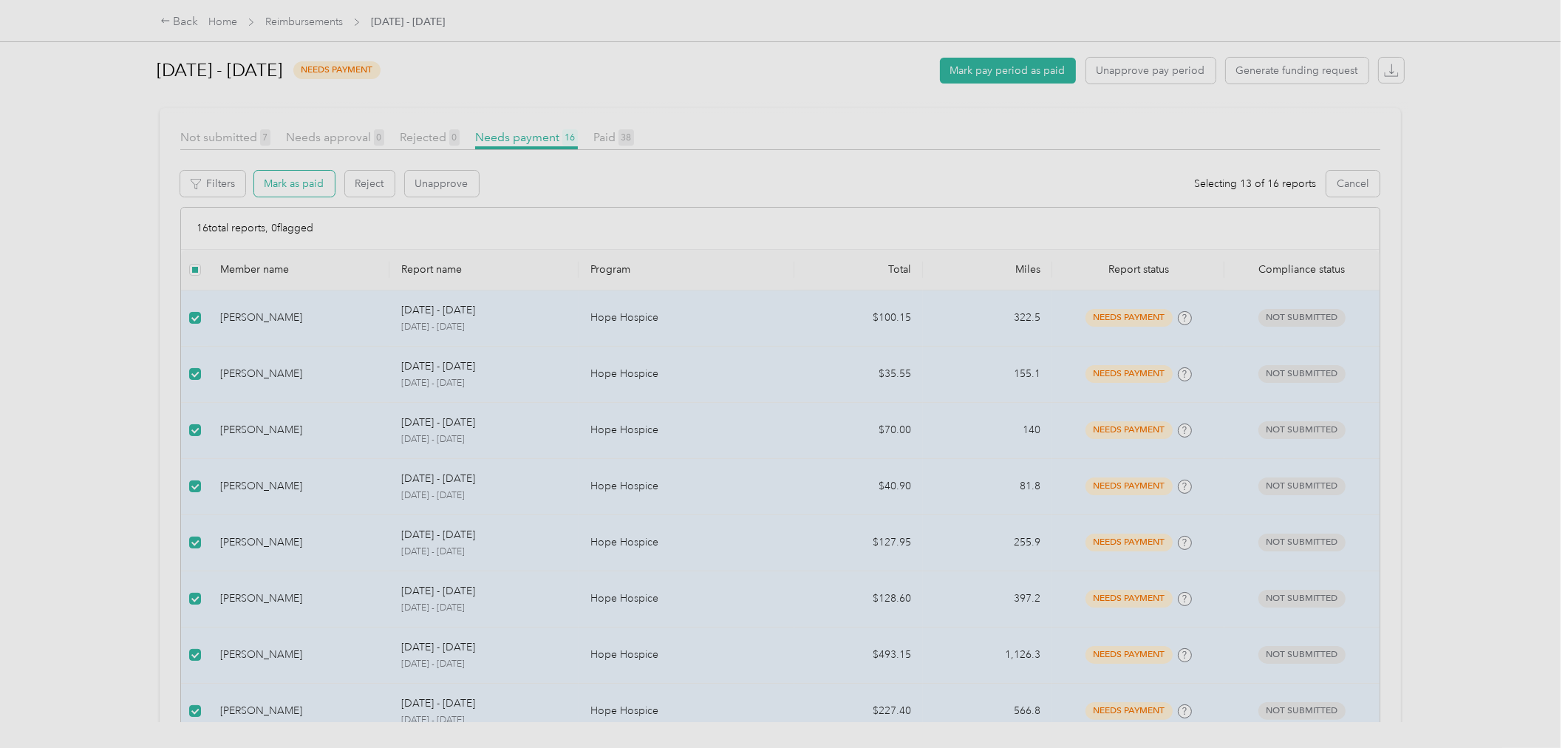
click at [291, 185] on button "Mark as paid" at bounding box center [294, 183] width 80 height 26
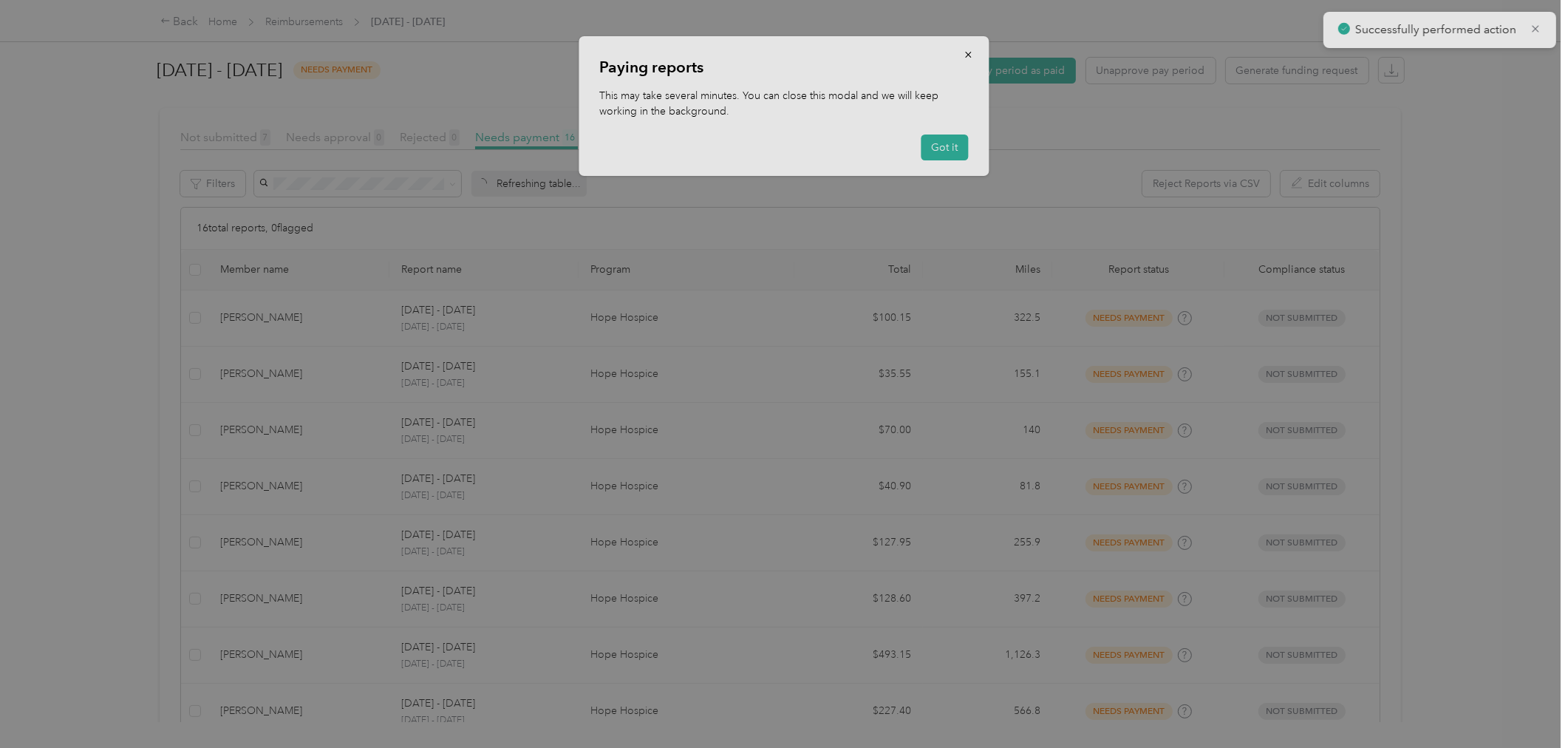
scroll to position [0, 0]
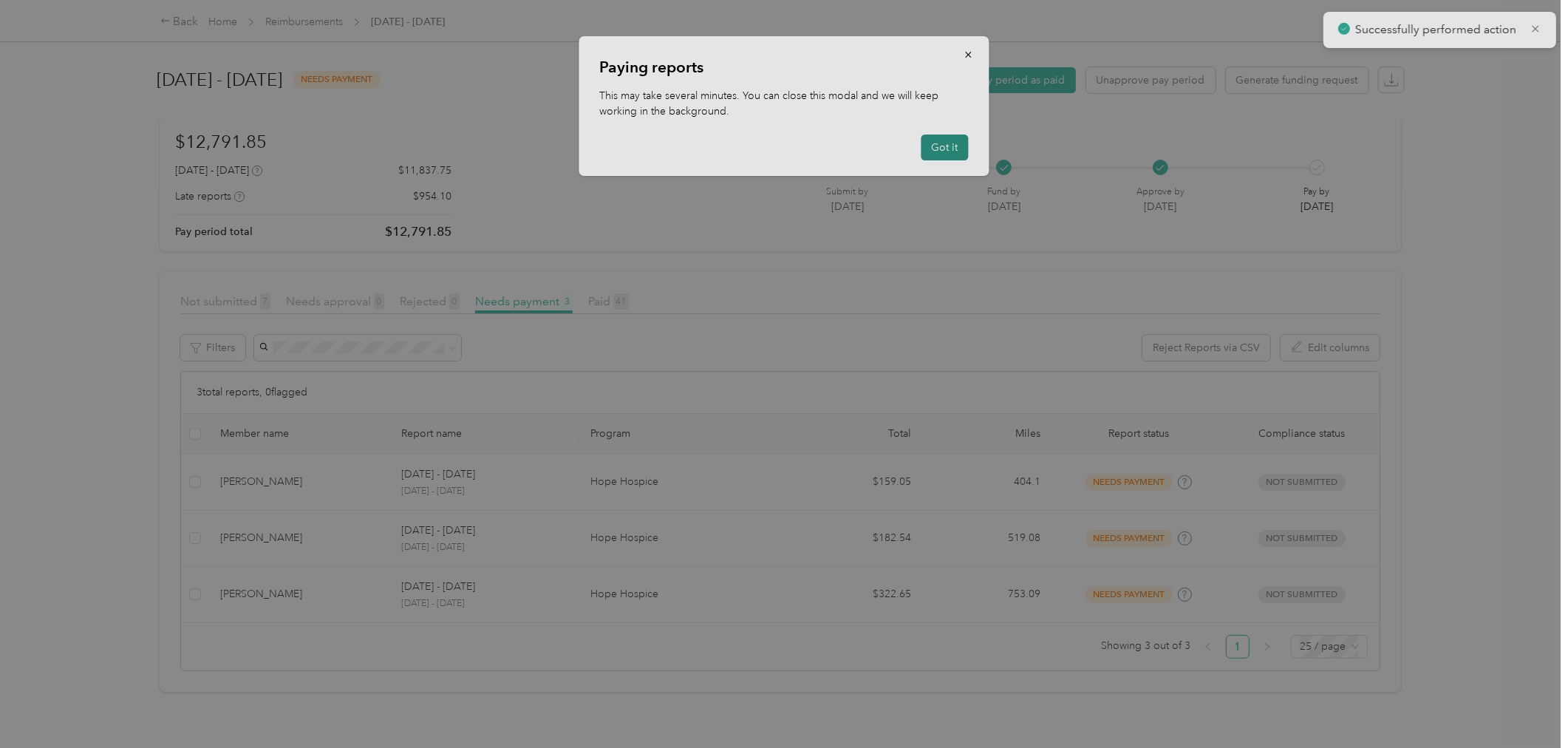
click at [944, 151] on button "Got it" at bounding box center [945, 147] width 47 height 26
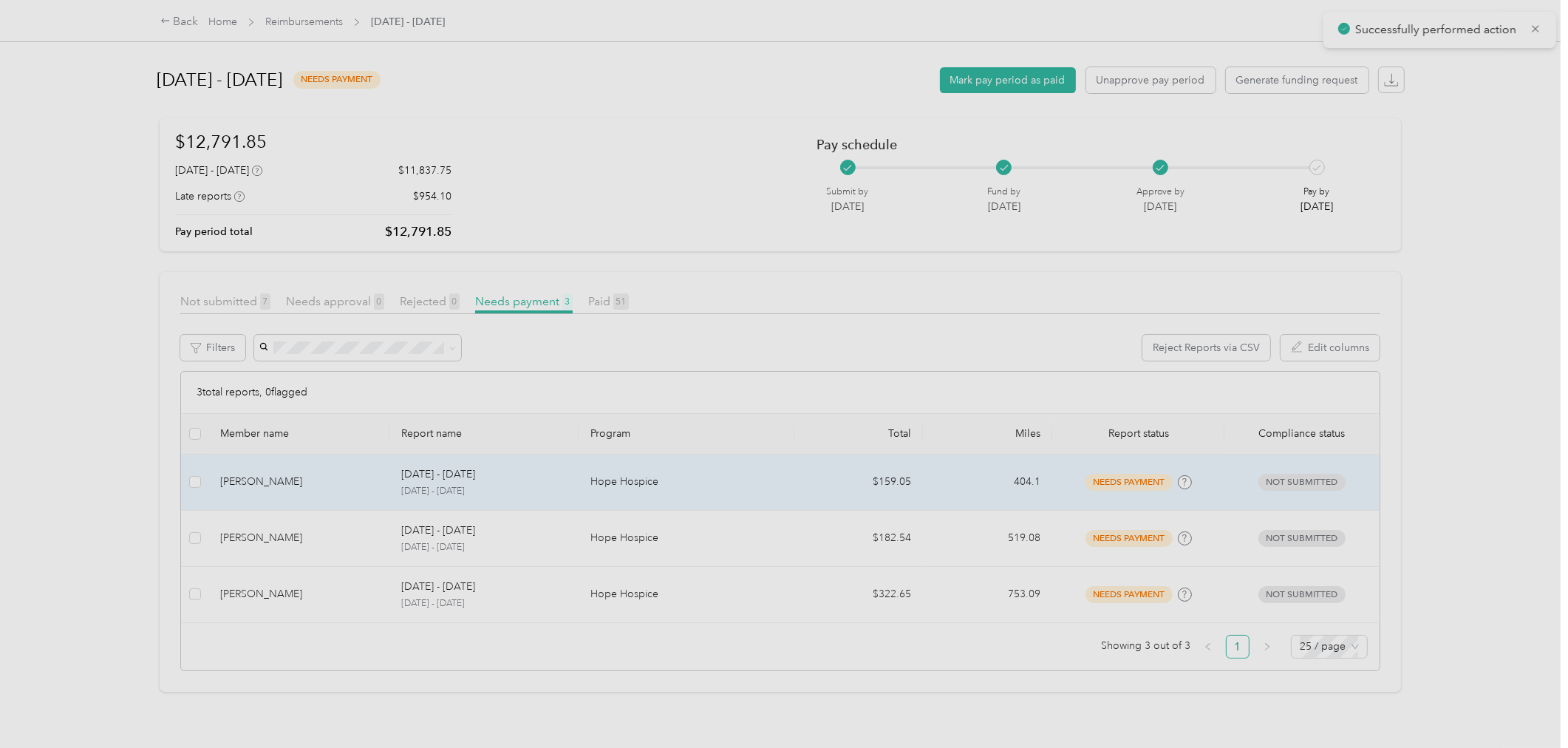
click at [350, 475] on div "[PERSON_NAME]" at bounding box center [299, 482] width 157 height 17
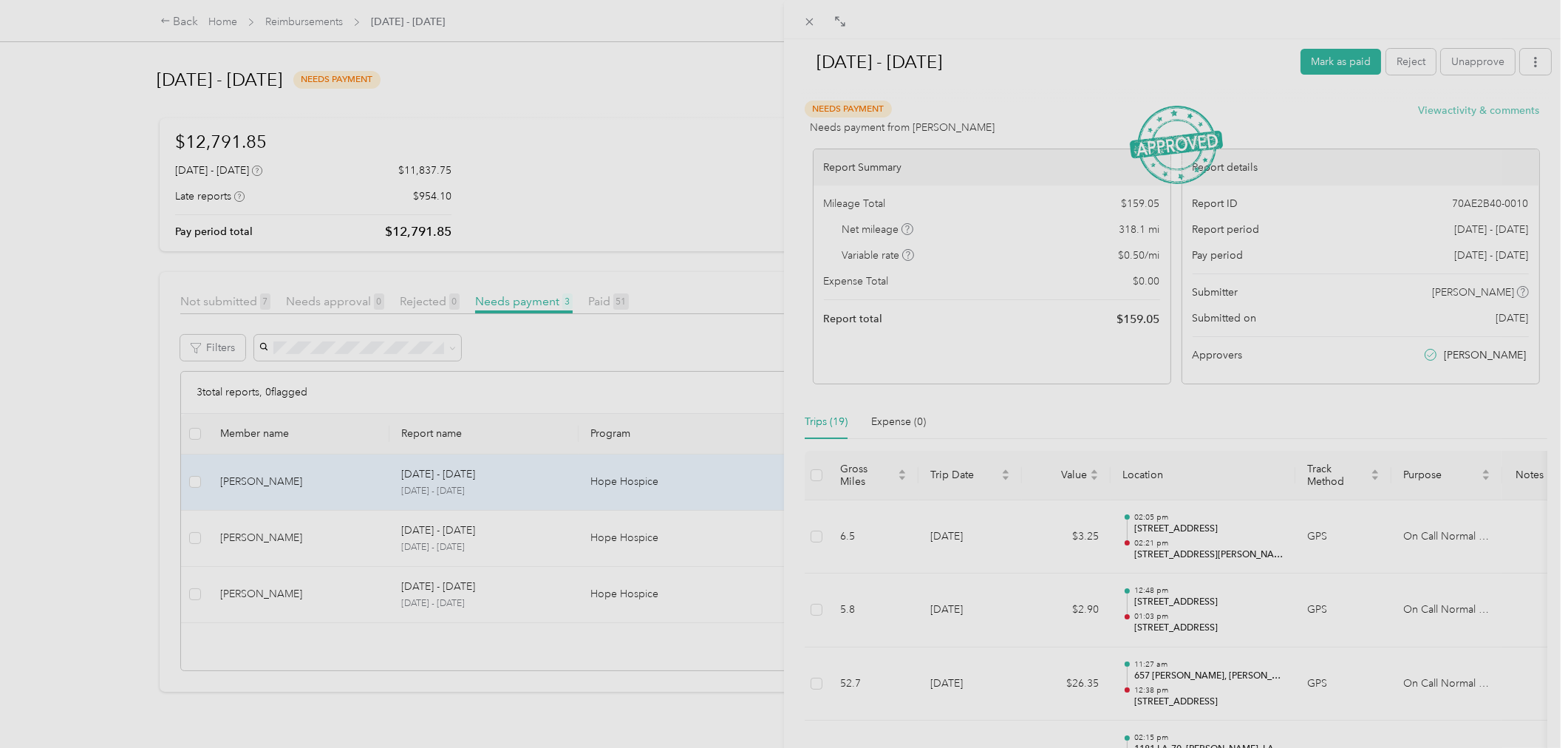
click at [1431, 113] on button "View activity & comments" at bounding box center [1479, 110] width 121 height 16
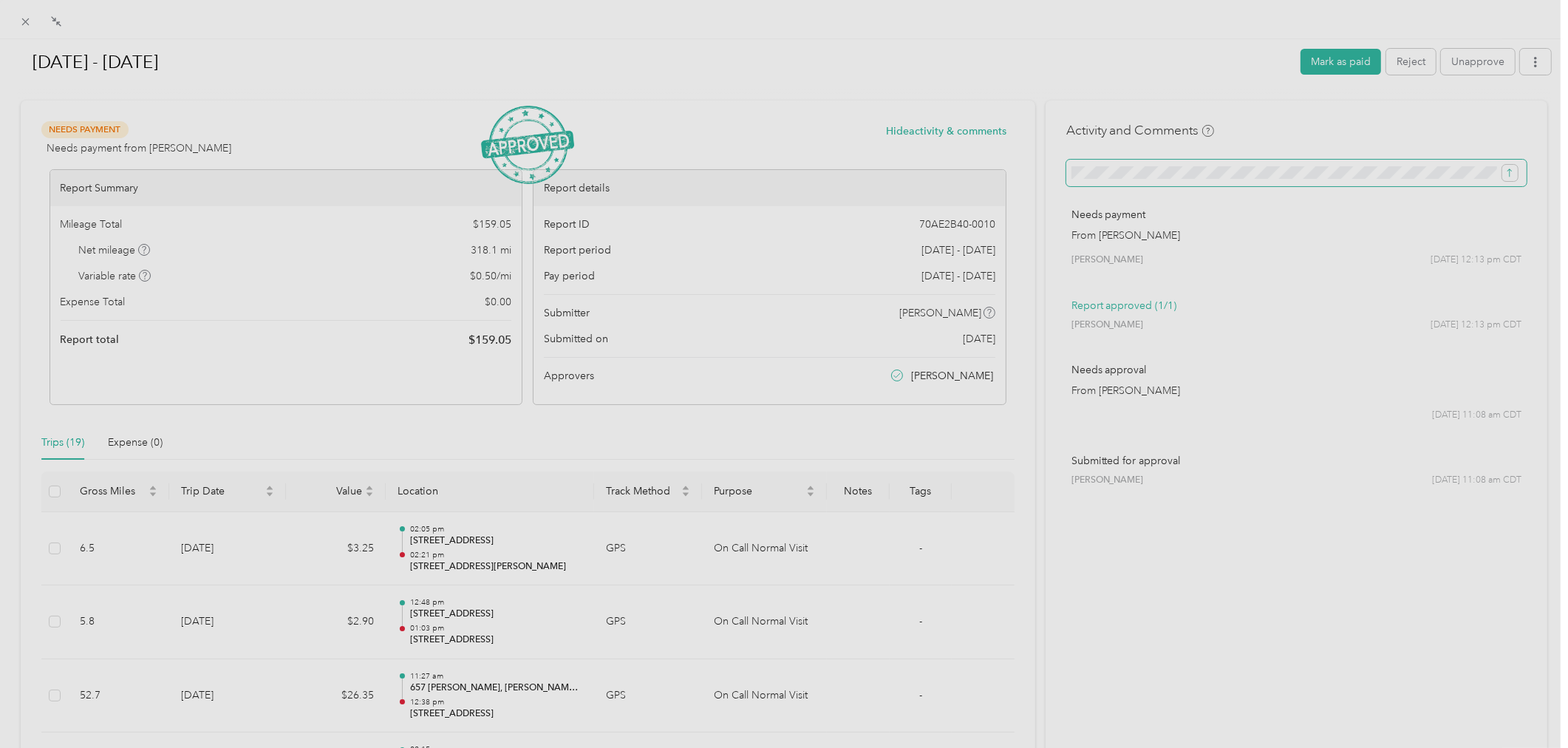
scroll to position [0, 195]
click at [1504, 175] on icon "submit" at bounding box center [1509, 173] width 10 height 10
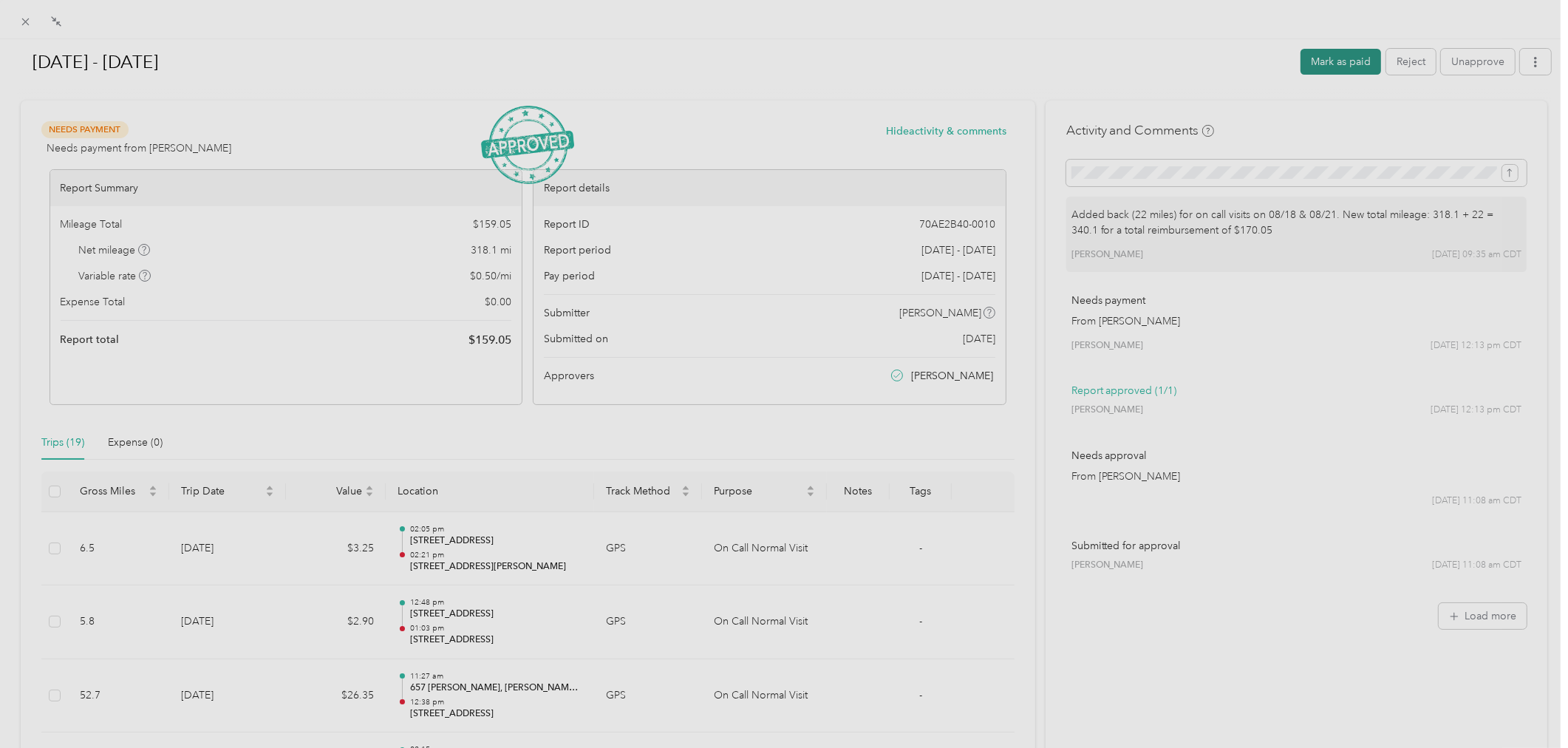
click at [1330, 67] on button "Mark as paid" at bounding box center [1340, 61] width 80 height 26
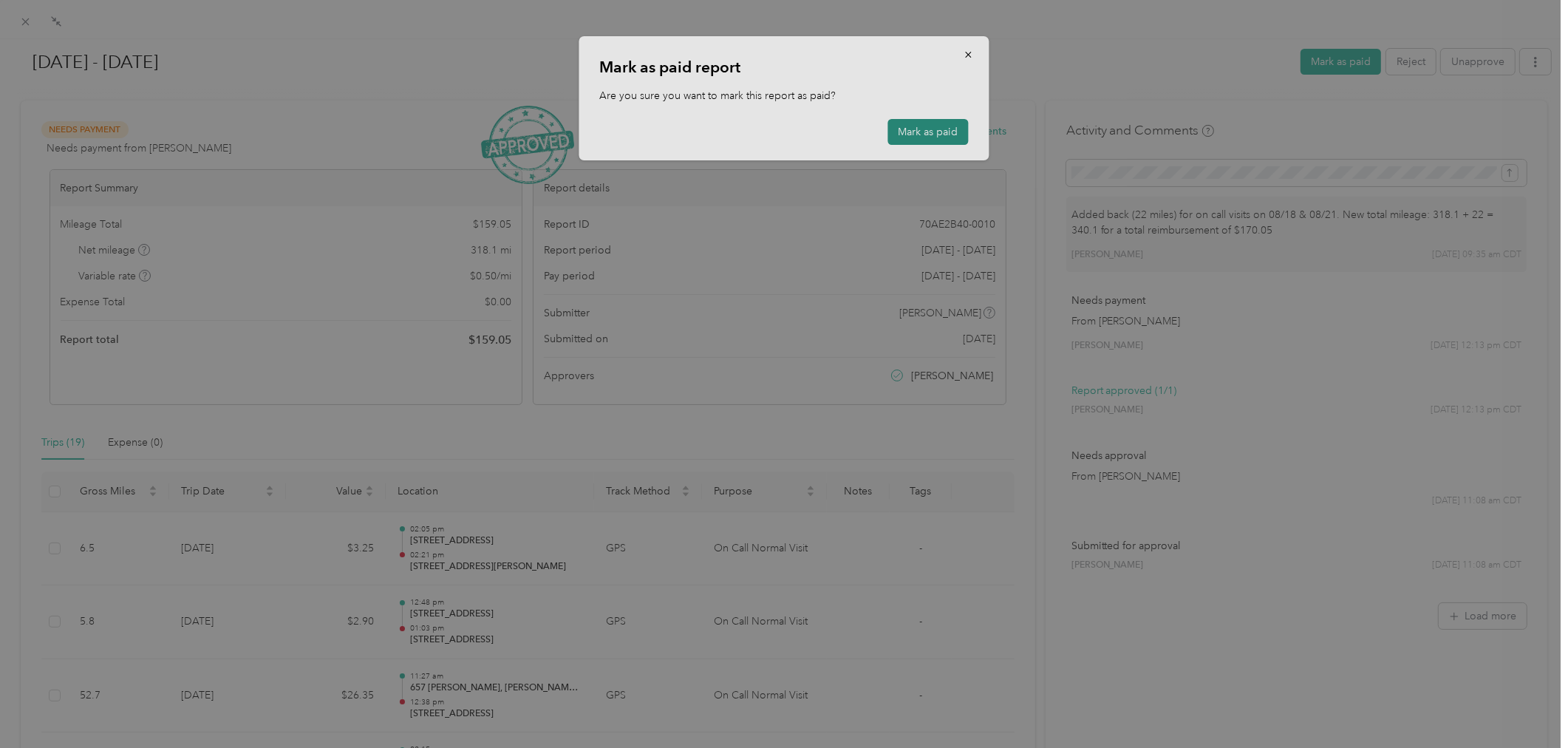
click at [905, 120] on button "Mark as paid" at bounding box center [928, 132] width 80 height 26
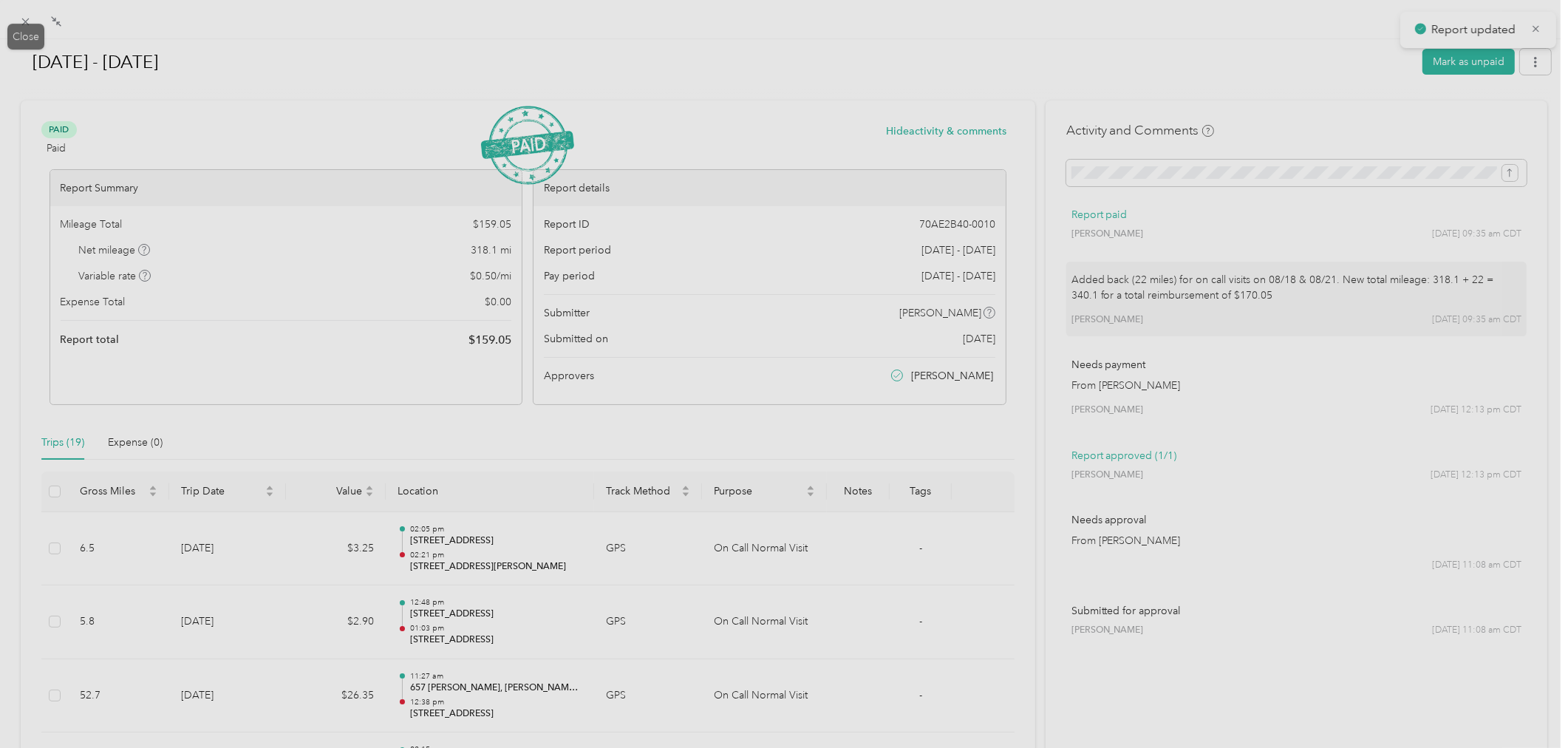
click at [26, 20] on icon at bounding box center [26, 22] width 7 height 7
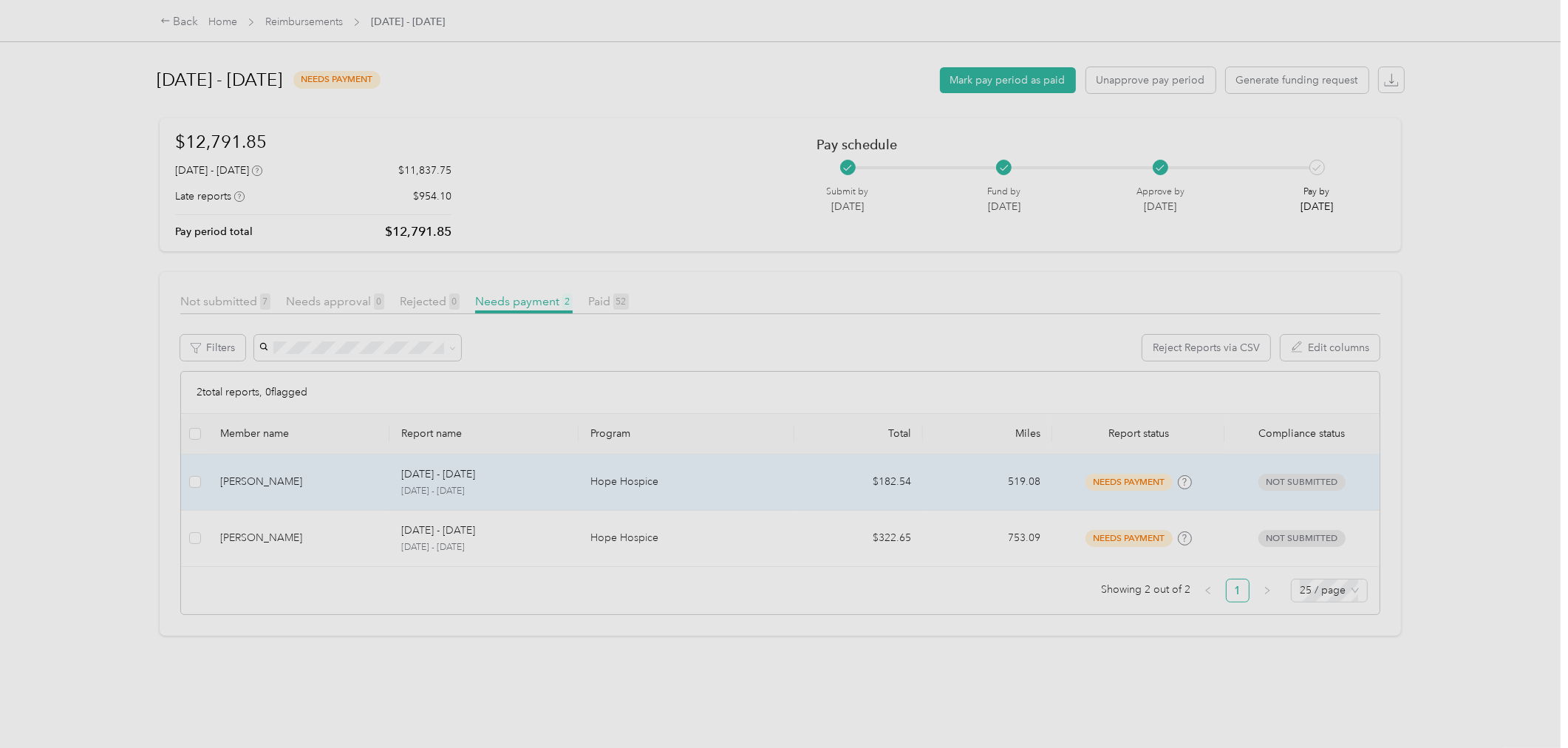
click at [333, 477] on div "[PERSON_NAME]" at bounding box center [299, 482] width 157 height 17
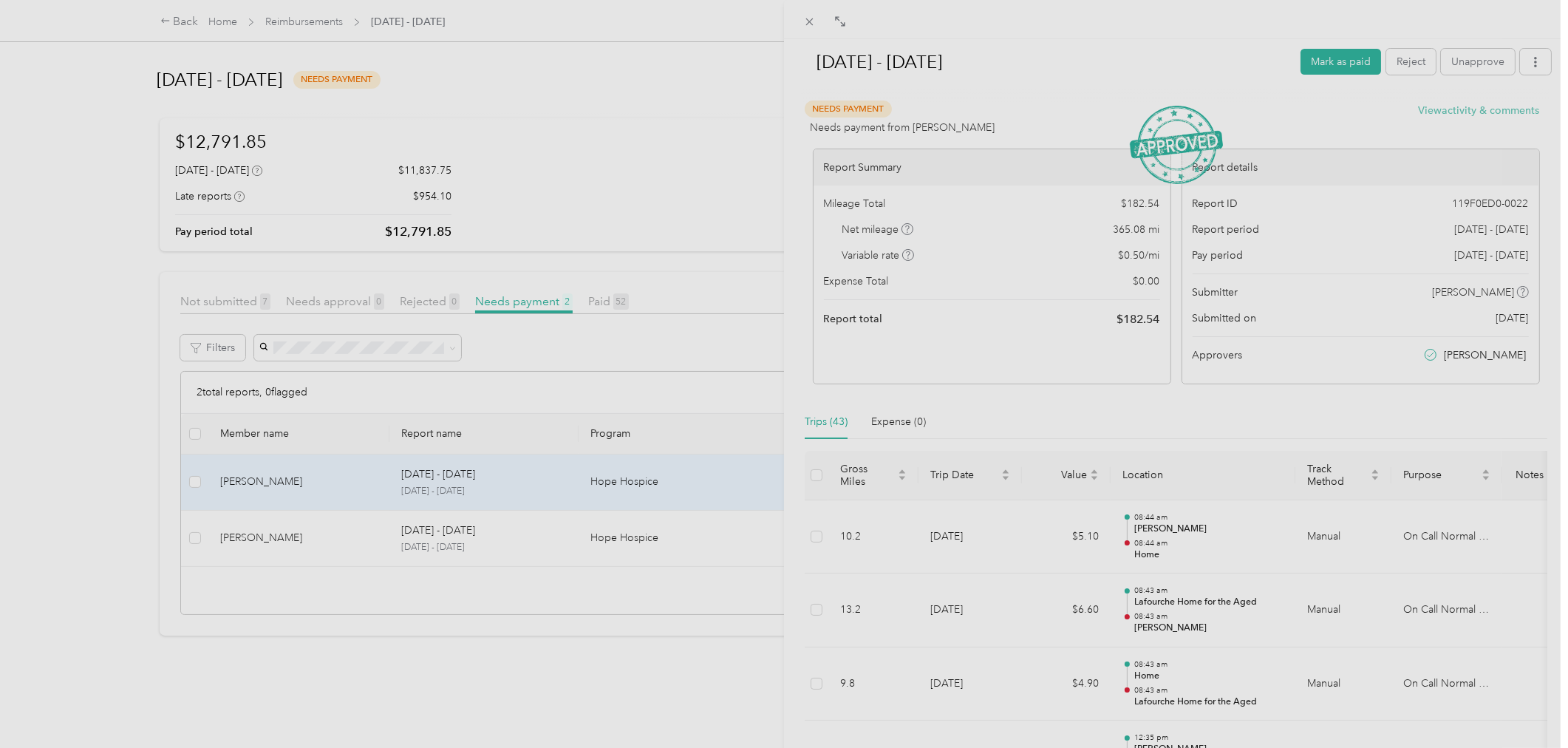
click at [1449, 113] on button "View activity & comments" at bounding box center [1479, 110] width 121 height 16
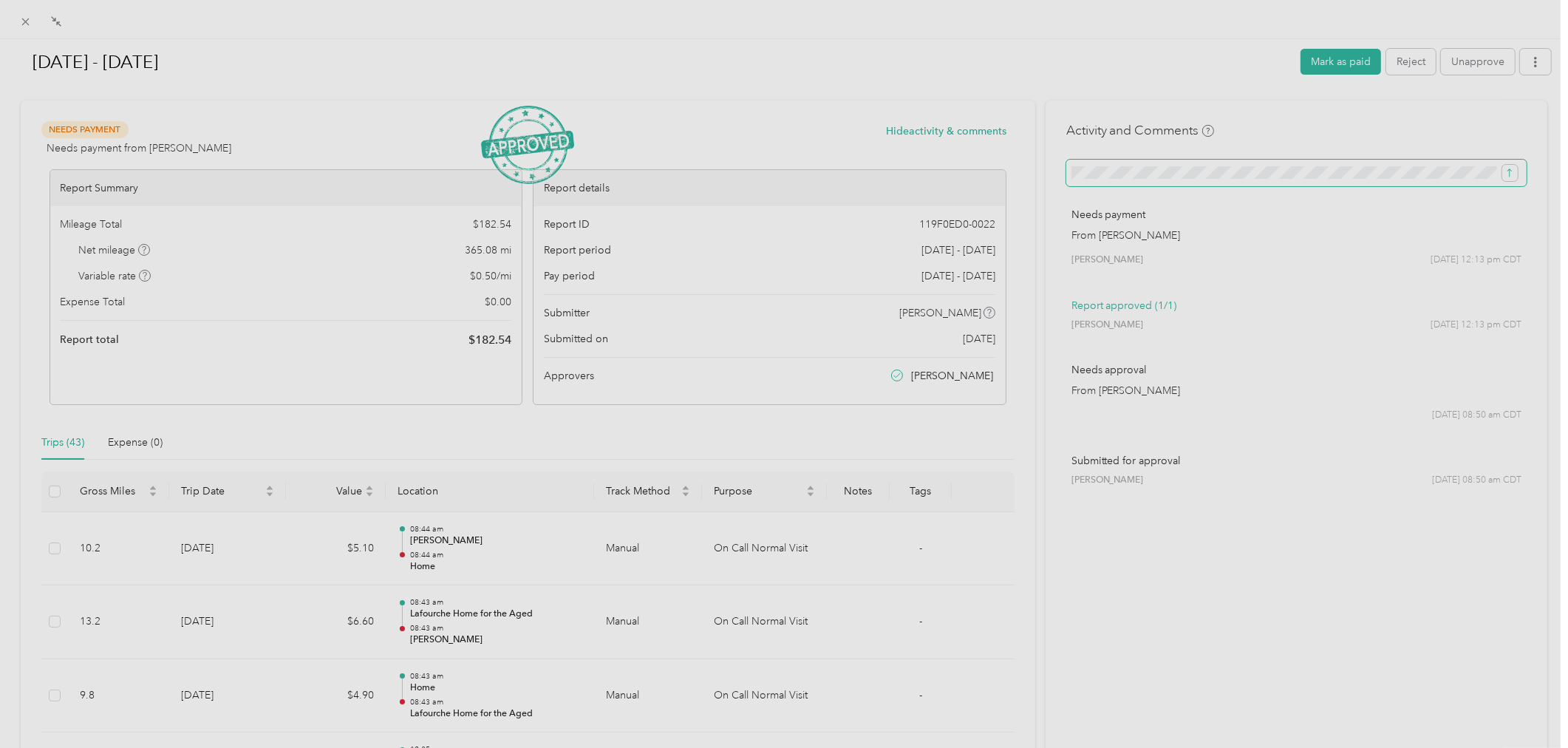
scroll to position [0, 189]
click at [1504, 173] on icon "submit" at bounding box center [1509, 173] width 10 height 10
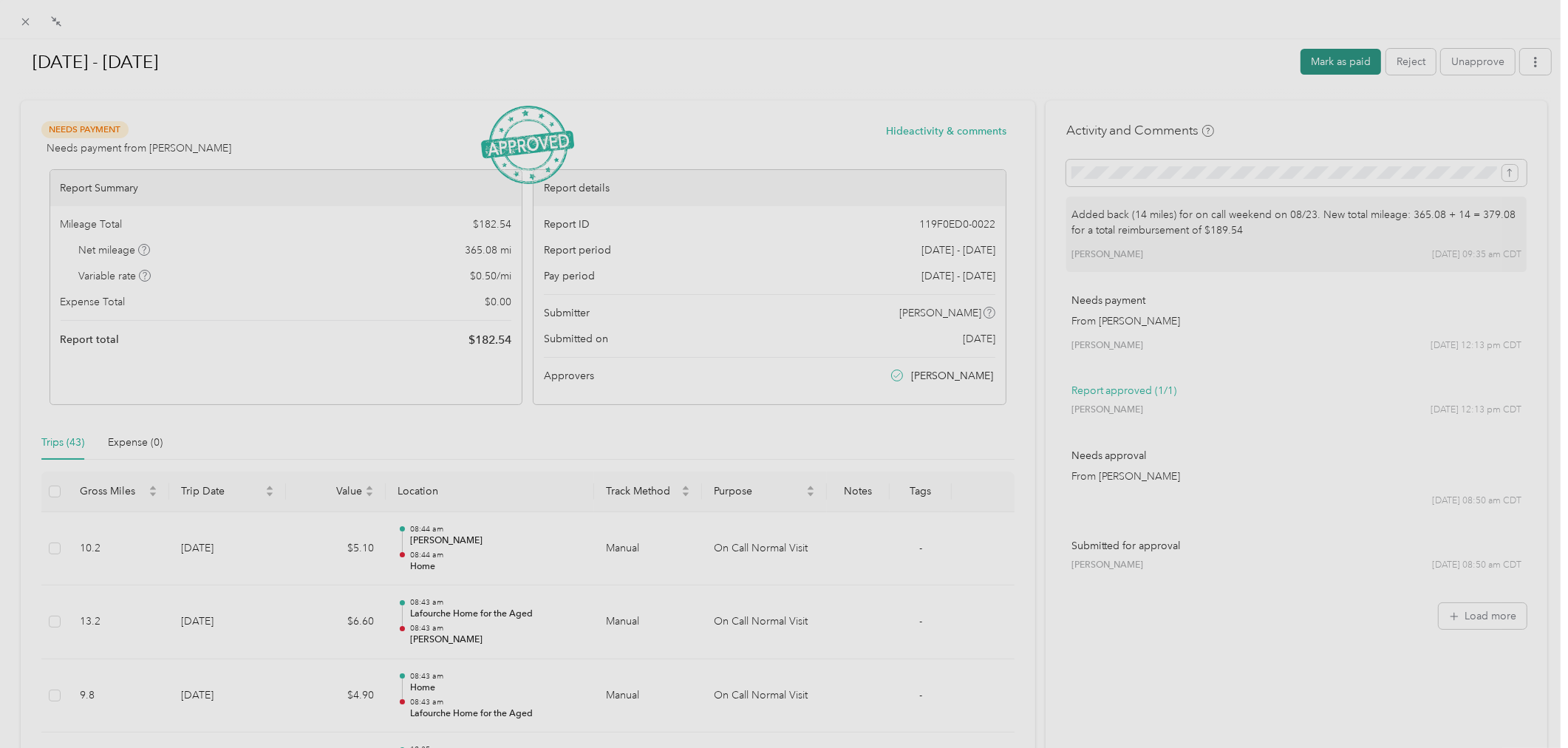
click at [1345, 56] on button "Mark as paid" at bounding box center [1340, 61] width 80 height 26
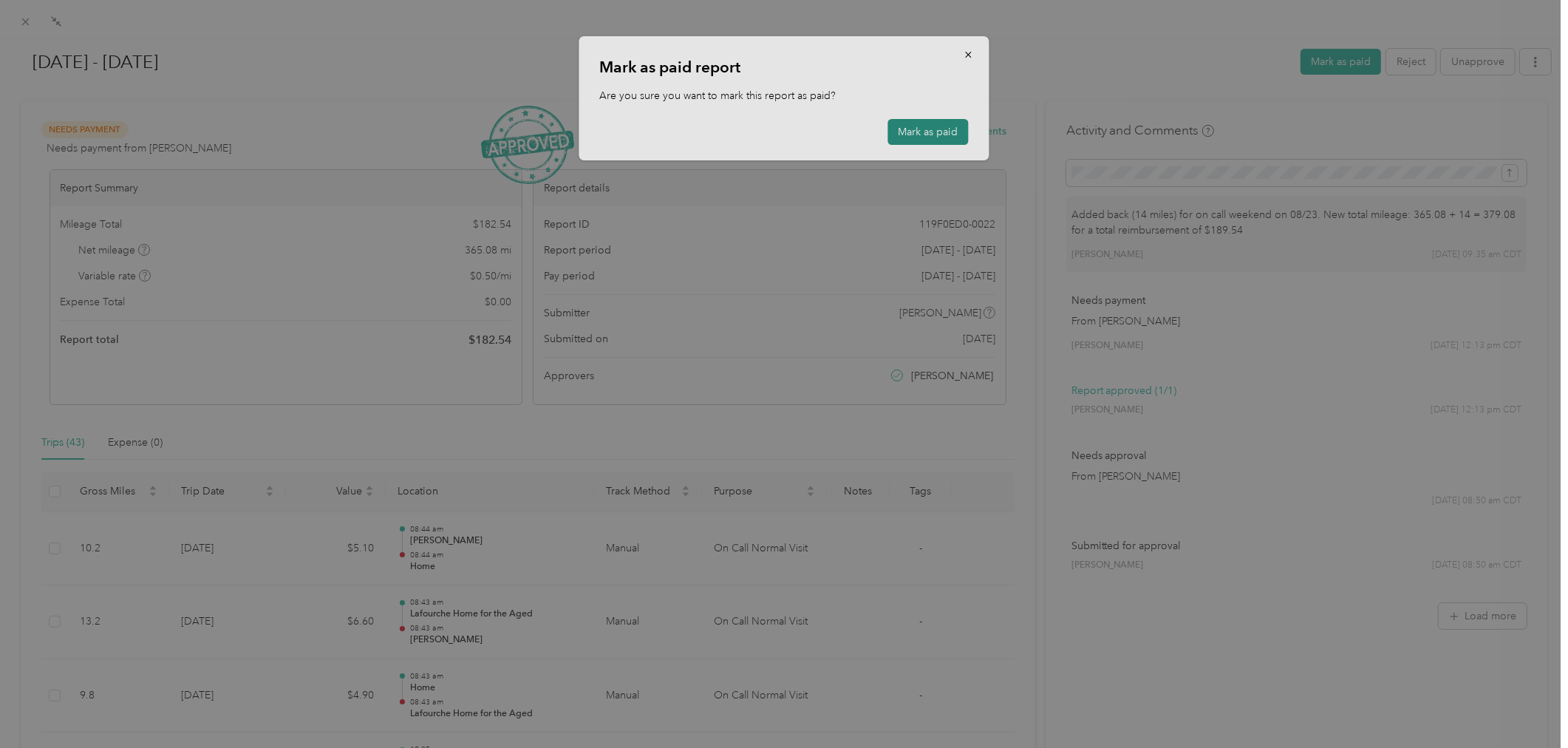
click at [945, 131] on button "Mark as paid" at bounding box center [928, 132] width 80 height 26
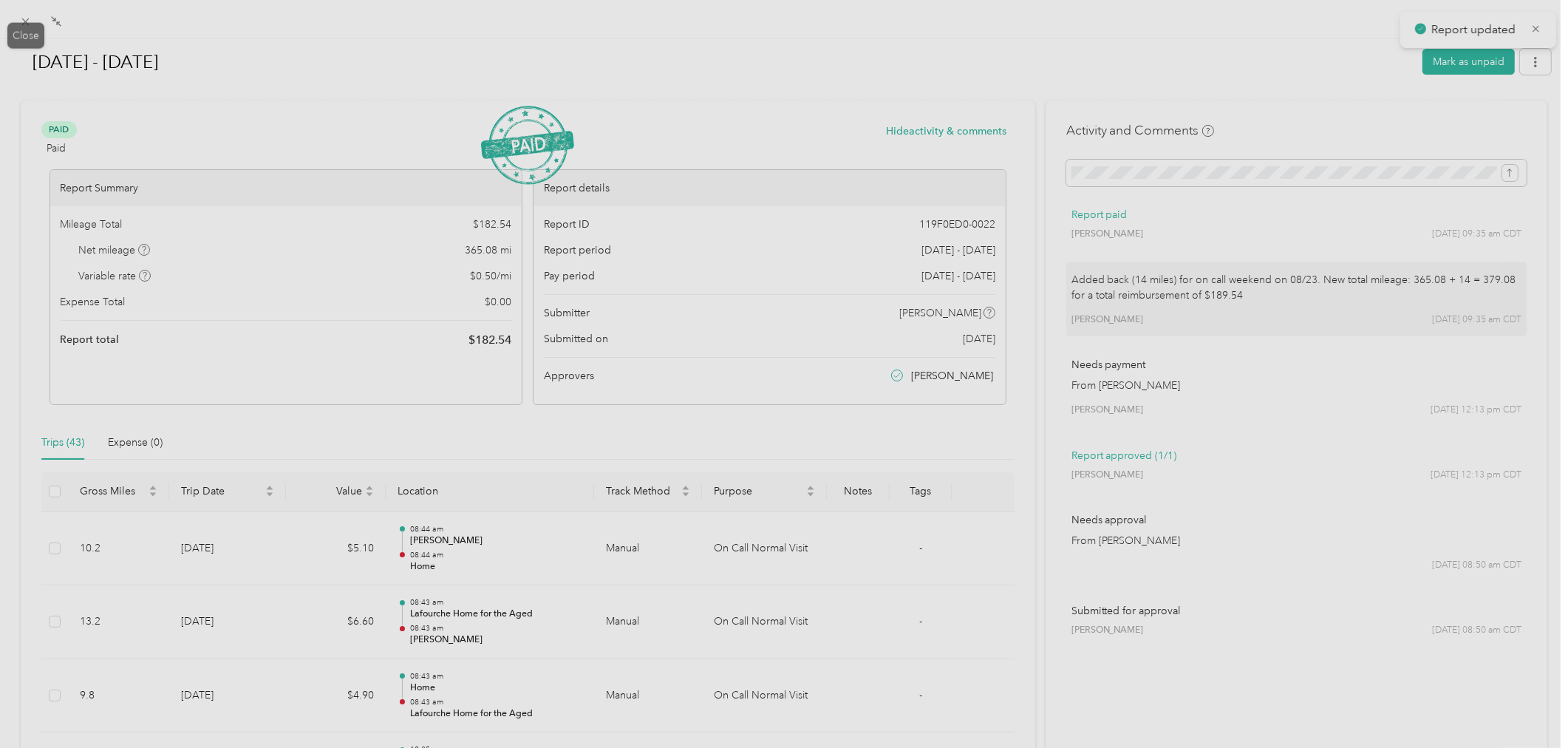
click at [28, 18] on icon at bounding box center [26, 22] width 7 height 7
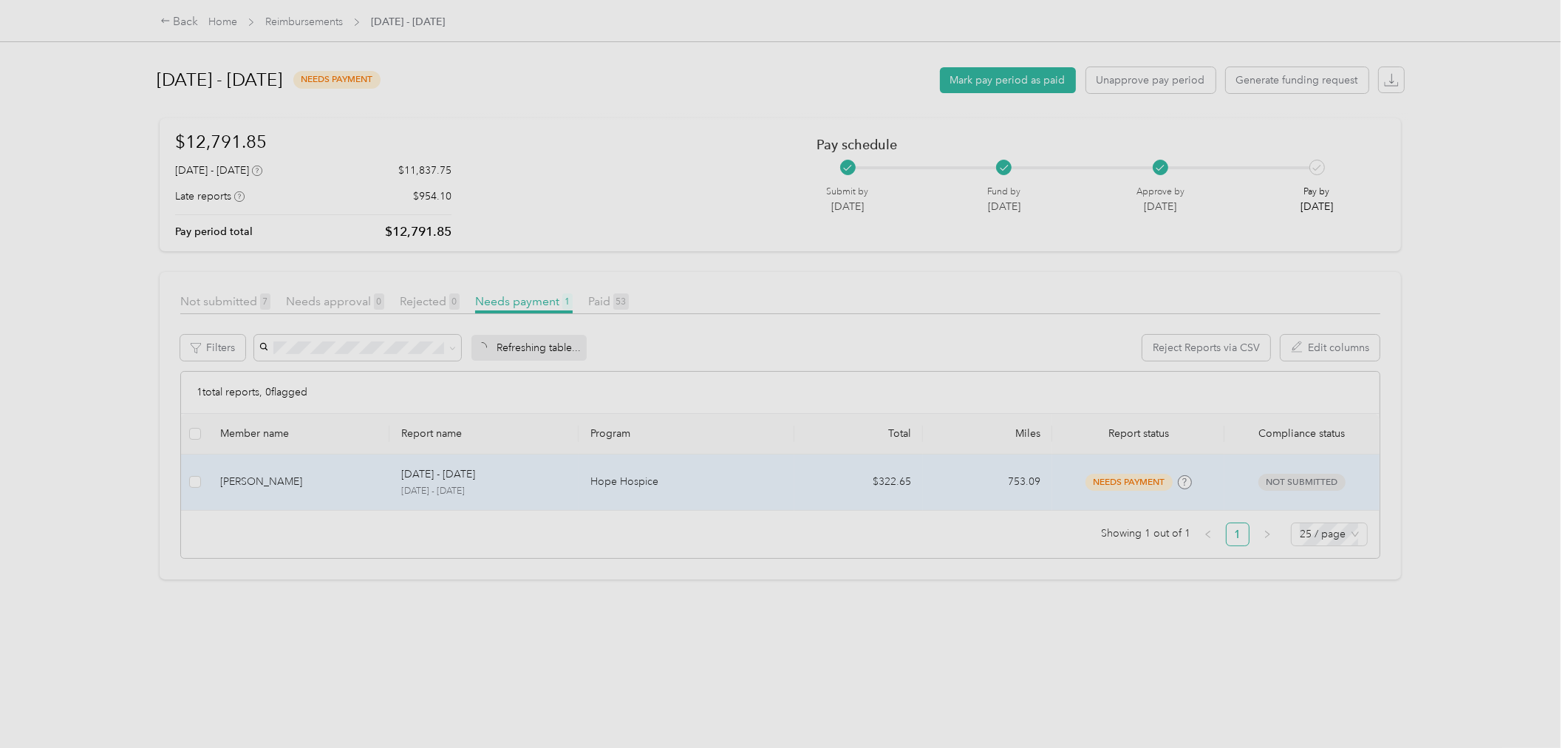
click at [459, 476] on p "[DATE] - [DATE]" at bounding box center [438, 475] width 74 height 17
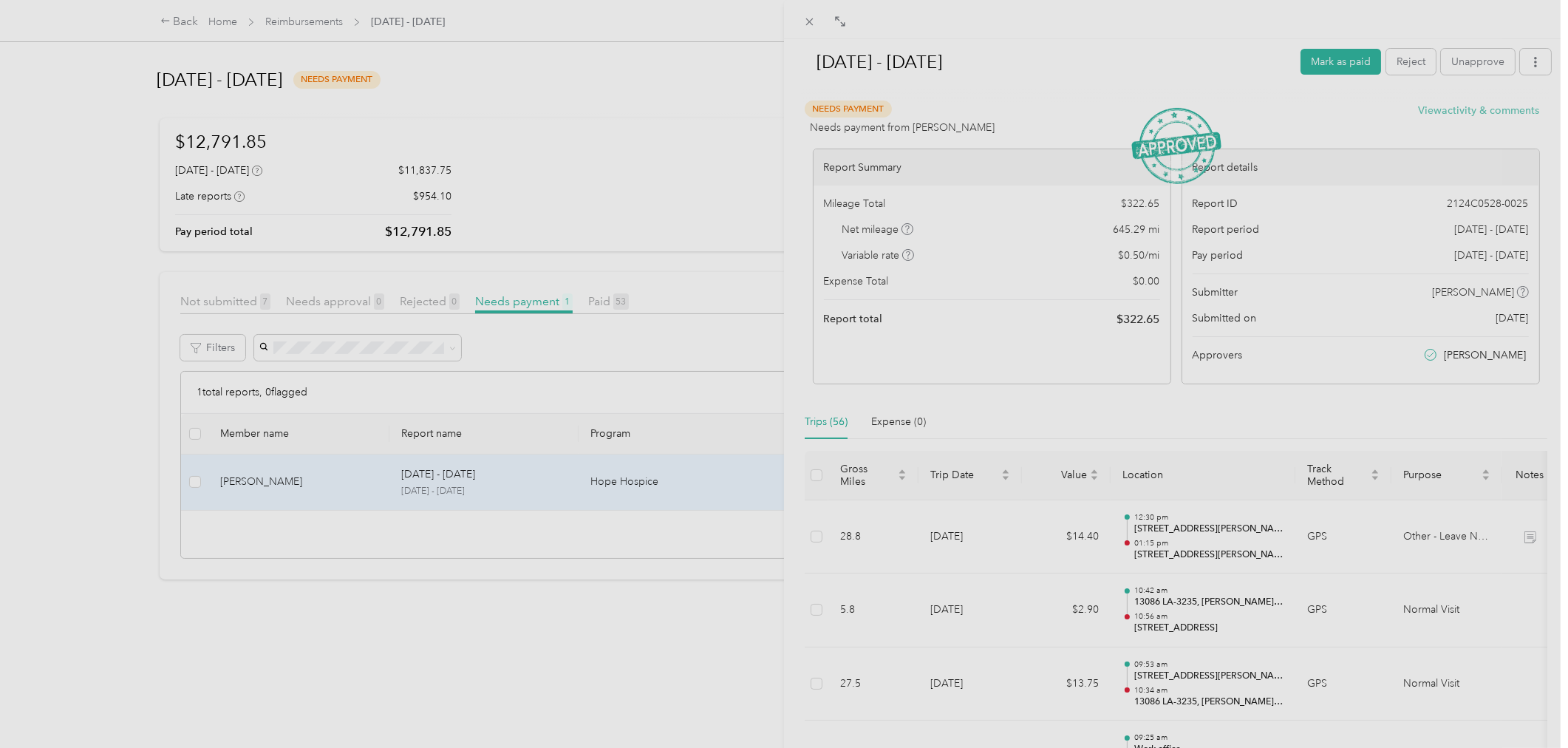
click at [1450, 112] on button "View activity & comments" at bounding box center [1479, 110] width 121 height 16
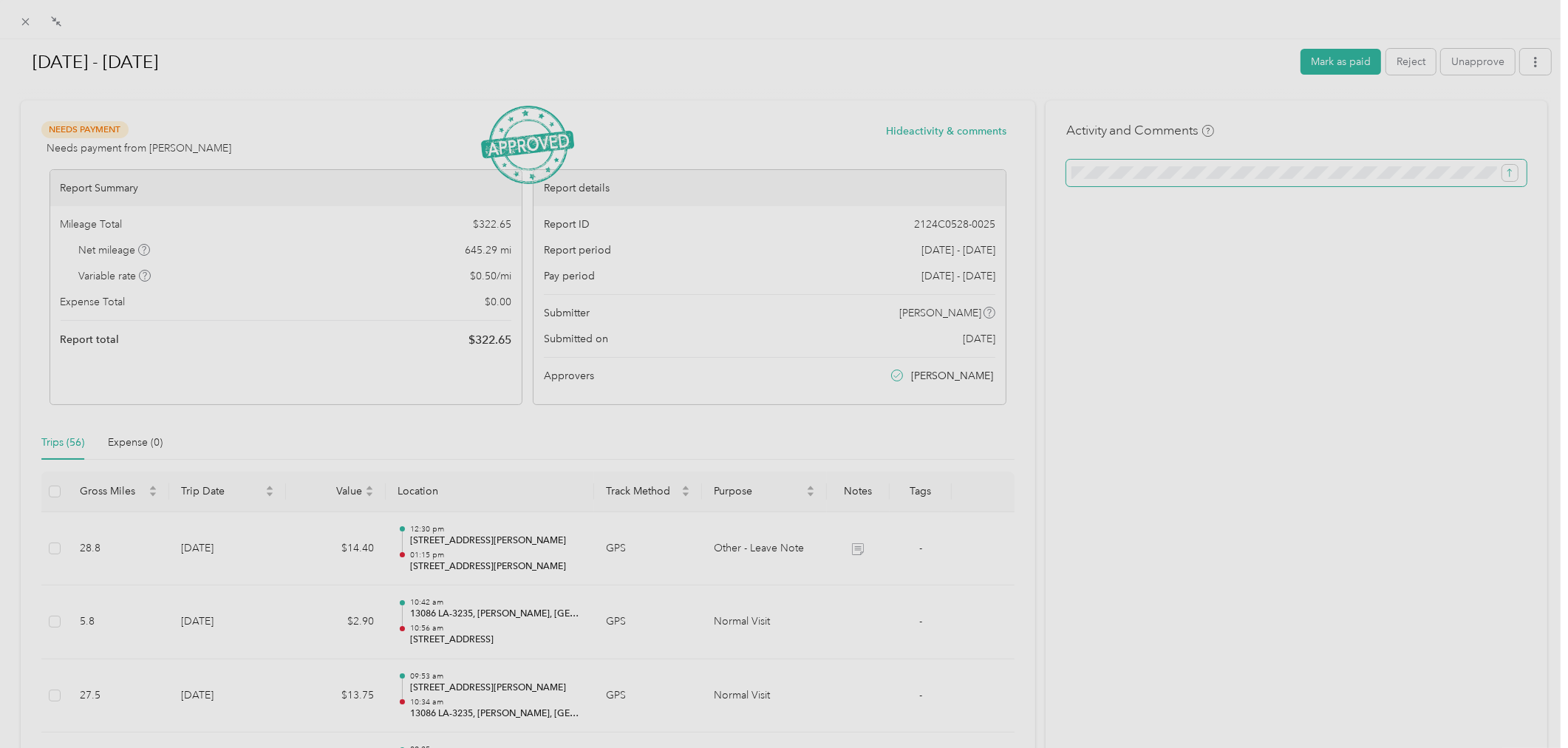
click at [1459, 163] on span at bounding box center [1296, 173] width 460 height 27
click at [1504, 173] on icon "submit" at bounding box center [1509, 173] width 10 height 10
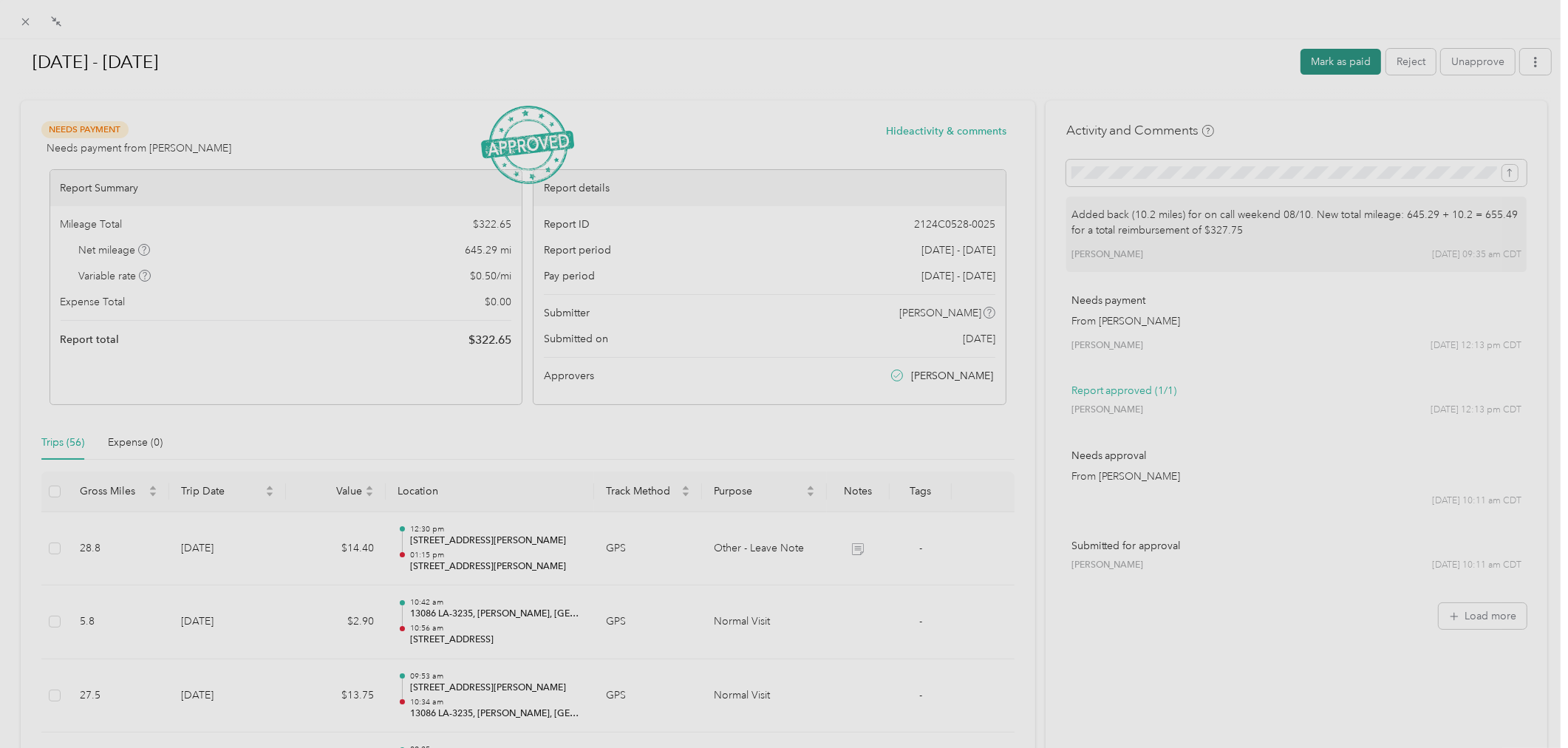
click at [1329, 71] on button "Mark as paid" at bounding box center [1340, 61] width 80 height 26
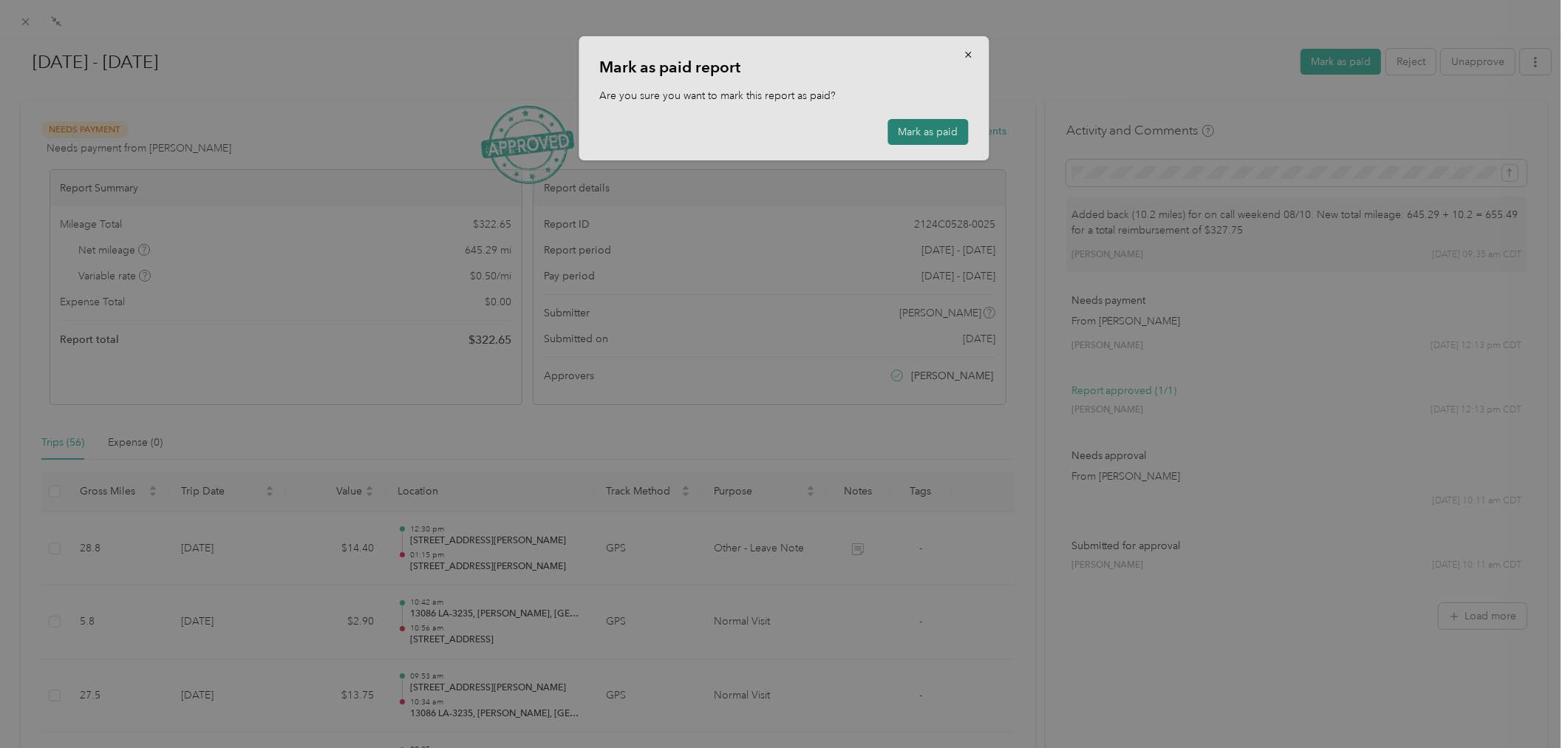
click at [910, 127] on button "Mark as paid" at bounding box center [928, 132] width 80 height 26
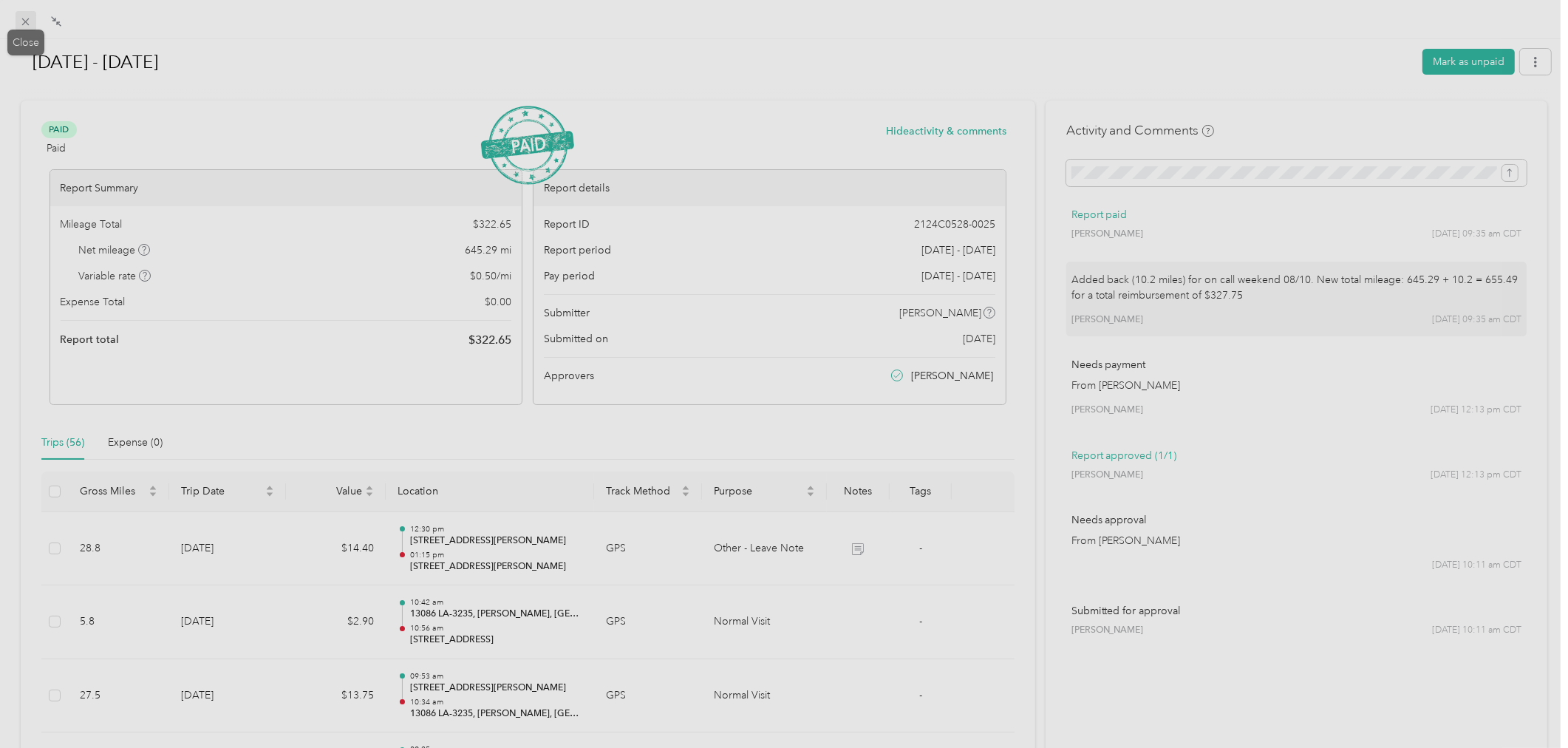
click at [32, 17] on span at bounding box center [26, 21] width 21 height 21
